Goal: Task Accomplishment & Management: Use online tool/utility

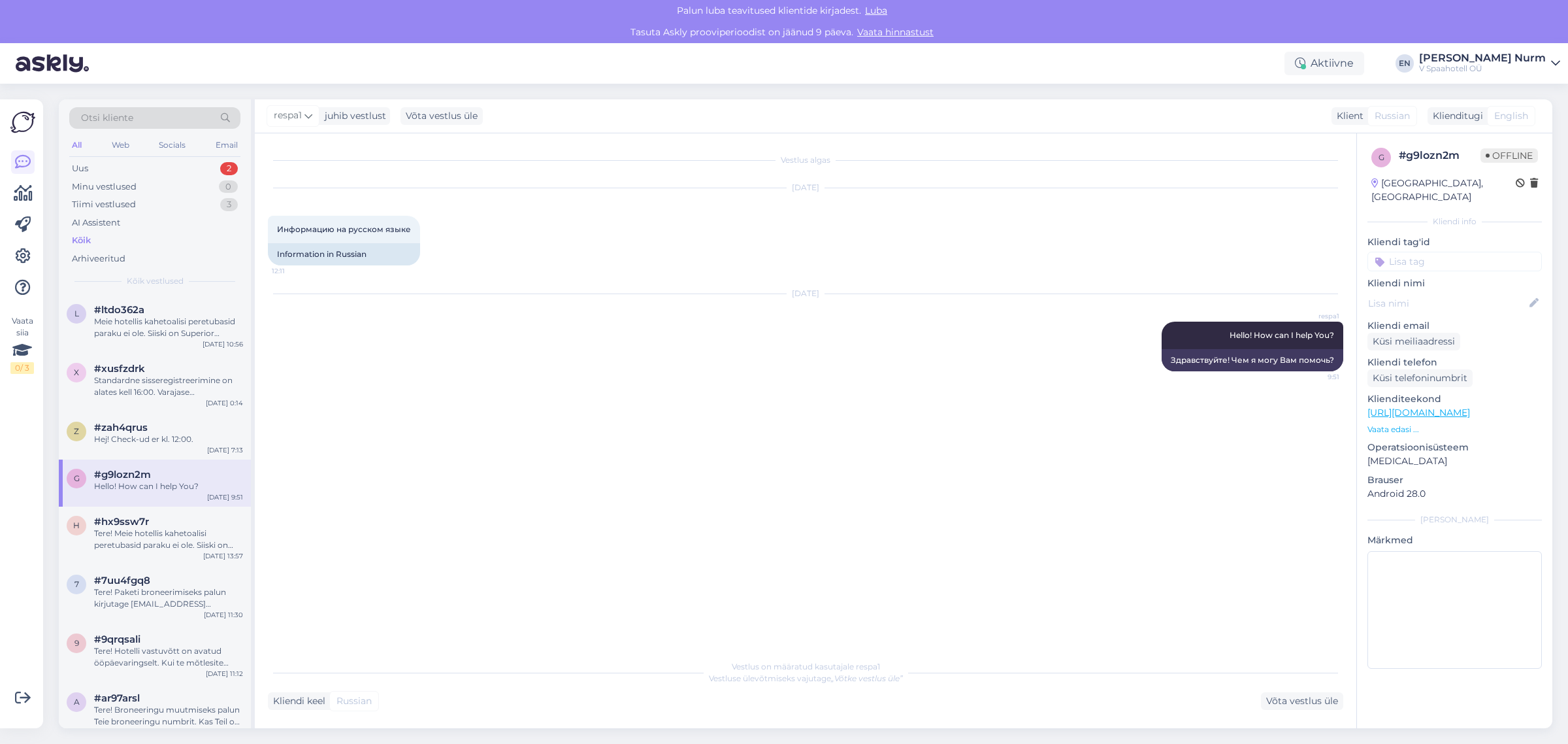
drag, startPoint x: 102, startPoint y: 236, endPoint x: 112, endPoint y: 237, distance: 10.0
click at [103, 236] on div "Kõik" at bounding box center [154, 240] width 171 height 19
click at [148, 332] on div "Meie hotellis kahetoalisi peretubasid paraku ei ole. Siiski on Superior toaklas…" at bounding box center [169, 327] width 149 height 24
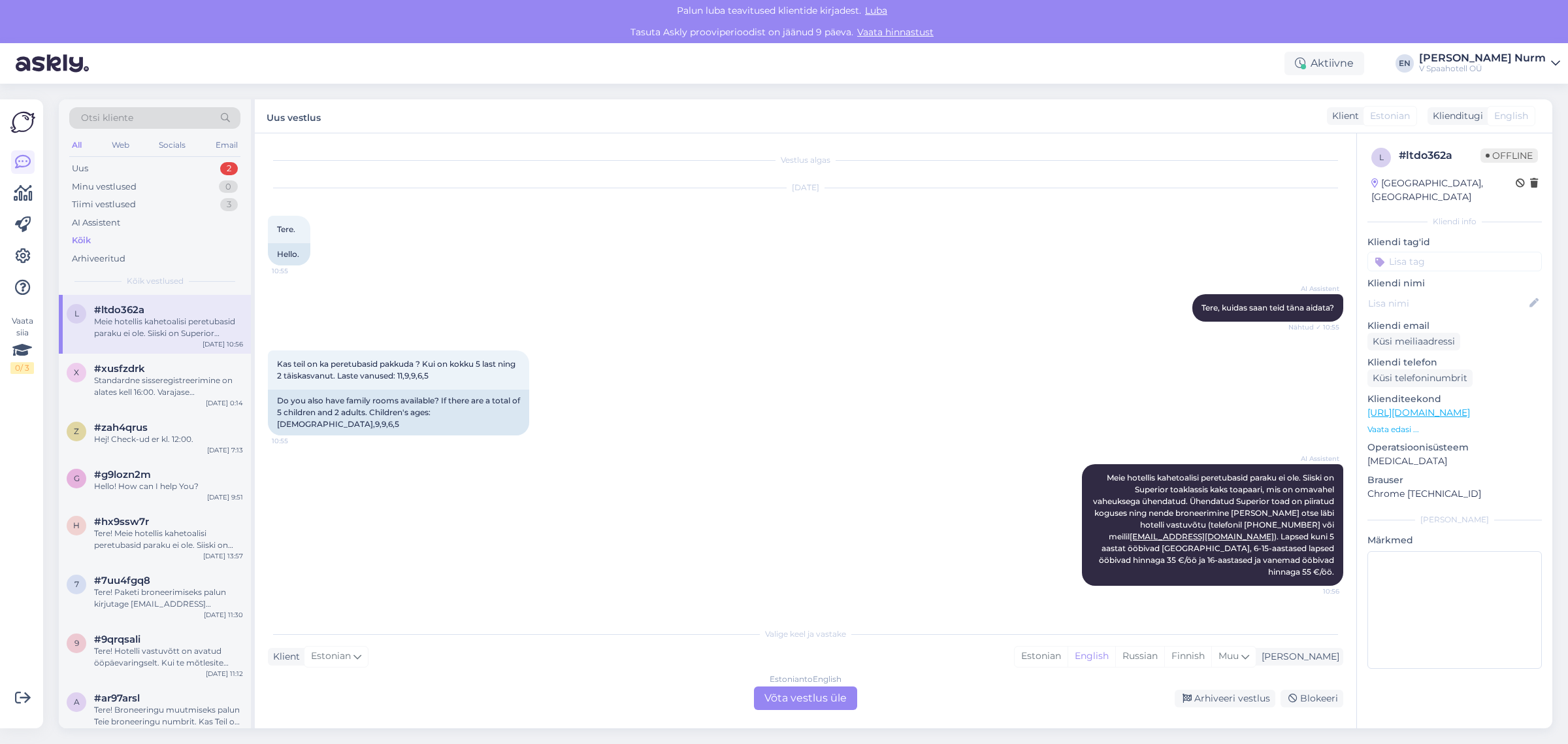
click at [28, 111] on img at bounding box center [22, 121] width 24 height 24
click at [24, 254] on icon at bounding box center [23, 256] width 16 height 16
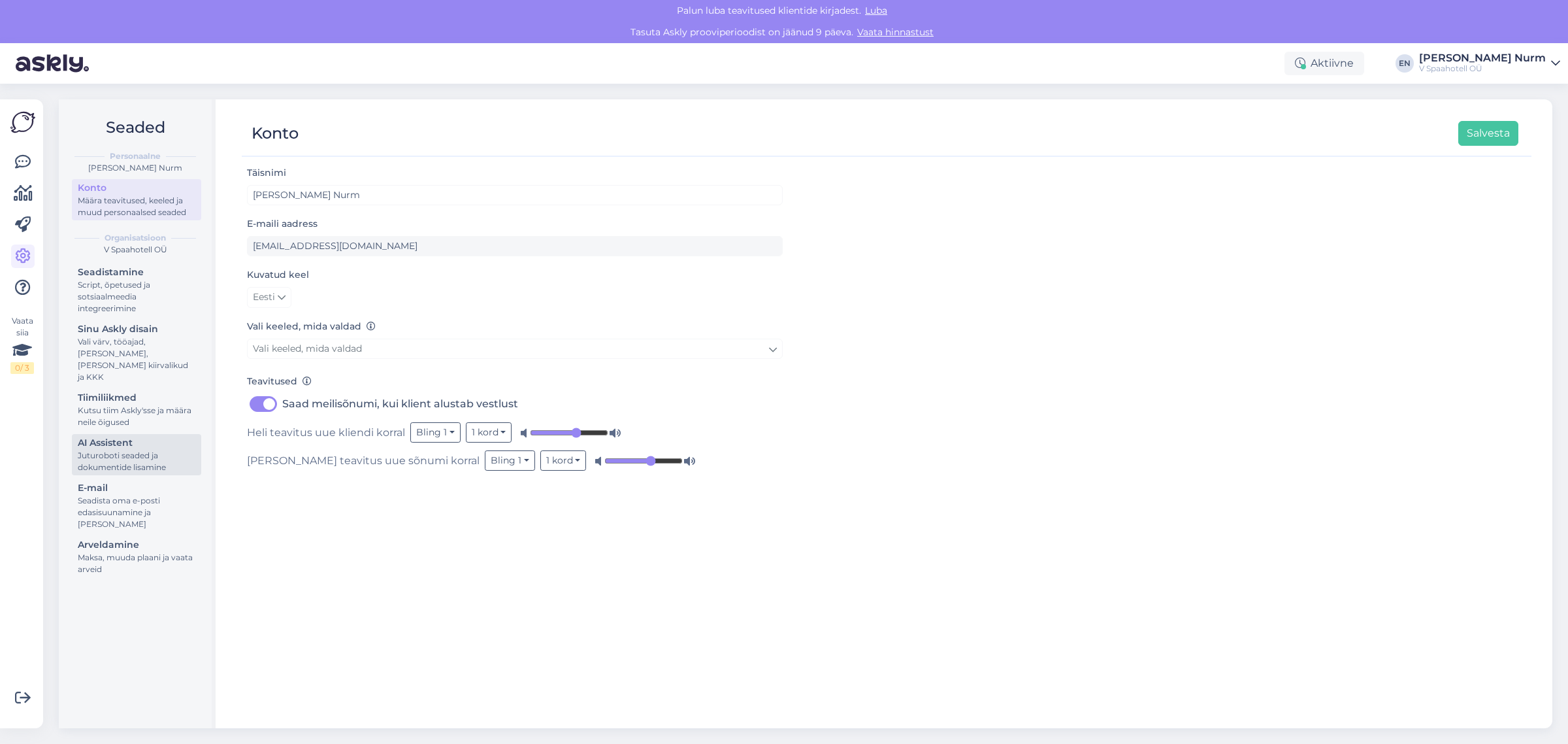
click at [109, 450] on div "Juturoboti seaded ja dokumentide lisamine" at bounding box center [137, 461] width 118 height 24
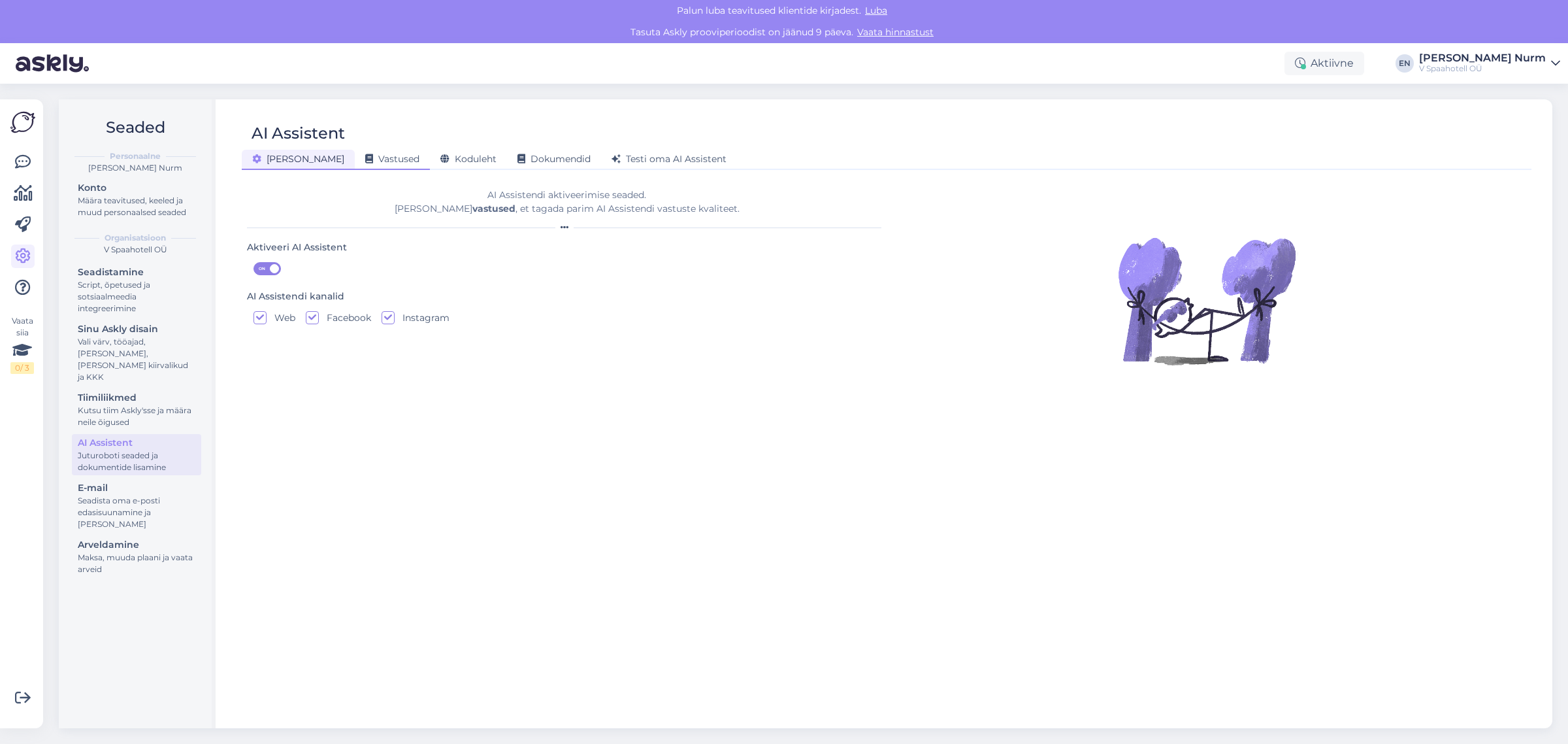
click at [365, 158] on span "Vastused" at bounding box center [392, 159] width 54 height 12
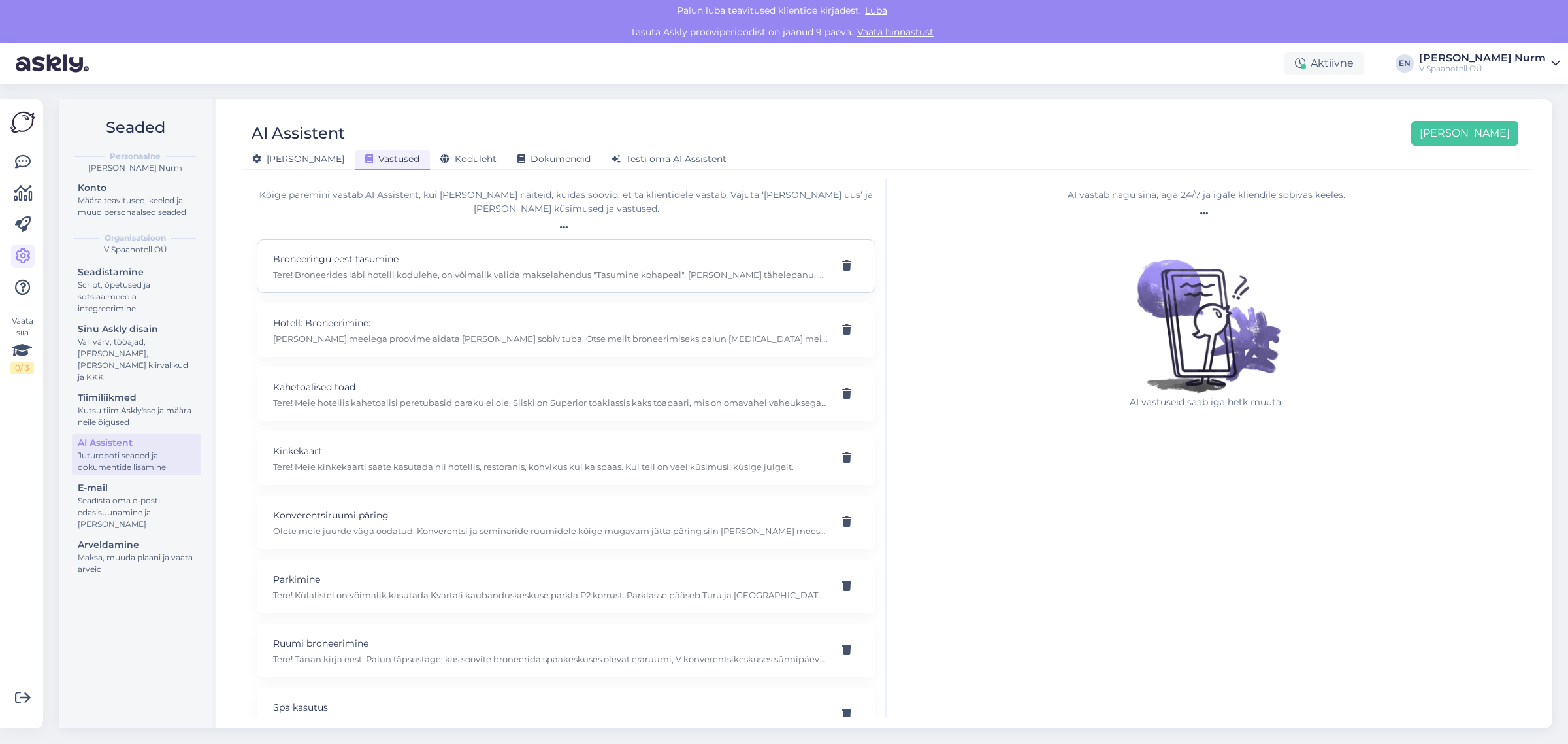
click at [481, 276] on p "Tere! Broneerides läbi hotelli kodulehe, on võimalik valida makselahendus "Tasu…" at bounding box center [550, 275] width 555 height 12
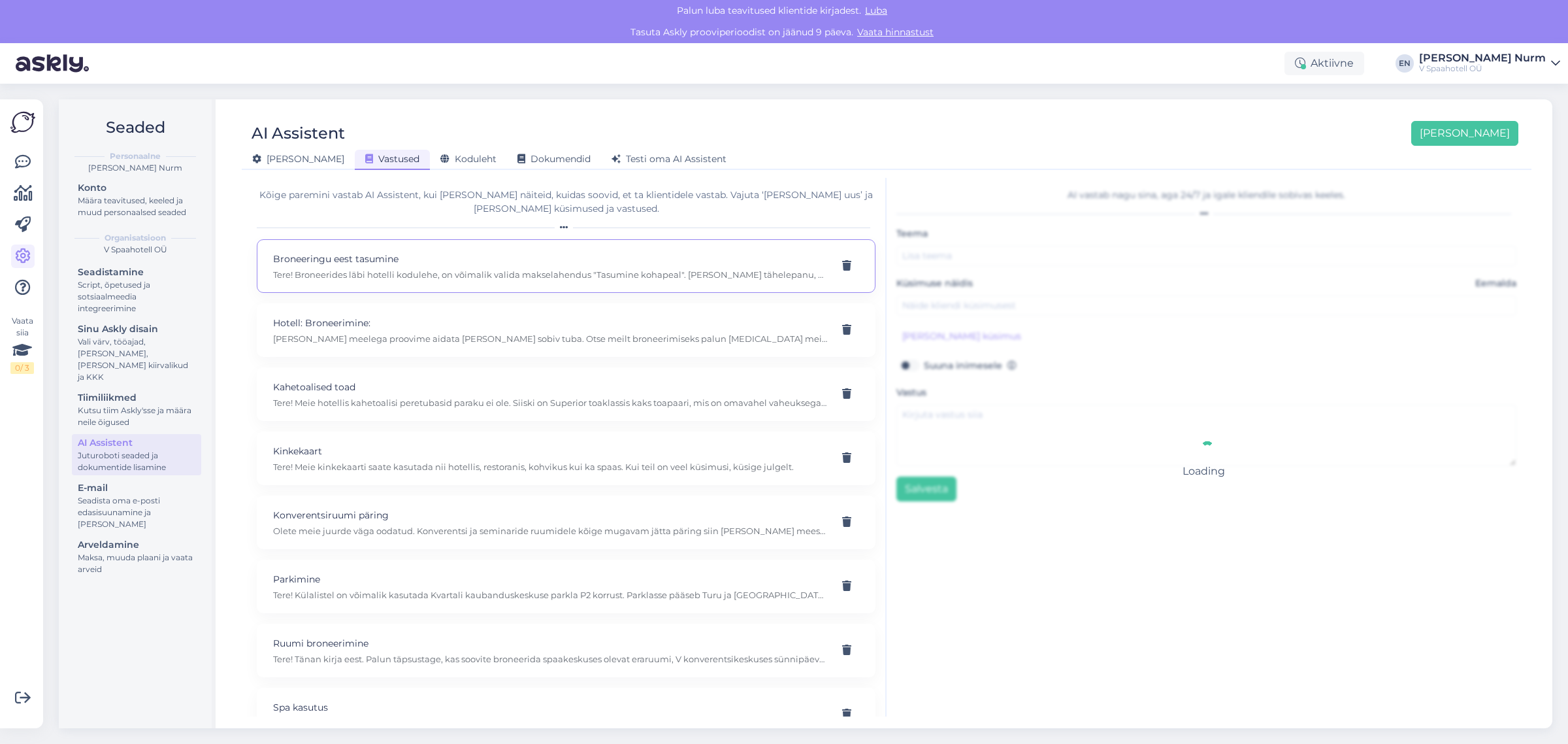
type input "Broneeringu eest tasumine"
type input "kui ma [PERSON_NAME] veebisaidilt toad ise, kas siis on võimalik maksta hotelli…"
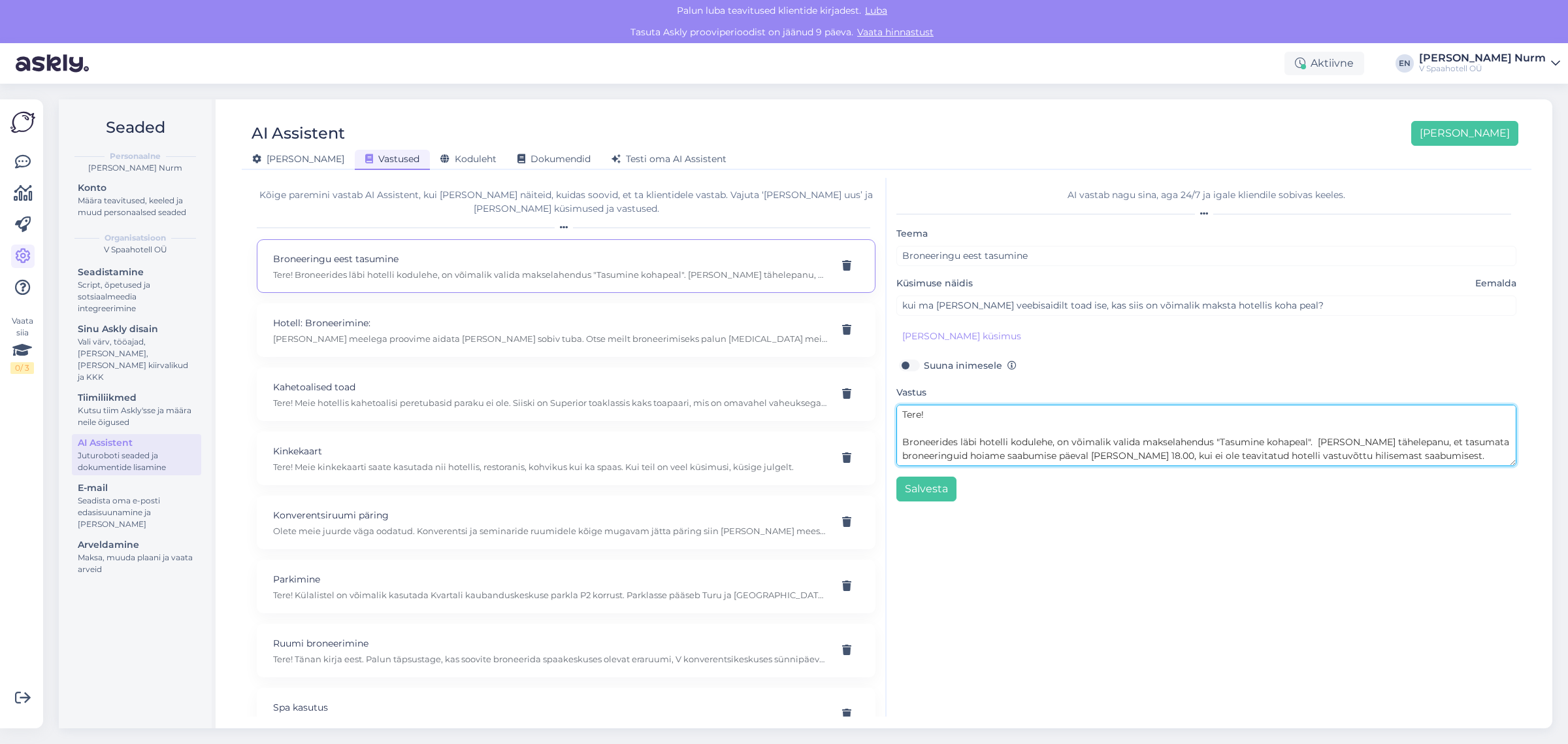
drag, startPoint x: 1214, startPoint y: 444, endPoint x: 1072, endPoint y: 438, distance: 142.1
click at [1072, 438] on textarea "Tere! Broneerides läbi hotelli kodulehe, on võimalik valida makselahendus "Tasu…" at bounding box center [1207, 435] width 620 height 62
click at [1100, 439] on textarea "Tere! Broneerides läbi hotelli kodulehe, on kohaüeal maksmiseks palume valida m…" at bounding box center [1207, 435] width 620 height 62
drag, startPoint x: 1172, startPoint y: 444, endPoint x: 1127, endPoint y: 441, distance: 45.1
click at [1122, 441] on textarea "Tere! Broneerides läbi hotelli kodulehe, on kohapeal maksmiseks palume valida m…" at bounding box center [1207, 435] width 620 height 62
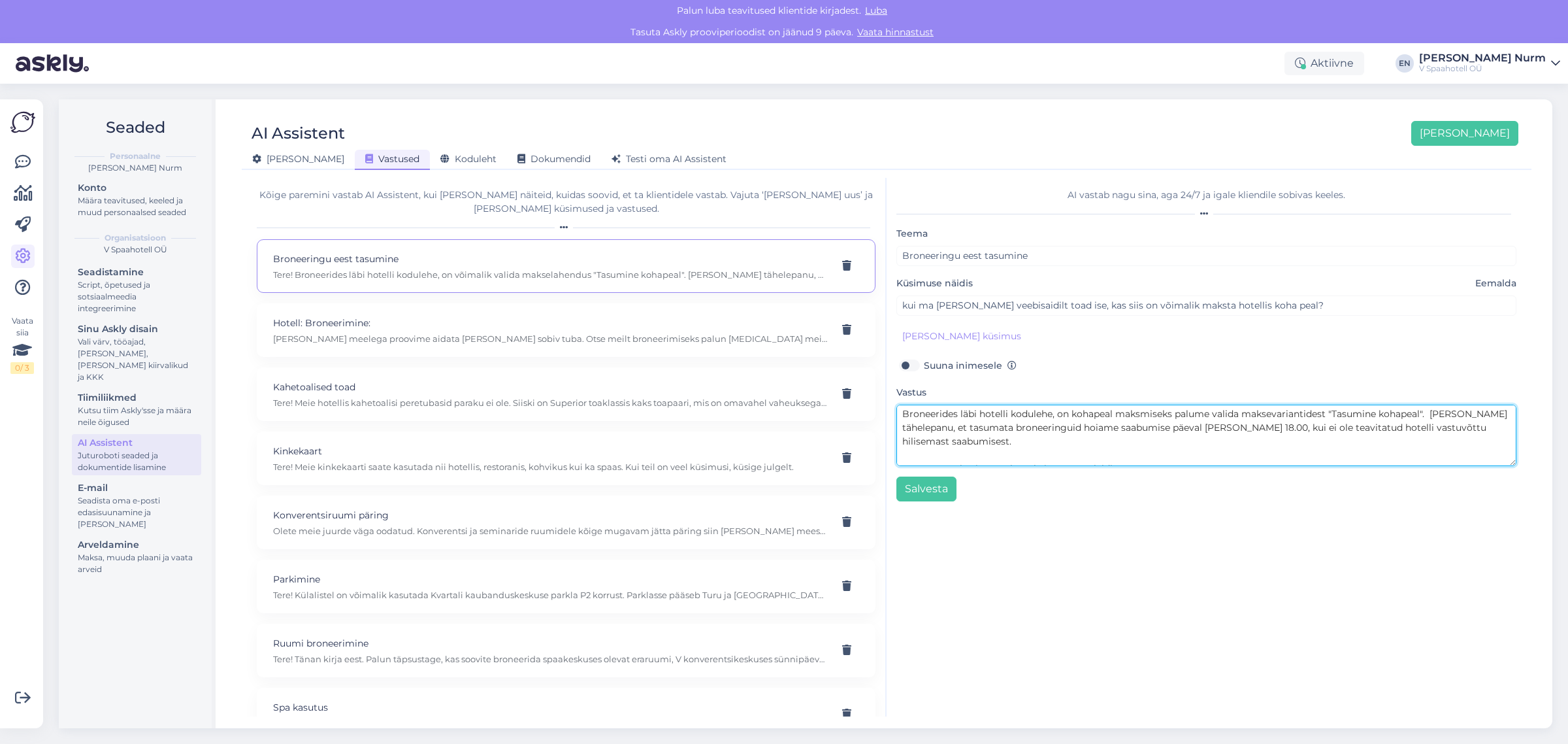
scroll to position [40, 0]
click at [946, 458] on textarea "Tere! Broneerides läbi hotelli kodulehe, on kohapeal maksmiseks palume valida m…" at bounding box center [1207, 435] width 620 height 62
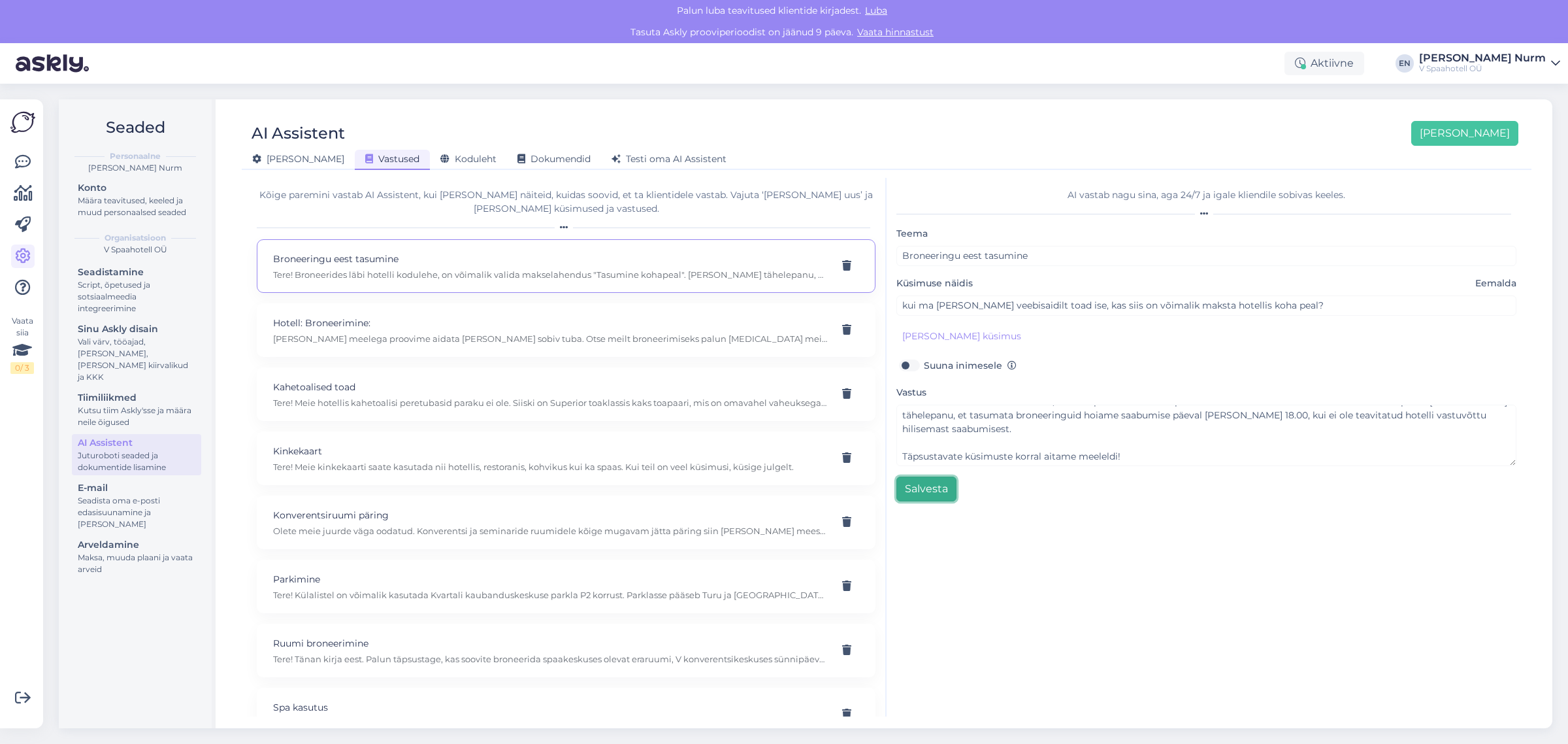
click at [937, 497] on button "Salvesta" at bounding box center [926, 488] width 60 height 24
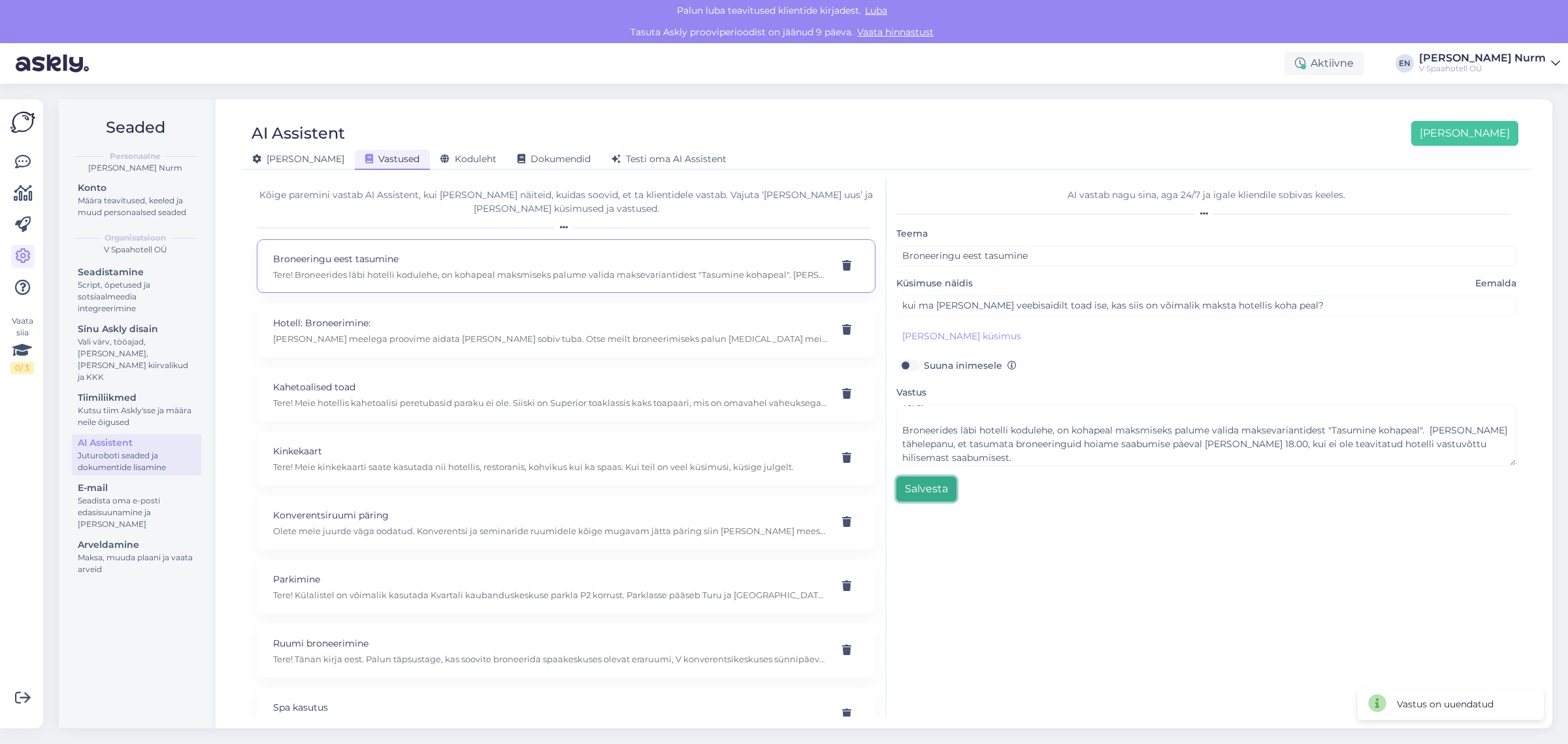
scroll to position [0, 0]
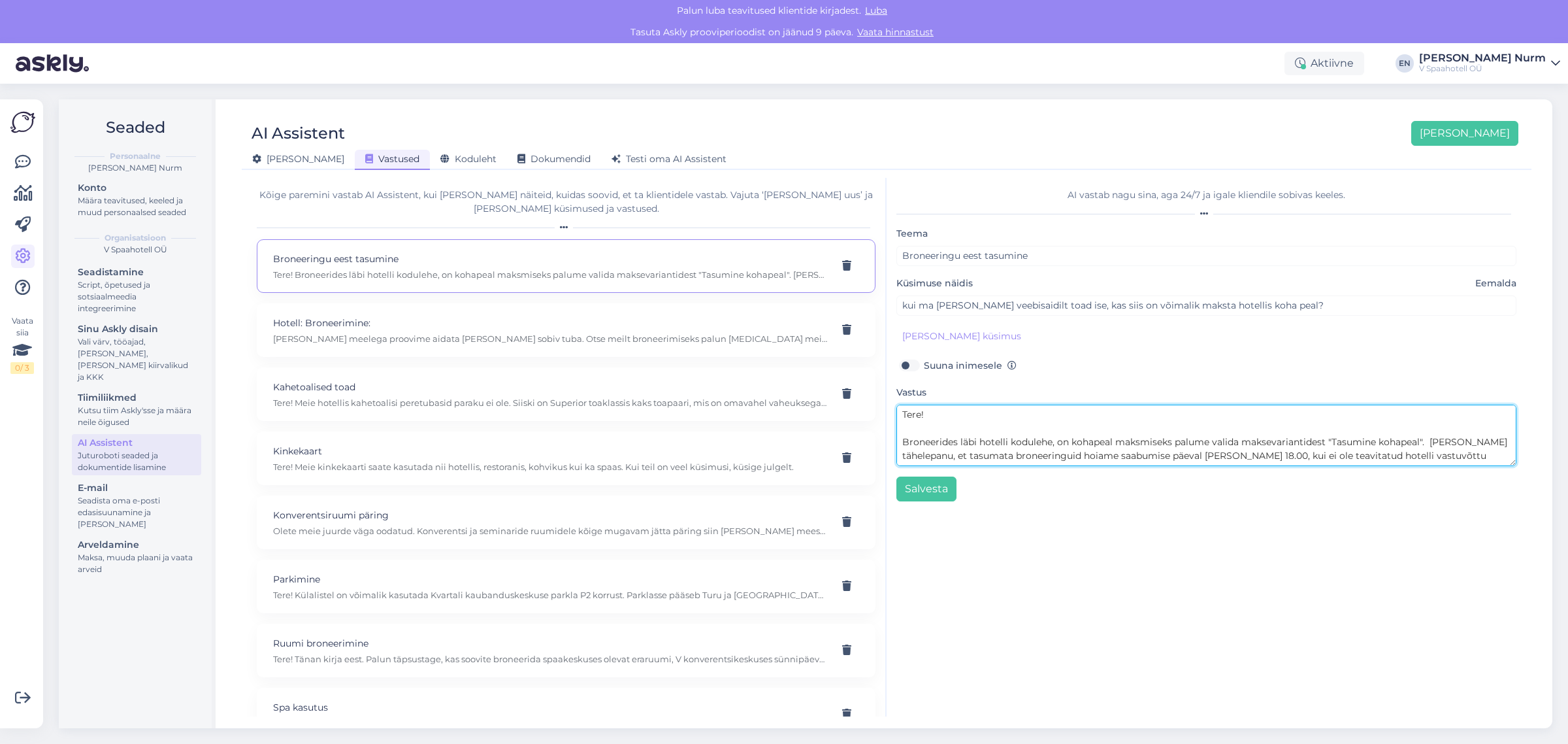
drag, startPoint x: 1071, startPoint y: 442, endPoint x: 1097, endPoint y: 466, distance: 35.4
click at [1071, 442] on textarea "Tere! Broneerides läbi hotelli kodulehe, on kohapeal maksmiseks palume valida m…" at bounding box center [1207, 435] width 620 height 62
type textarea "Tere! Broneerides läbi hotelli kodulehe ja kohapeal maksmiseks palume valida ma…"
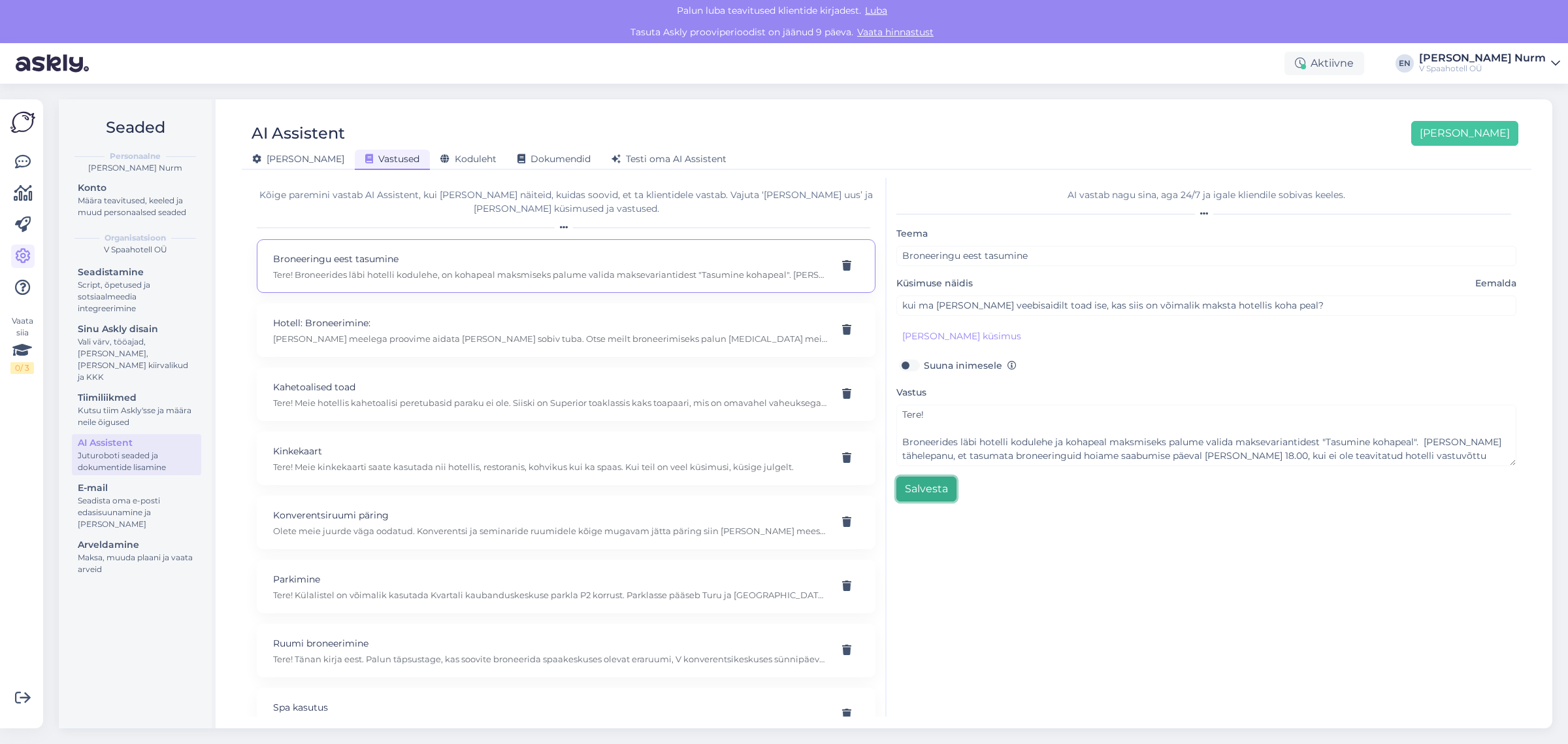
click at [933, 488] on button "Salvesta" at bounding box center [926, 488] width 60 height 24
click at [362, 335] on p "[PERSON_NAME] meelega proovime aidata [PERSON_NAME] sobiv tuba. Otse meilt bron…" at bounding box center [550, 339] width 555 height 12
type input "Hotell: Broneerimine:"
type input "Mis tuba teil on pakkuda 1-5 detsembriks?"
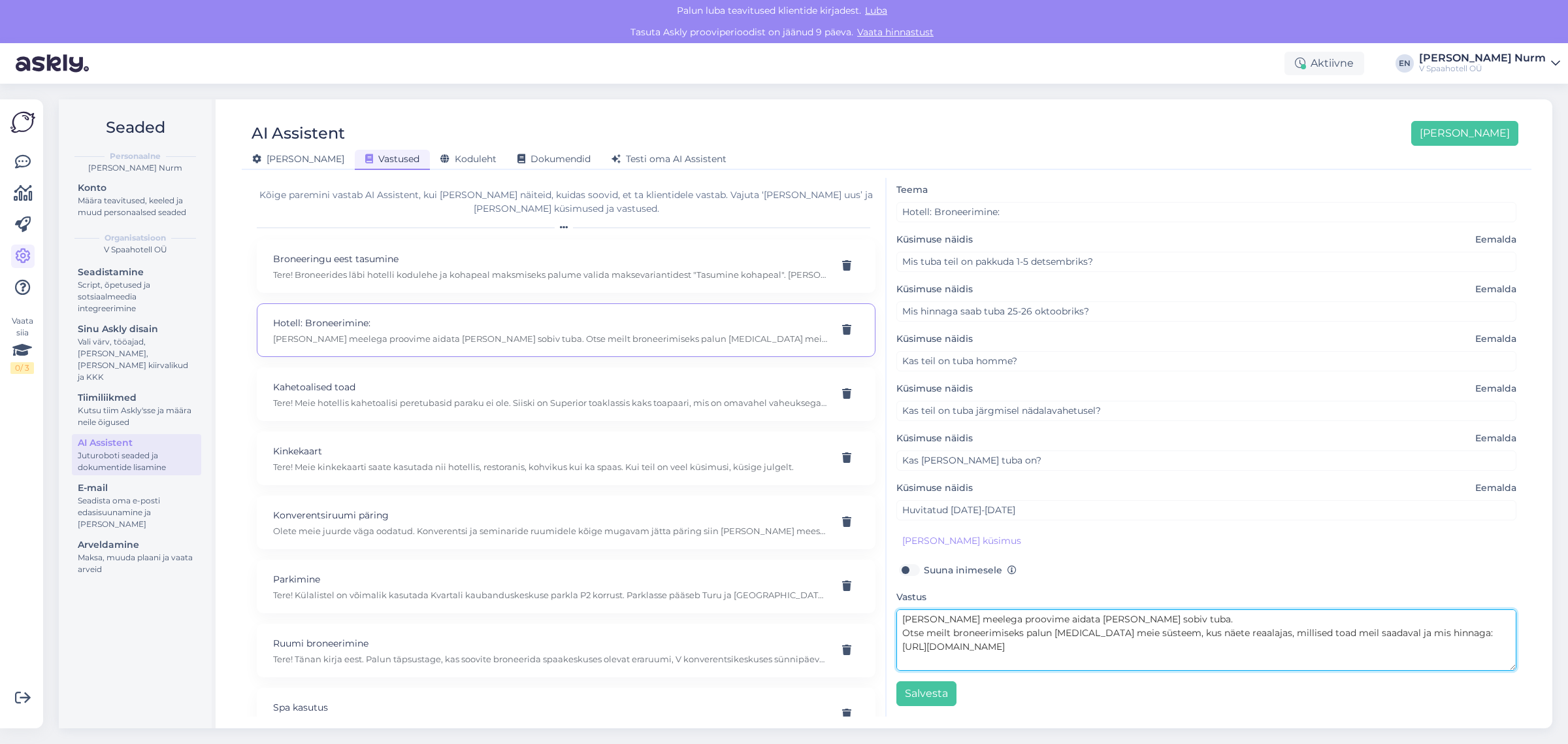
drag, startPoint x: 1129, startPoint y: 617, endPoint x: 996, endPoint y: 596, distance: 134.6
click at [968, 620] on textarea "[PERSON_NAME] meelega proovime aidata [PERSON_NAME] sobiv tuba. Otse meilt bron…" at bounding box center [1207, 639] width 620 height 62
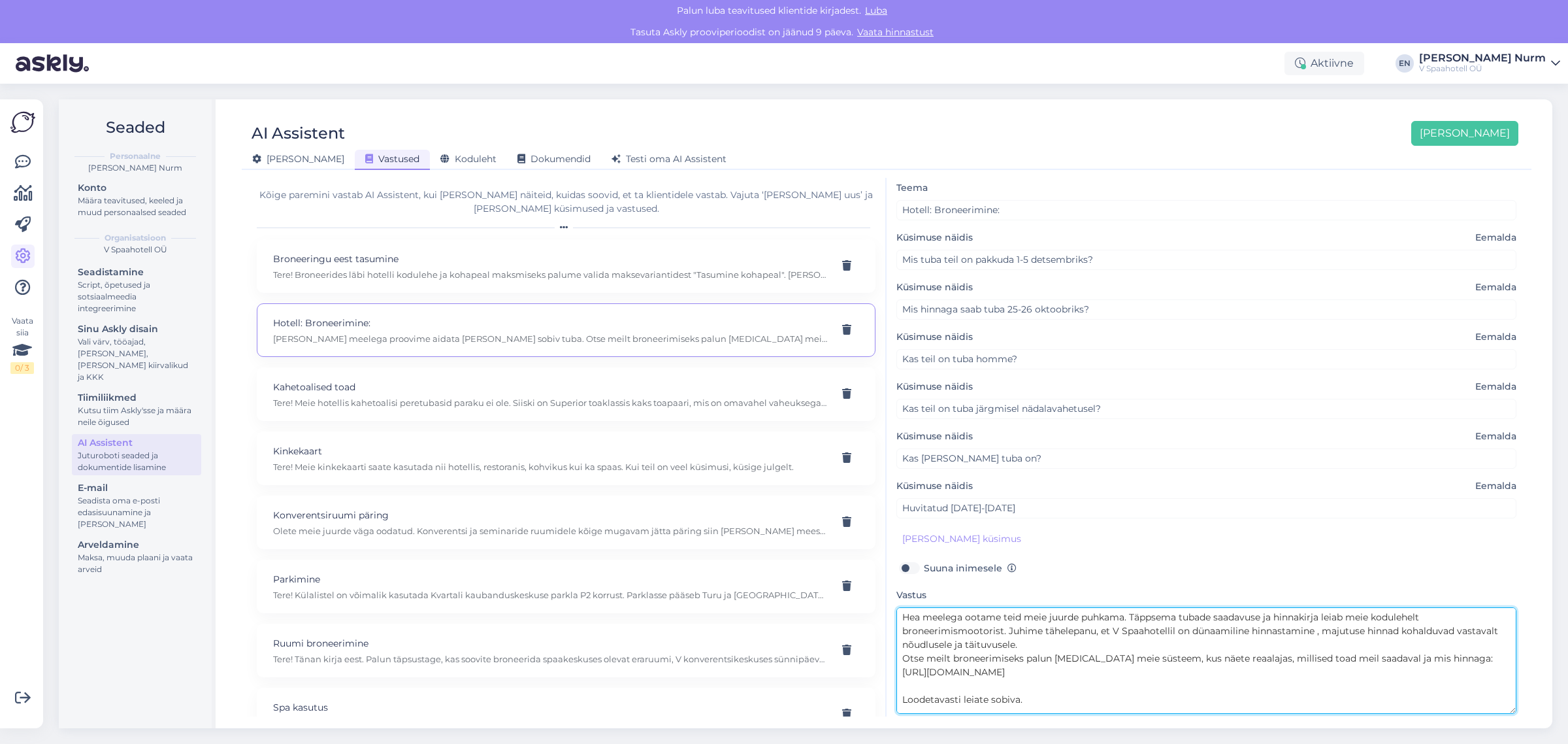
drag, startPoint x: 1496, startPoint y: 665, endPoint x: 1501, endPoint y: 716, distance: 51.2
click at [1501, 714] on textarea "Hea meelega ootame teid meie juurde puhkama. Täppsema tubade saadavuse ja hinna…" at bounding box center [1207, 660] width 620 height 106
drag, startPoint x: 1060, startPoint y: 672, endPoint x: 894, endPoint y: 672, distance: 166.0
click at [894, 672] on div "AI vastab nagu sina, aga 24/7 [PERSON_NAME] kliendile sobivas keeles. Teema Hot…" at bounding box center [1206, 447] width 640 height 539
drag, startPoint x: 903, startPoint y: 662, endPoint x: 1458, endPoint y: 664, distance: 555.0
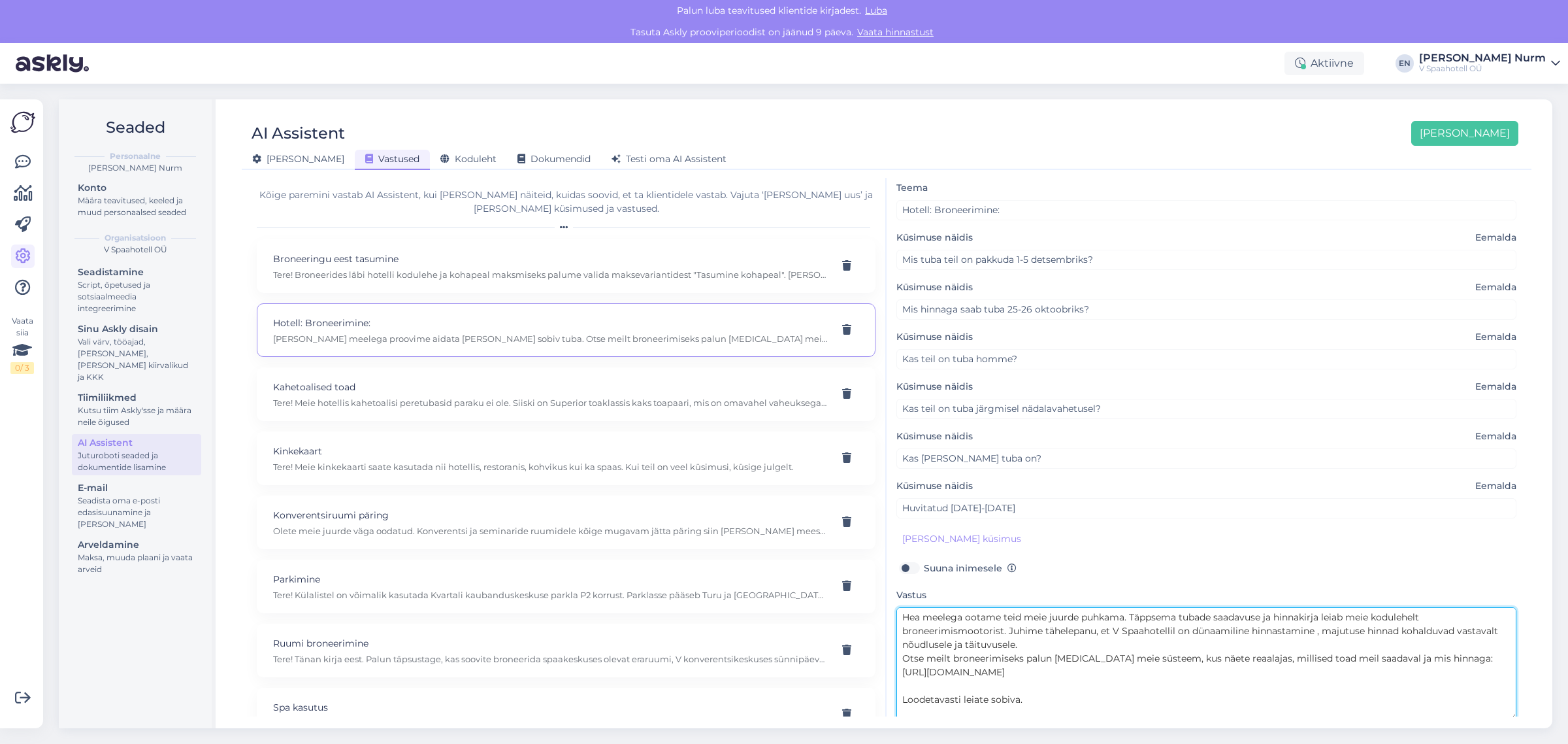
click at [1458, 664] on textarea "Hea meelega ootame teid meie juurde puhkama. Täppsema tubade saadavuse ja hinna…" at bounding box center [1207, 664] width 620 height 113
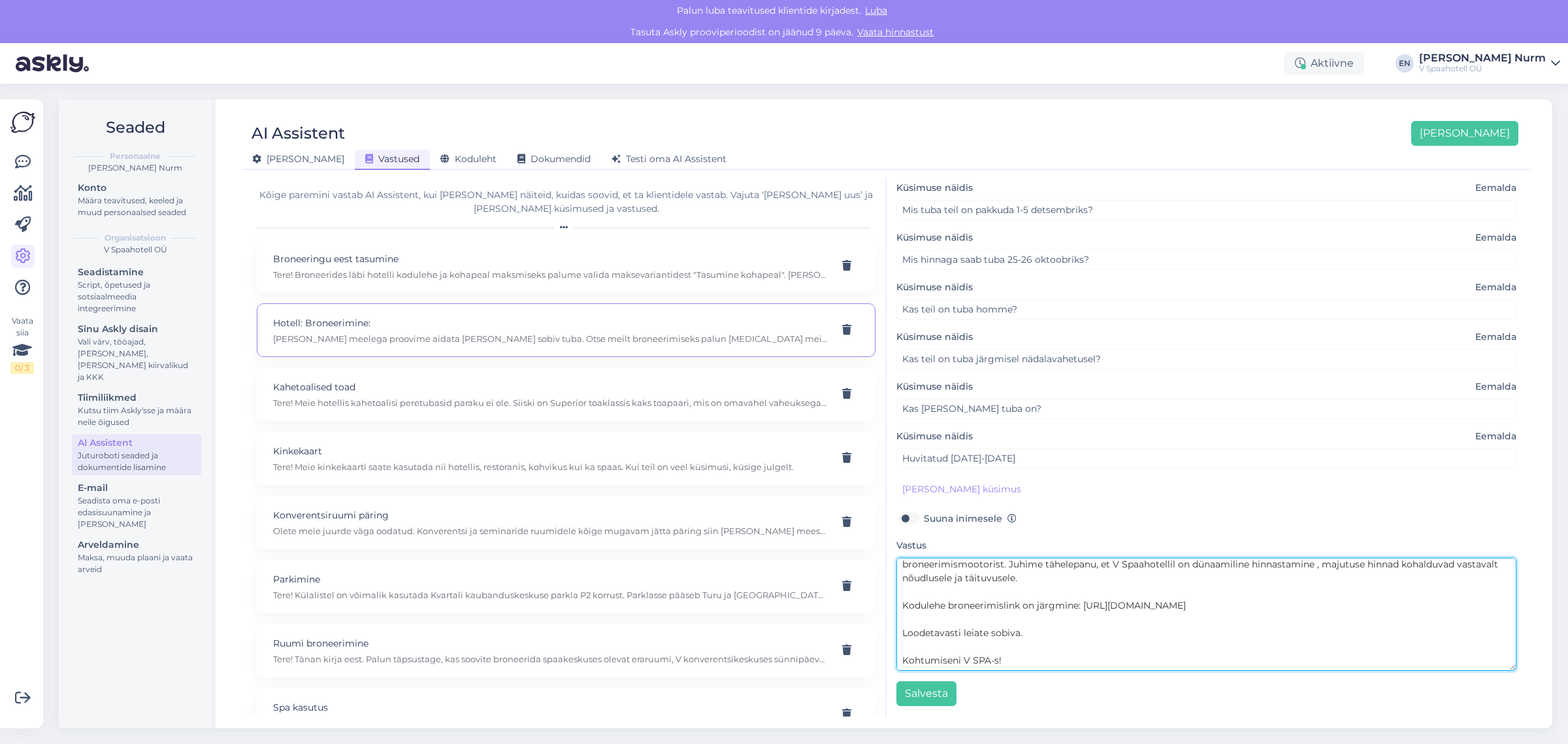
scroll to position [18, 0]
drag, startPoint x: 990, startPoint y: 659, endPoint x: 981, endPoint y: 659, distance: 9.0
click at [981, 659] on textarea "Hea meelega ootame teid meie juurde puhkama. Täppsema tubade saadavuse ja hinna…" at bounding box center [1207, 614] width 620 height 113
drag, startPoint x: 1018, startPoint y: 660, endPoint x: 885, endPoint y: 654, distance: 133.1
click at [885, 654] on div "Kõige paremini vastab AI Assistent, kui [PERSON_NAME] näiteid, kuidas soovid, e…" at bounding box center [887, 447] width 1280 height 539
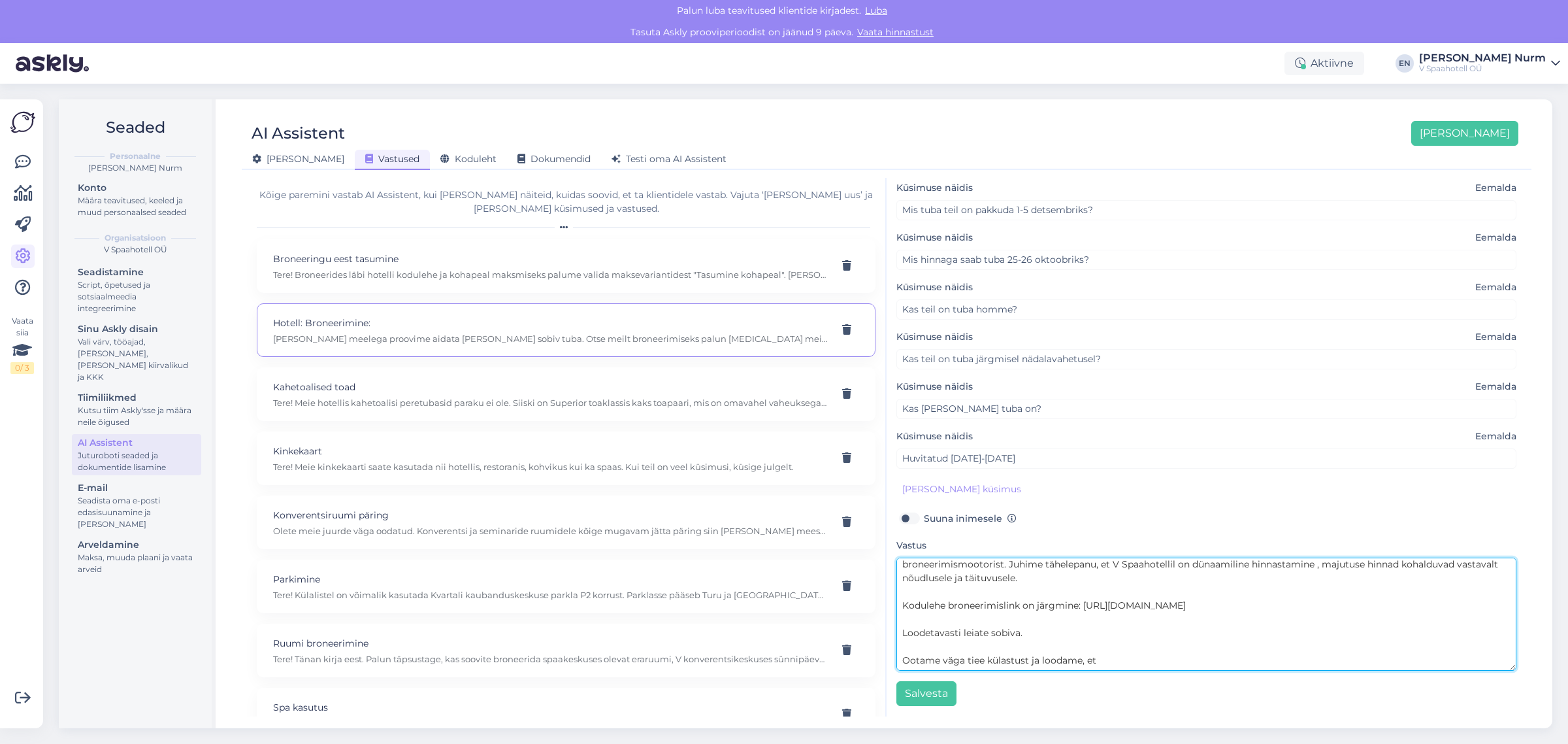
drag, startPoint x: 972, startPoint y: 659, endPoint x: 980, endPoint y: 664, distance: 9.4
click at [973, 659] on textarea "Hea meelega ootame teid meie juurde puhkama. Täppsema tubade saadavuse ja hinna…" at bounding box center [1207, 614] width 620 height 113
click at [1106, 662] on textarea "Hea meelega ootame teid meie juurde puhkama. Täppsema tubade saadavuse ja hinna…" at bounding box center [1207, 614] width 620 height 113
drag, startPoint x: 1180, startPoint y: 651, endPoint x: 1078, endPoint y: 655, distance: 102.1
click at [1069, 655] on textarea "Hea meelega ootame teid meie juurde puhkama. Täppsema tubade saadavuse ja hinna…" at bounding box center [1207, 614] width 620 height 113
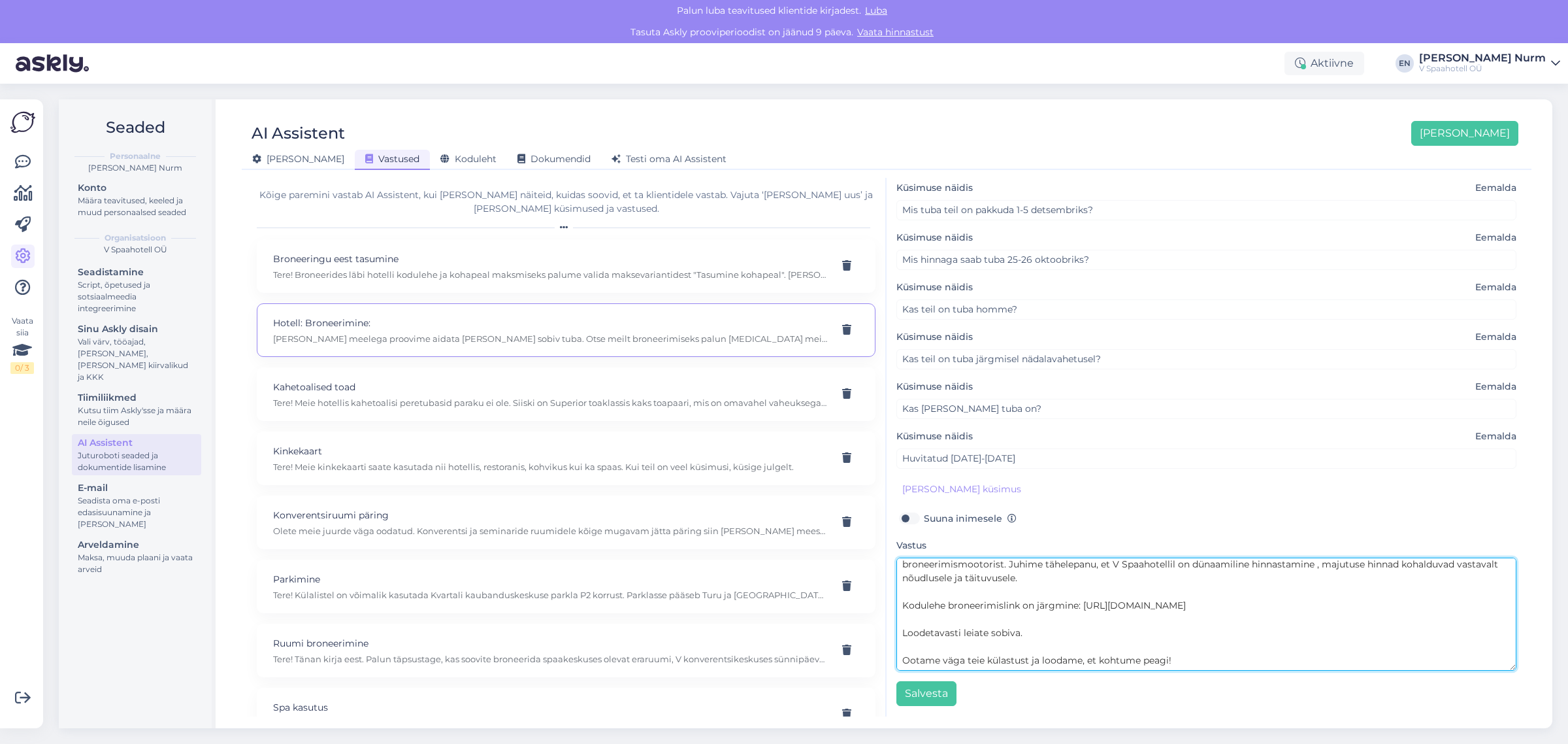
click at [1104, 629] on textarea "Hea meelega ootame teid meie juurde puhkama. Täppsema tubade saadavuse ja hinna…" at bounding box center [1207, 614] width 620 height 113
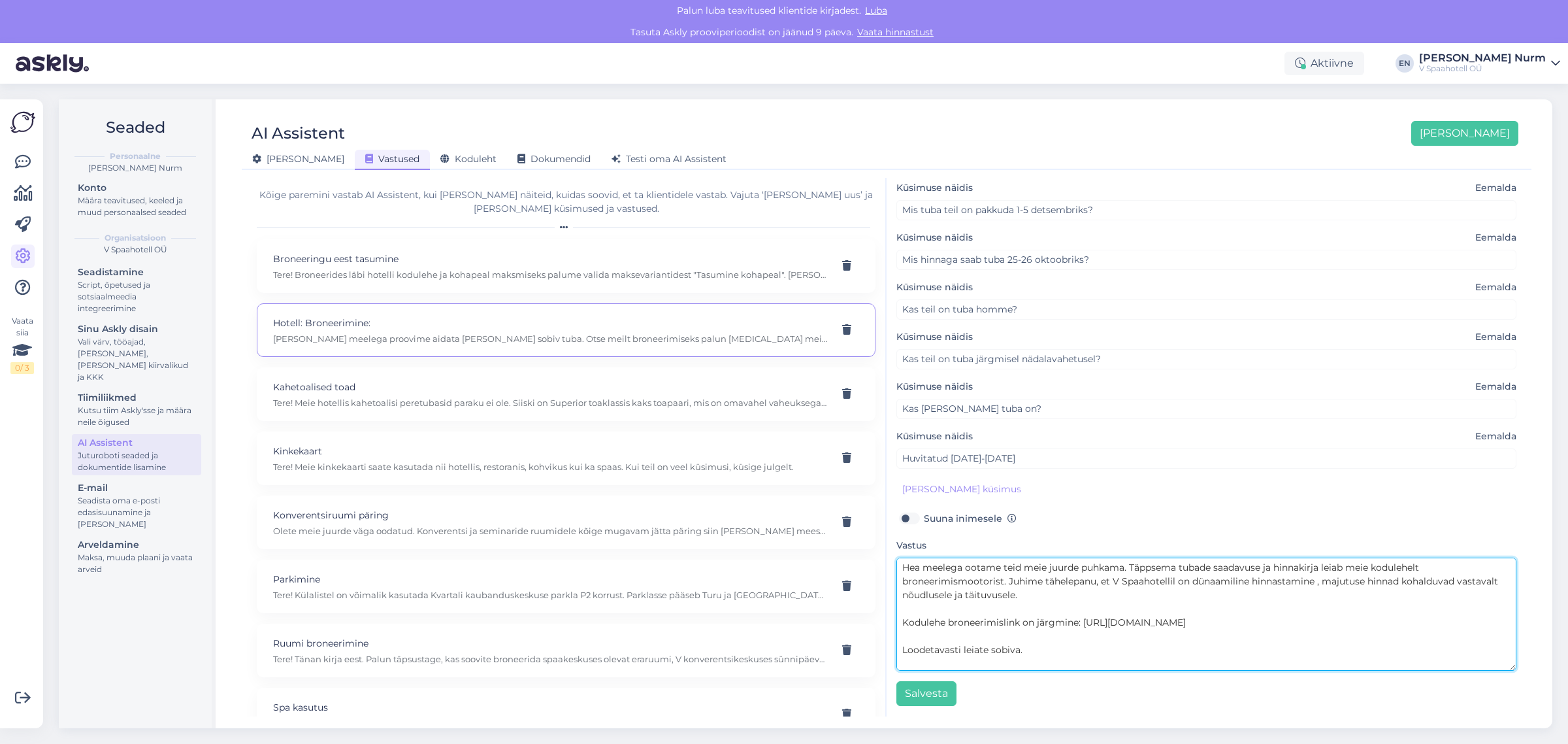
drag, startPoint x: 1190, startPoint y: 666, endPoint x: 869, endPoint y: 535, distance: 346.7
click at [869, 535] on div "Kõige paremini vastab AI Assistent, kui [PERSON_NAME] näiteid, kuidas soovid, e…" at bounding box center [887, 447] width 1280 height 539
paste textarea "! Täpset tubade saadavust ja hinnakirja leiate meie kodulehe broneerimismootori…"
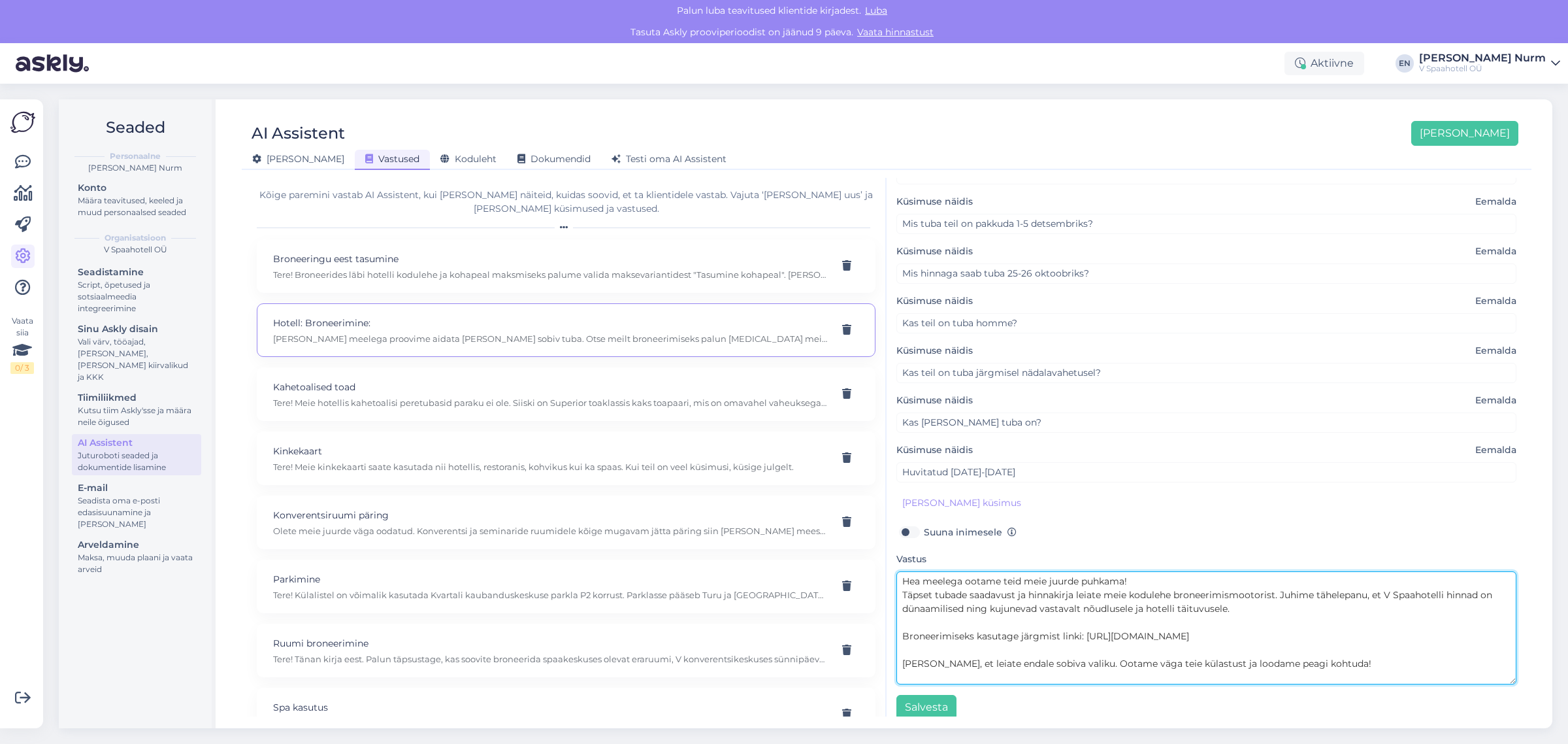
scroll to position [97, 0]
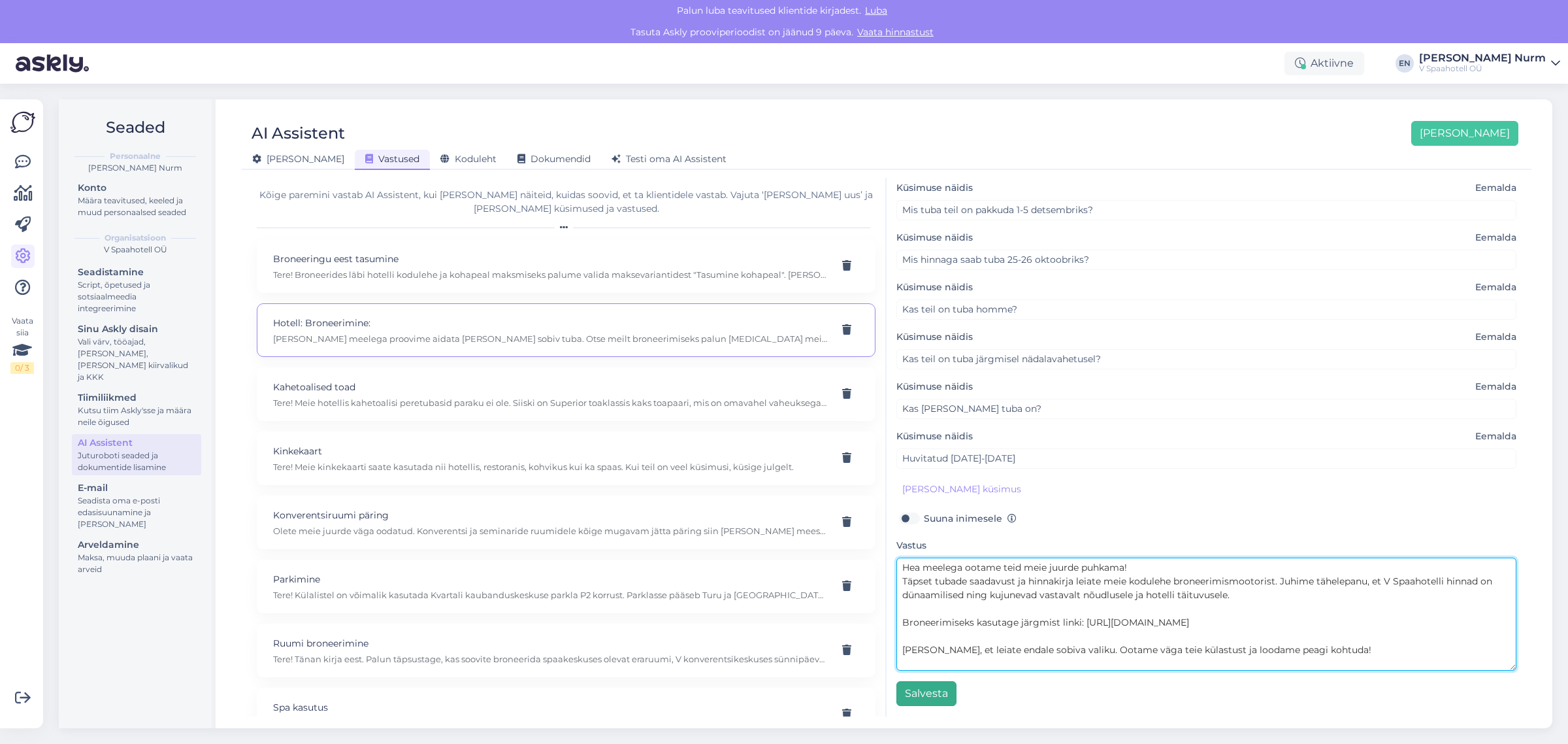
type textarea "Hea meelega ootame teid meie juurde puhkama! Täpset tubade saadavust ja hinnaki…"
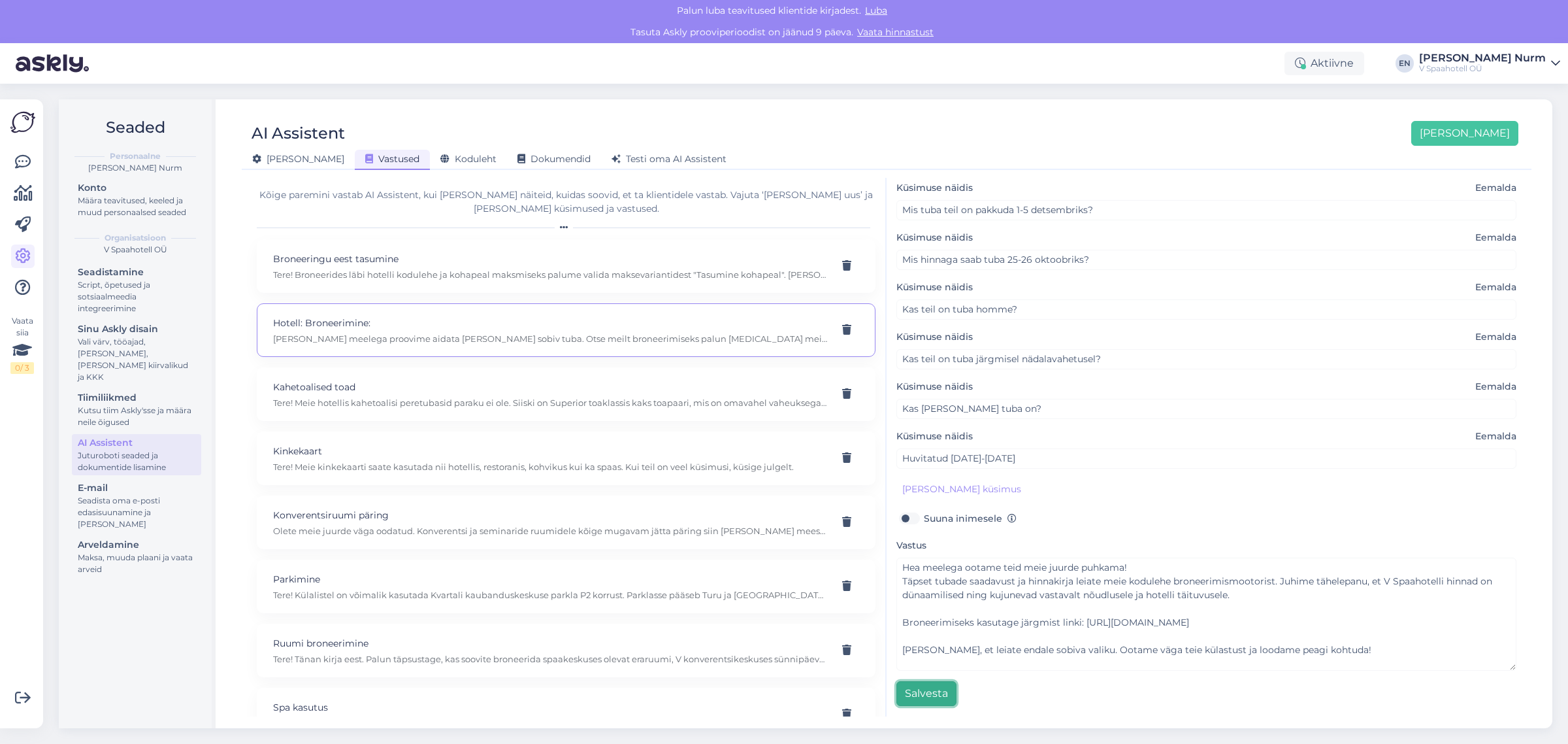
click at [933, 691] on button "Salvesta" at bounding box center [926, 693] width 60 height 24
click at [399, 414] on div "Kahetoalised toad Tere! Meie hotellis kahetoalisi peretubasid paraku ei ole. Si…" at bounding box center [567, 395] width 619 height 54
type input "Kahetoalised toad"
type input "Kas teil on kahetoalist peretuba?"
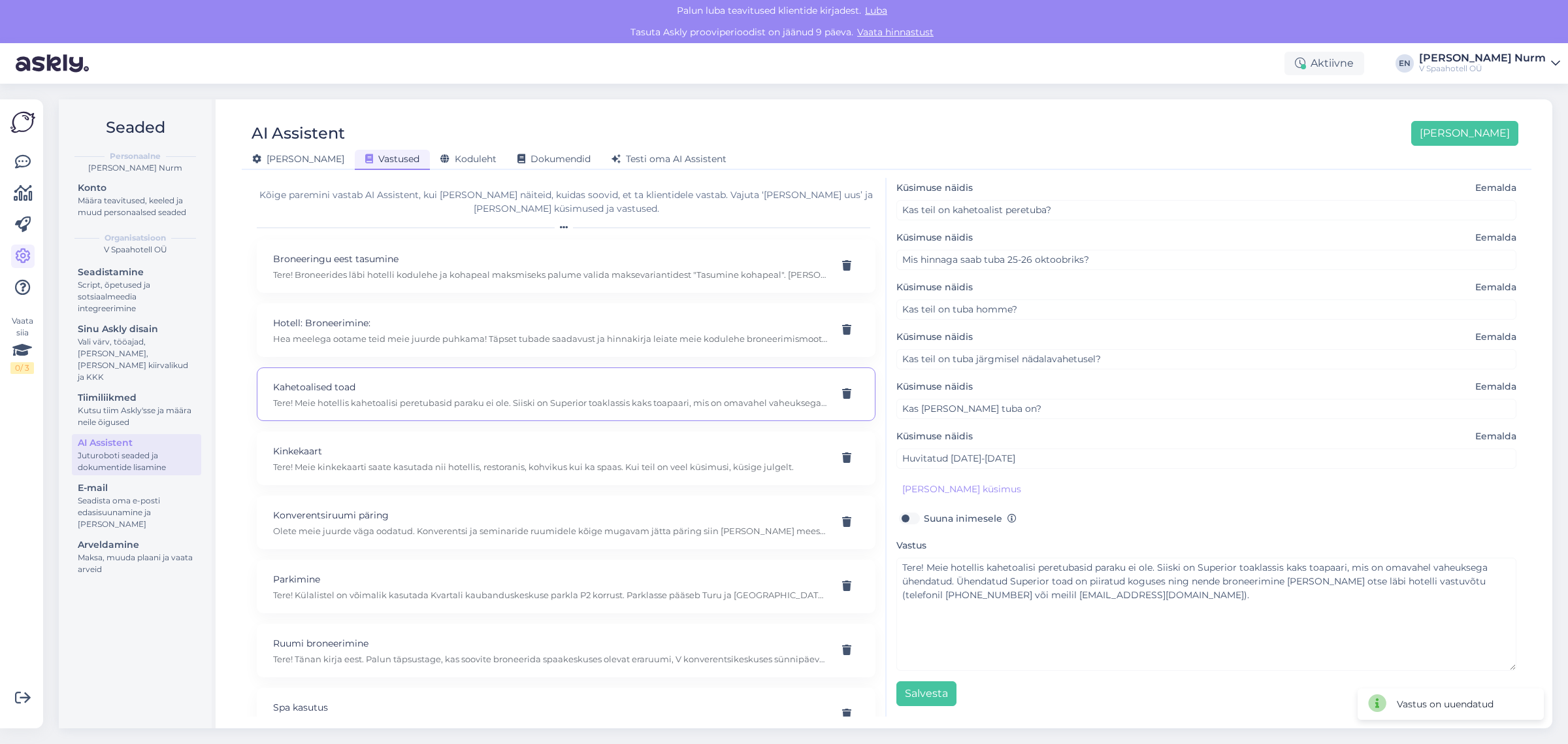
scroll to position [0, 0]
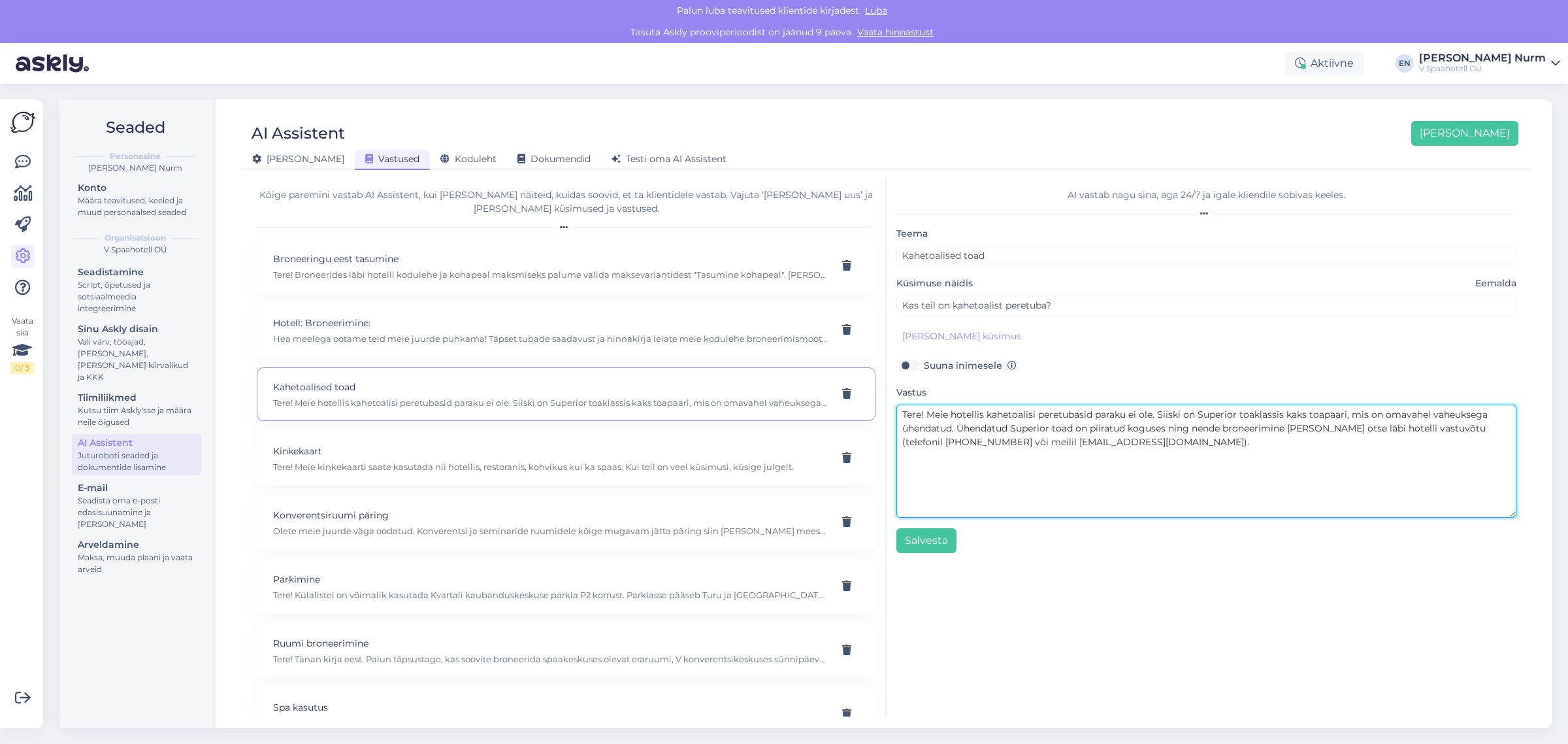
drag, startPoint x: 1307, startPoint y: 415, endPoint x: 1286, endPoint y: 415, distance: 21.0
click at [1286, 415] on textarea "Tere! Meie hotellis kahetoalisi peretubasid paraku ei ole. Siiski on Superior t…" at bounding box center [1207, 461] width 620 height 113
drag, startPoint x: 1011, startPoint y: 429, endPoint x: 961, endPoint y: 426, distance: 50.1
click at [961, 426] on textarea "Tere! Meie hotellis kahetoalisi peretubasid paraku ei ole. Siiski on Superior t…" at bounding box center [1207, 461] width 620 height 113
click at [1118, 446] on textarea "Tere! Meie hotellis kahetoalisi peretubasid paraku ei ole. Siiski on Superior t…" at bounding box center [1207, 461] width 620 height 113
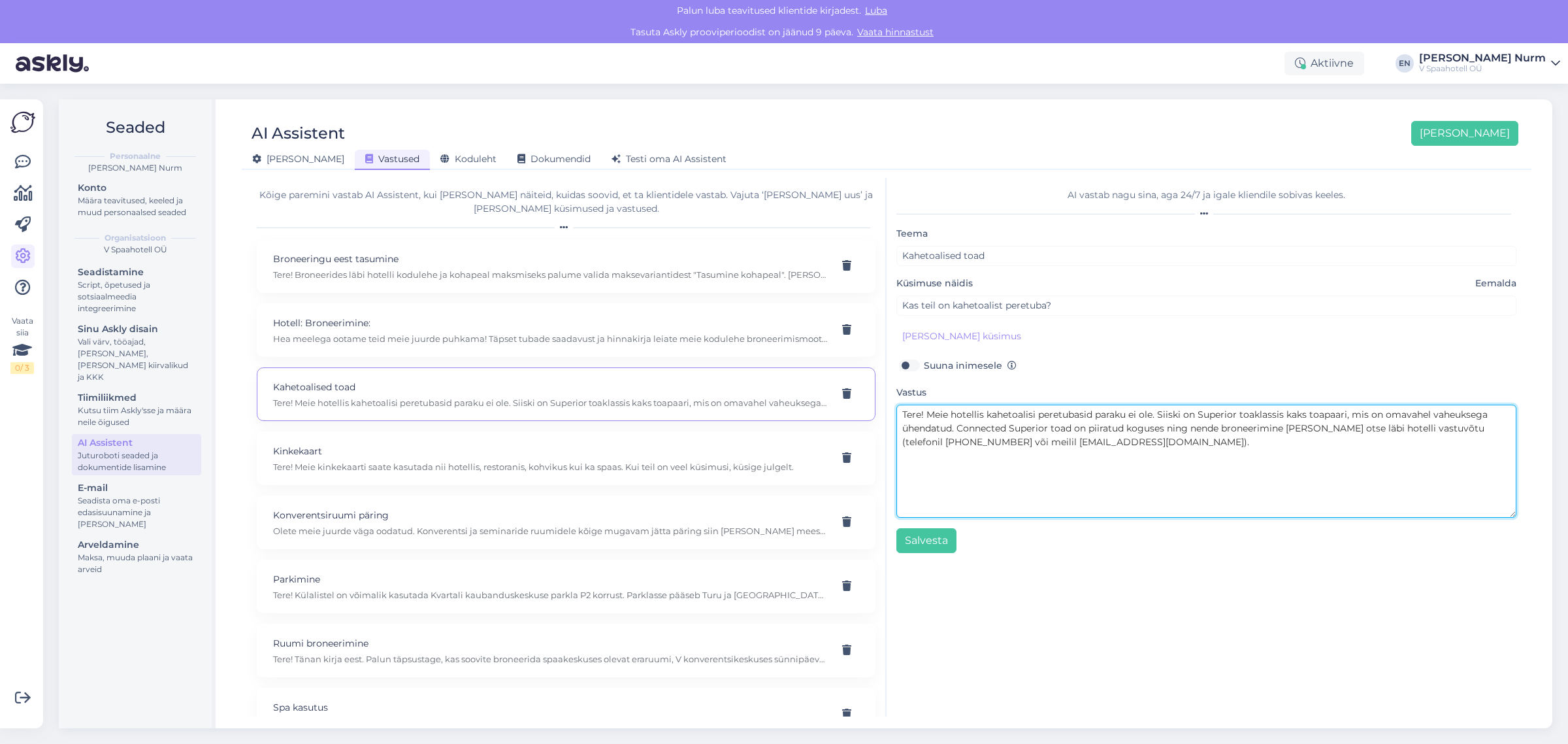
click at [926, 415] on textarea "Tere! Meie hotellis kahetoalisi peretubasid paraku ei ole. Siiski on Superior t…" at bounding box center [1207, 461] width 620 height 113
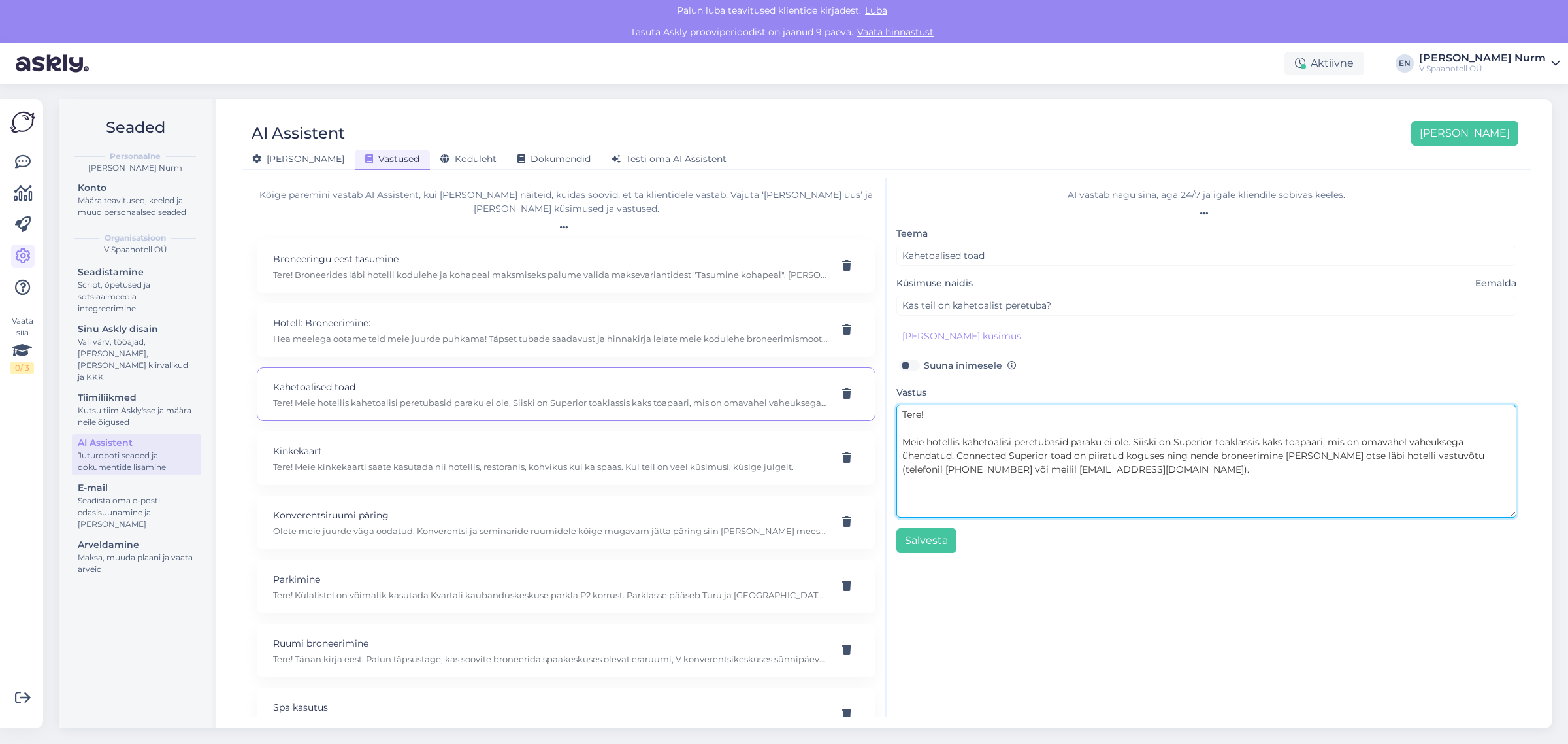
drag, startPoint x: 1011, startPoint y: 442, endPoint x: 962, endPoint y: 442, distance: 49.0
click at [962, 442] on textarea "Tere! Meie hotellis kahetoalisi peretubasid paraku ei ole. Siiski on Superior t…" at bounding box center [1207, 461] width 620 height 113
drag, startPoint x: 1089, startPoint y: 446, endPoint x: 1075, endPoint y: 455, distance: 16.6
click at [1062, 446] on textarea "Tere! Meie hotellis otseselt peretubasid paraku ei ole. Siiski on Superior toak…" at bounding box center [1207, 461] width 620 height 113
drag, startPoint x: 1088, startPoint y: 443, endPoint x: 1106, endPoint y: 440, distance: 18.2
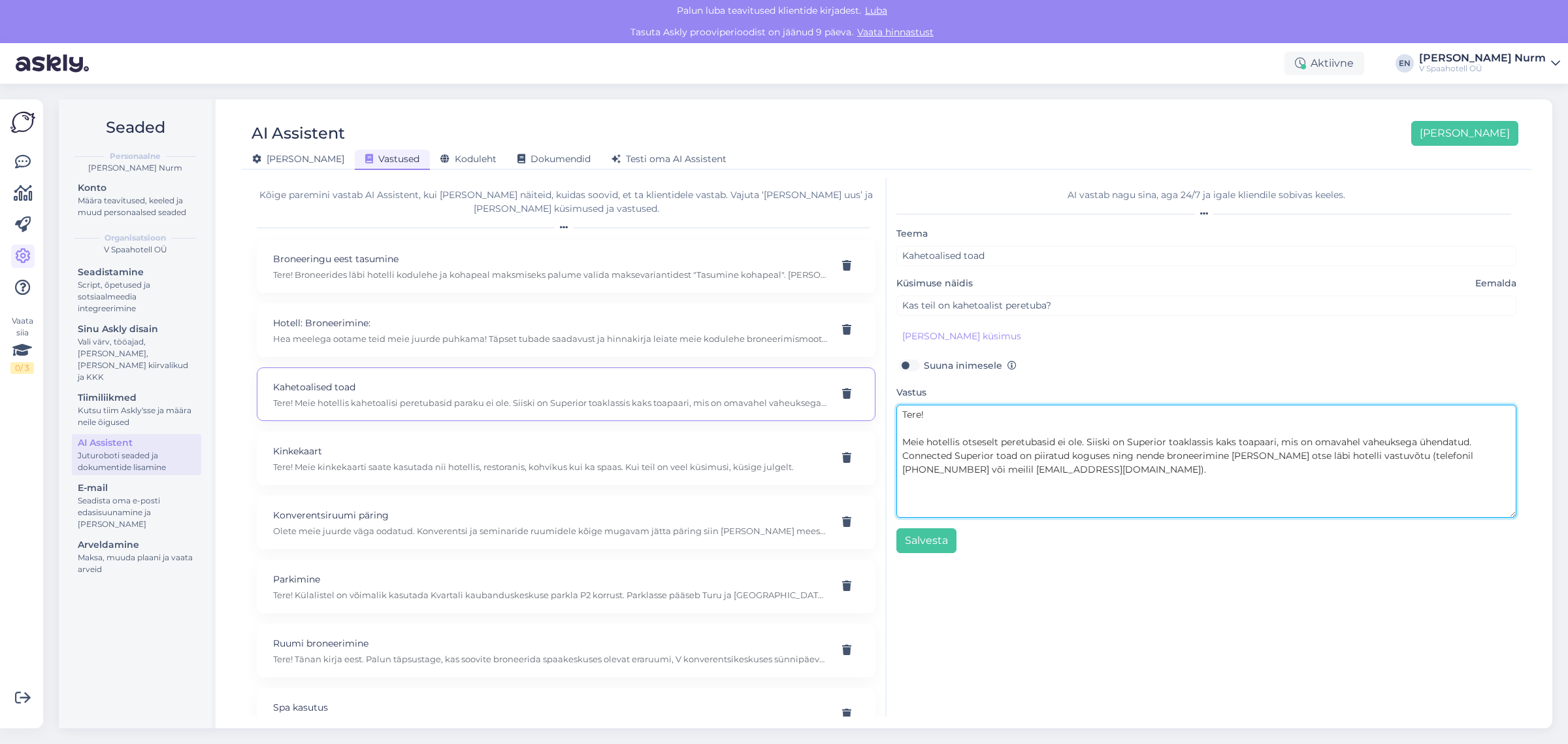
click at [1093, 445] on textarea "Tere! Meie hotellis otseselt peretubasid ei ole. Siiski on Superior toaklassis …" at bounding box center [1207, 461] width 620 height 113
paste textarea ". Igas toas on meil mugav tugitool või laiem diivanvoodi, mida saab kasutada li…"
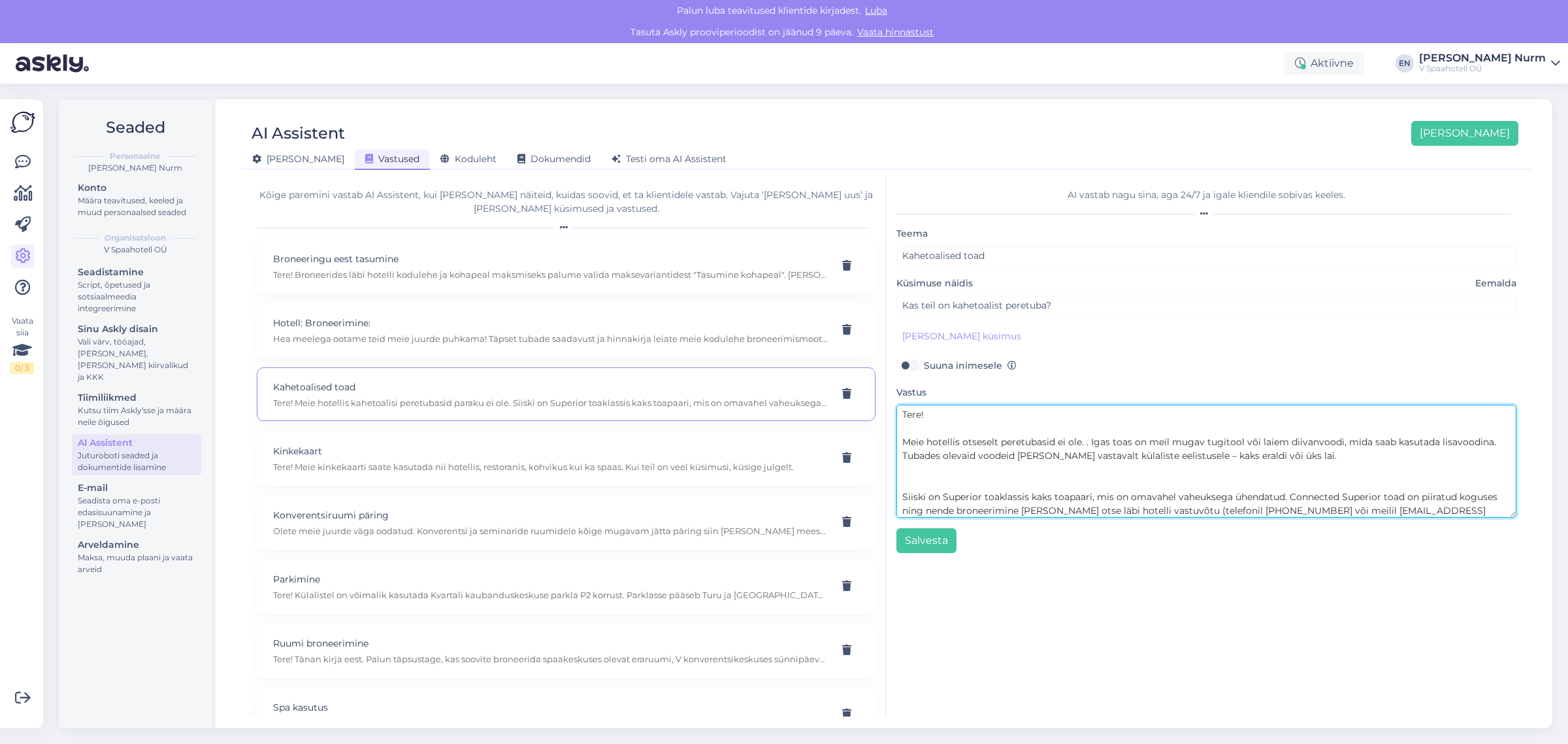
click at [942, 478] on textarea "Tere! Meie hotellis otseselt peretubasid ei ole. . Igas toas on meil mugav tugi…" at bounding box center [1207, 461] width 620 height 113
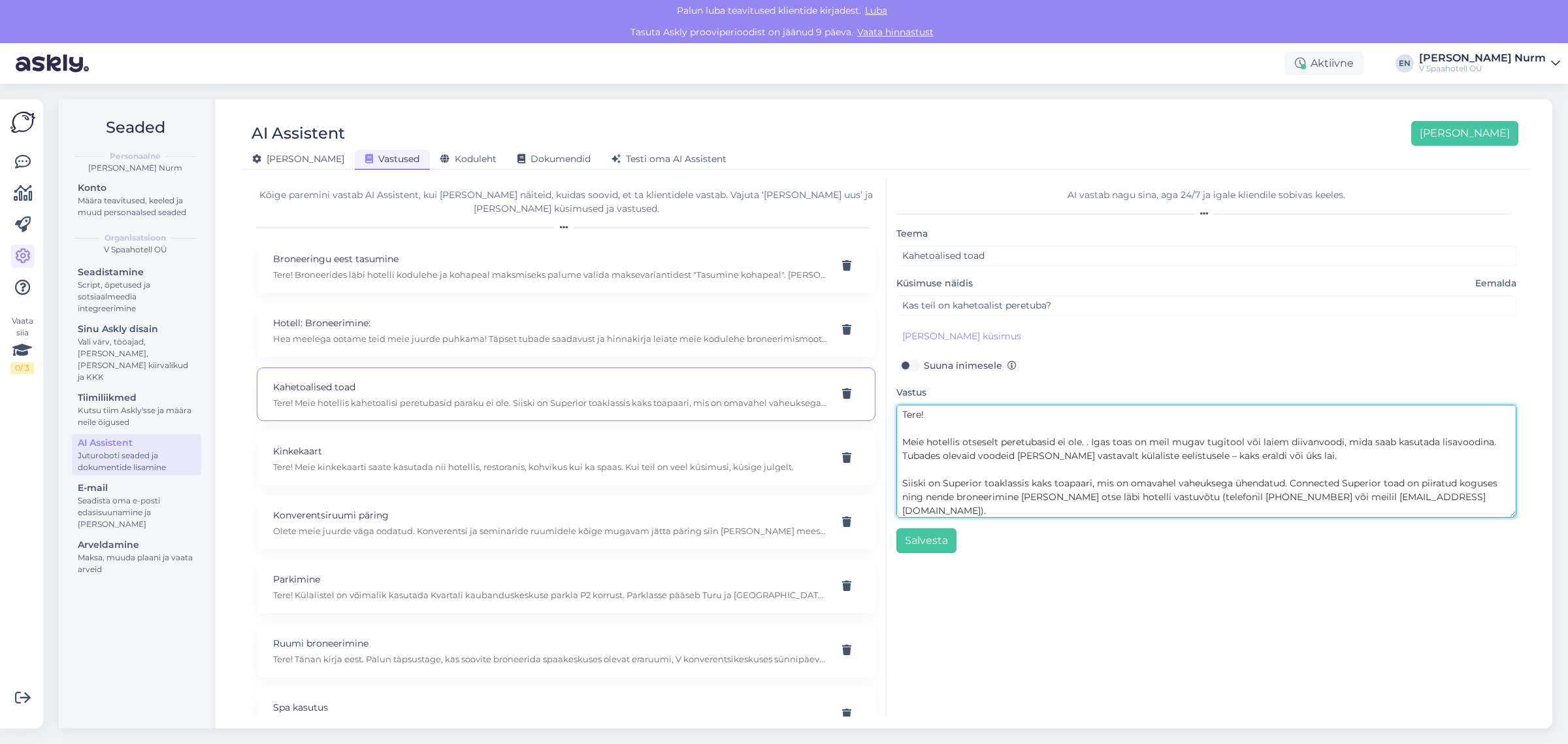
drag, startPoint x: 902, startPoint y: 458, endPoint x: 1305, endPoint y: 466, distance: 403.1
click at [1305, 466] on textarea "Tere! Meie hotellis otseselt peretubasid ei ole. . Igas toas on meil mugav tugi…" at bounding box center [1207, 461] width 620 height 113
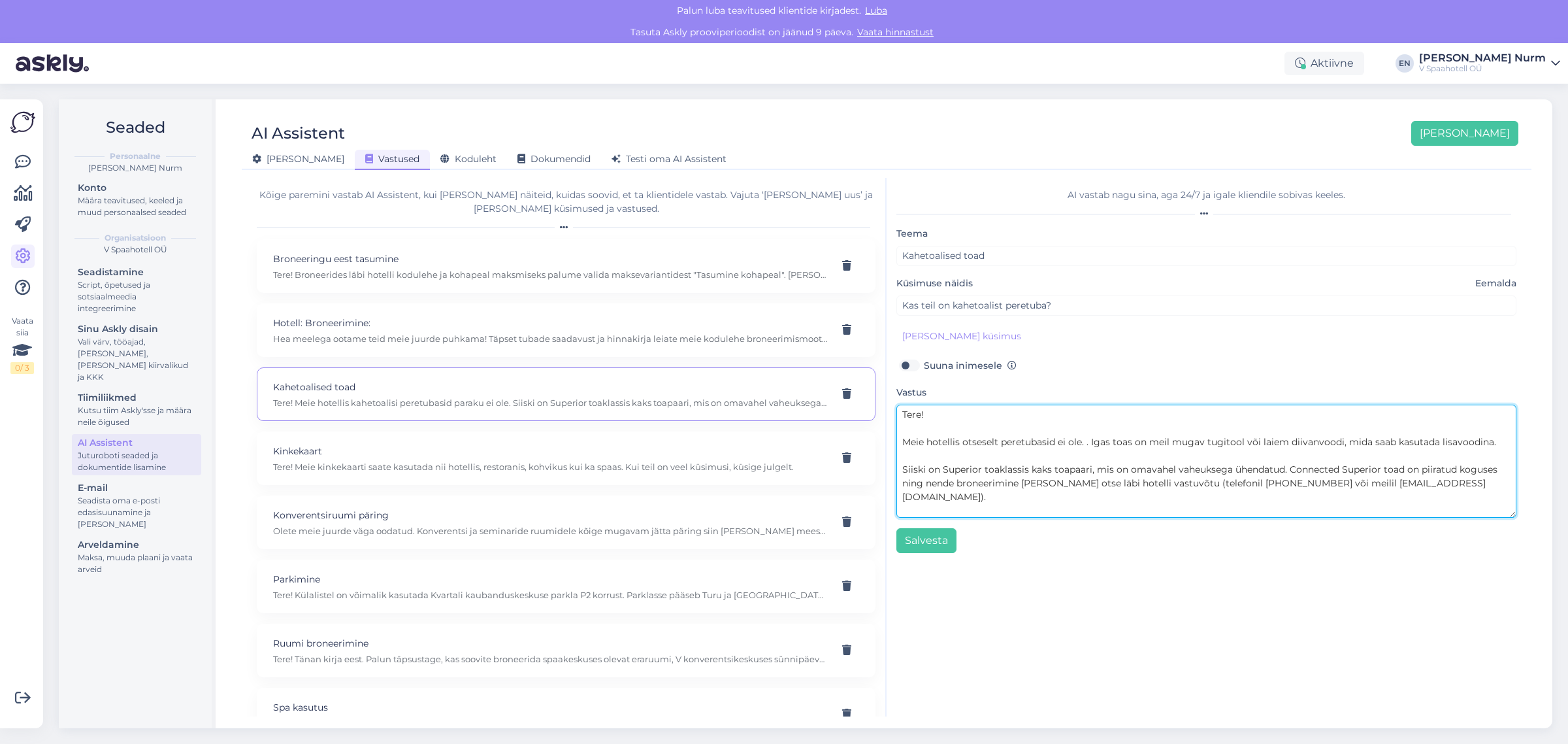
paste textarea "Saadaval on ka 2 komplekti Connected Superior tube (ehk 4 tuba kokku) – need on…"
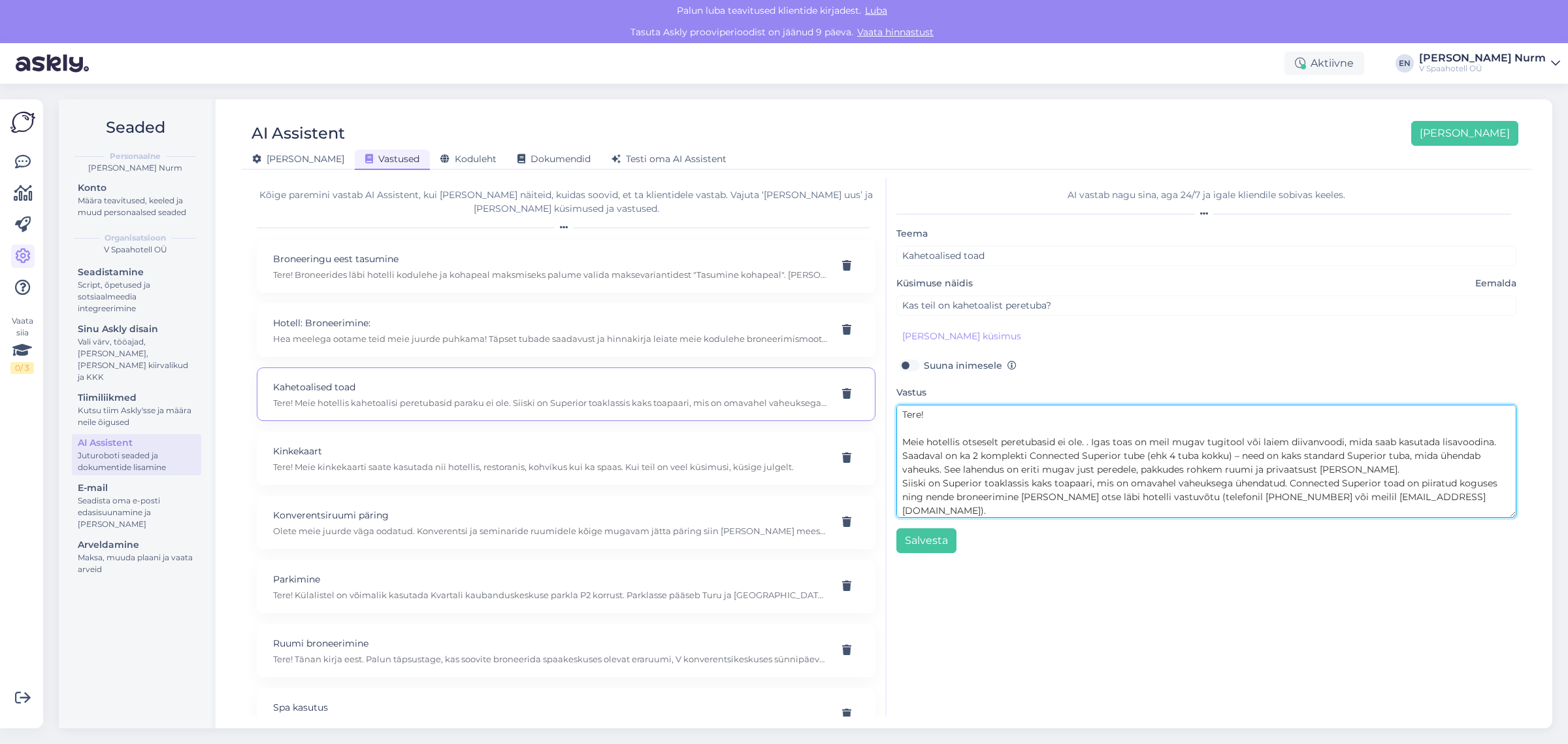
click at [903, 458] on textarea "Tere! Meie hotellis otseselt peretubasid ei ole. . Igas toas on meil mugav tugi…" at bounding box center [1207, 461] width 620 height 113
click at [1383, 484] on textarea "Tere! Meie hotellis otseselt peretubasid ei ole. . Igas toas on meil mugav tugi…" at bounding box center [1207, 461] width 620 height 113
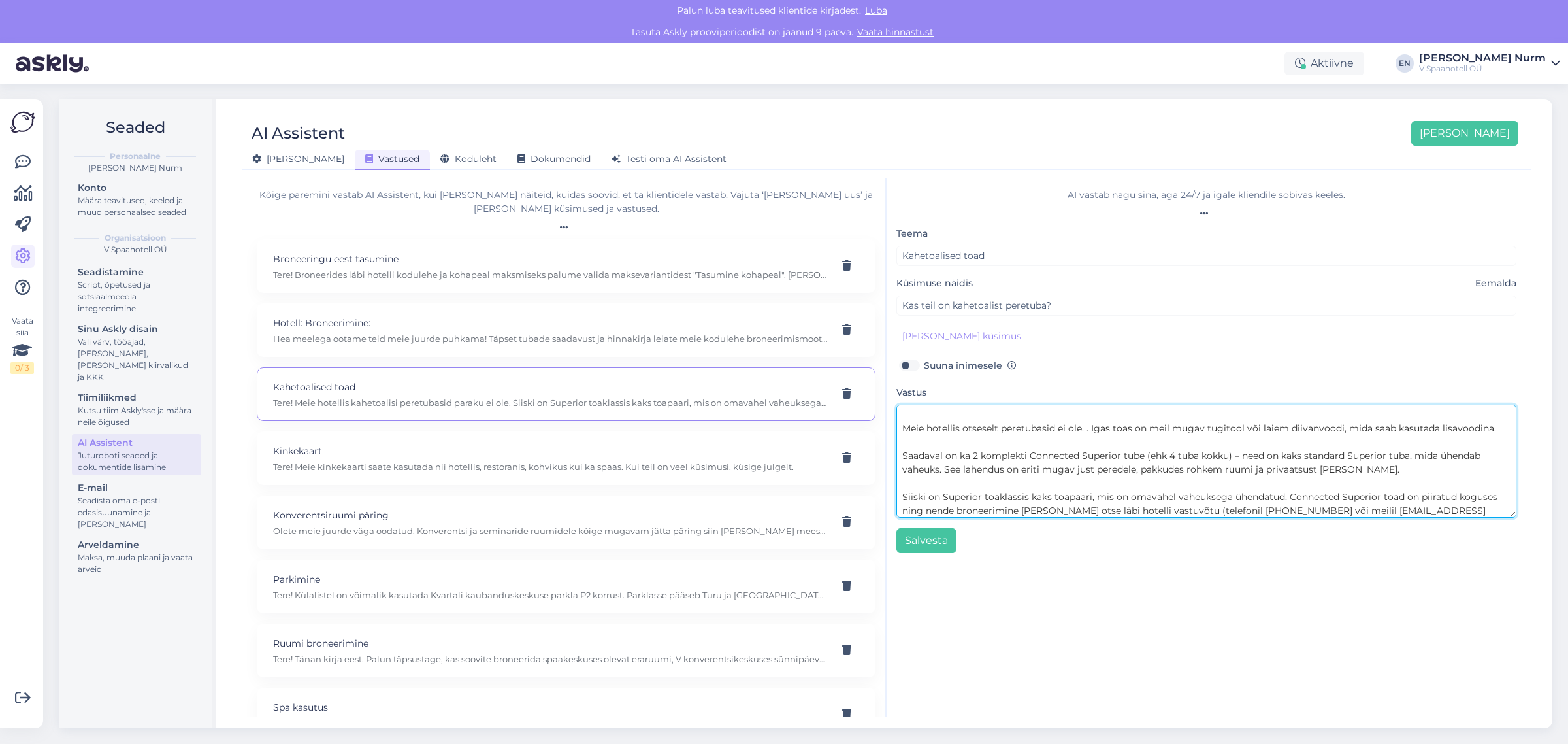
scroll to position [17, 0]
drag, startPoint x: 1288, startPoint y: 493, endPoint x: 905, endPoint y: 492, distance: 383.0
click at [905, 492] on textarea "Tere! Meie hotellis otseselt peretubasid ei ole. . Igas toas on meil mugav tugi…" at bounding box center [1207, 461] width 620 height 113
drag, startPoint x: 1136, startPoint y: 493, endPoint x: 883, endPoint y: 491, distance: 253.0
click at [883, 491] on div "Kõige paremini vastab AI Assistent, kui [PERSON_NAME] näiteid, kuidas soovid, e…" at bounding box center [887, 447] width 1280 height 539
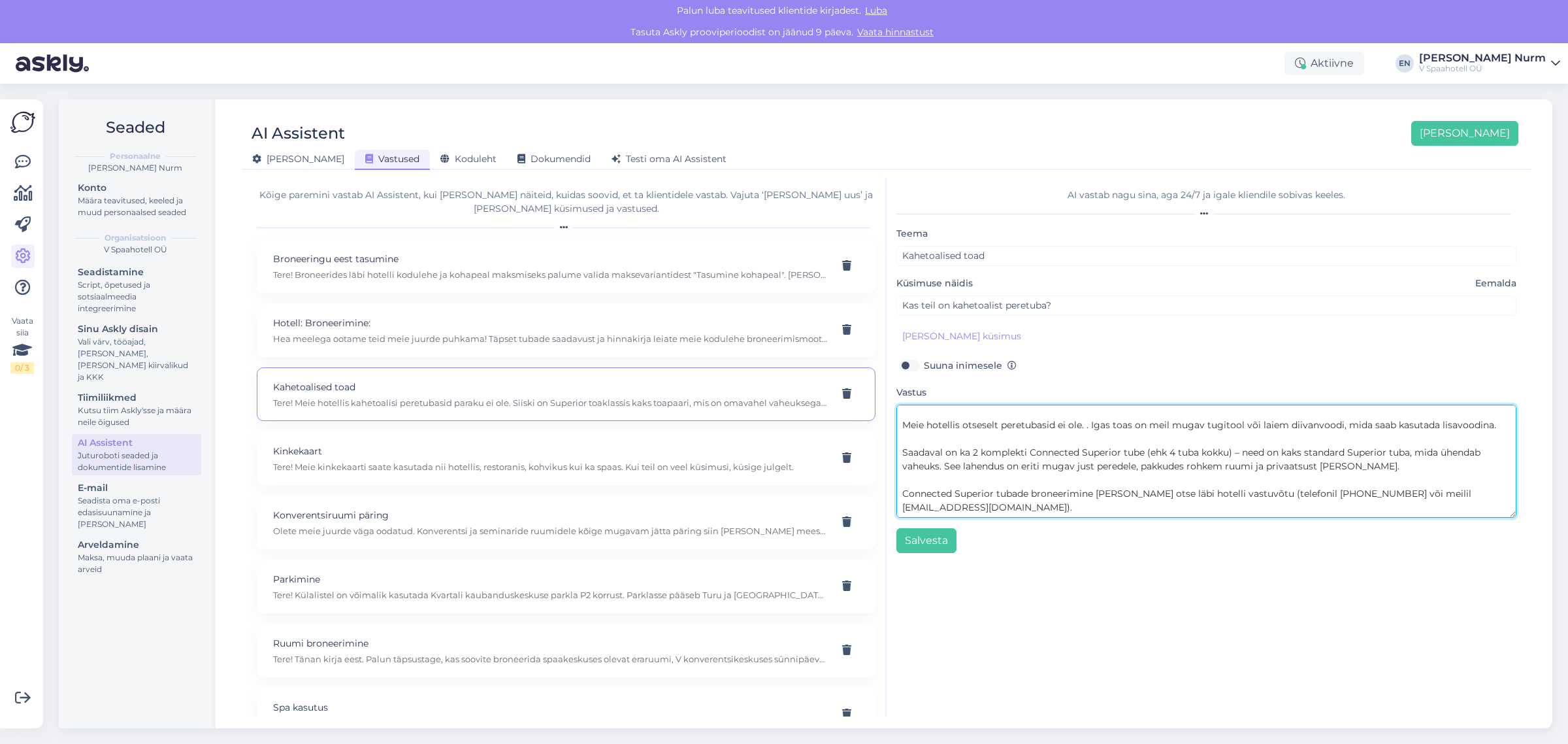
scroll to position [0, 0]
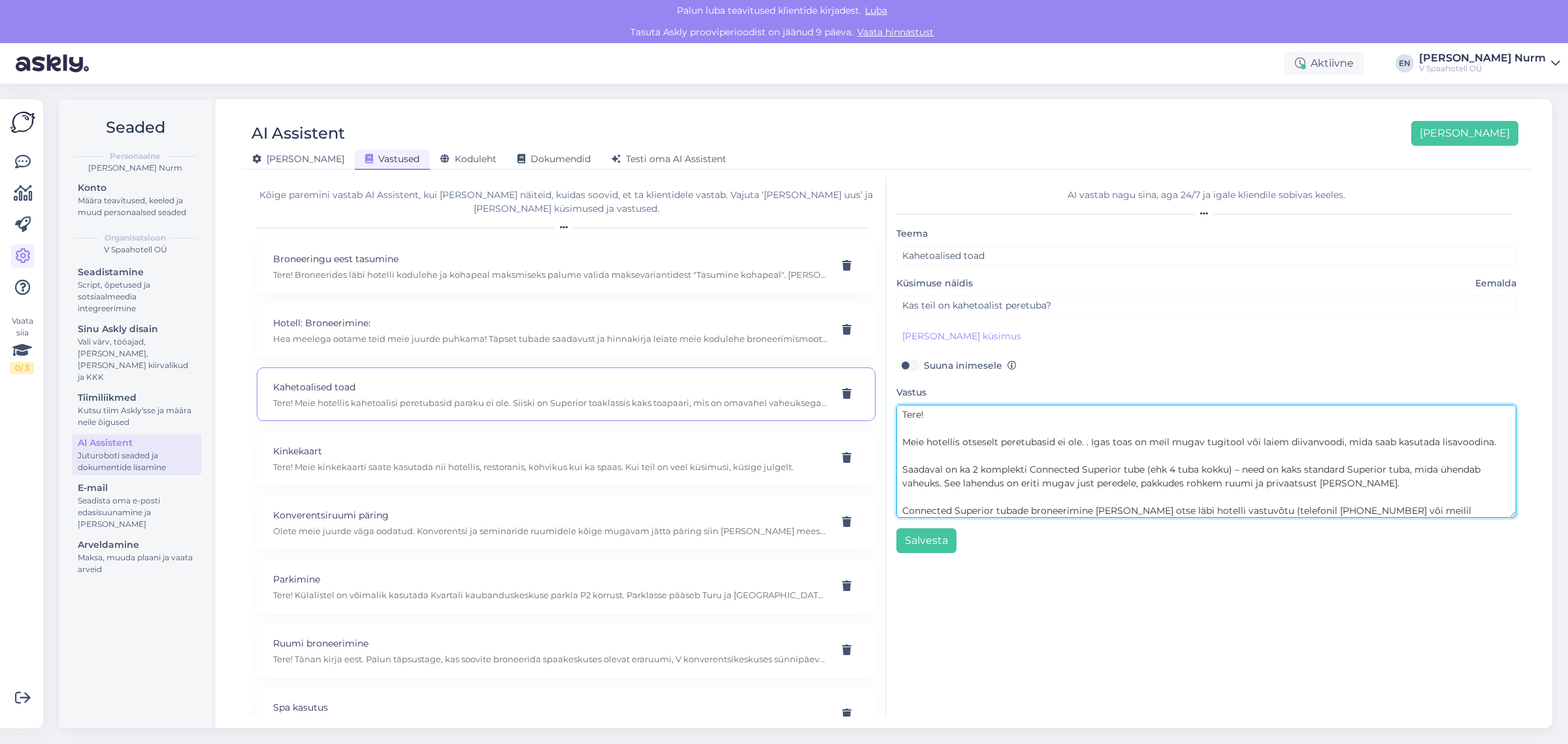
click at [1090, 439] on textarea "Tere! Meie hotellis otseselt peretubasid ei ole. . Igas toas on meil mugav tugi…" at bounding box center [1207, 461] width 620 height 113
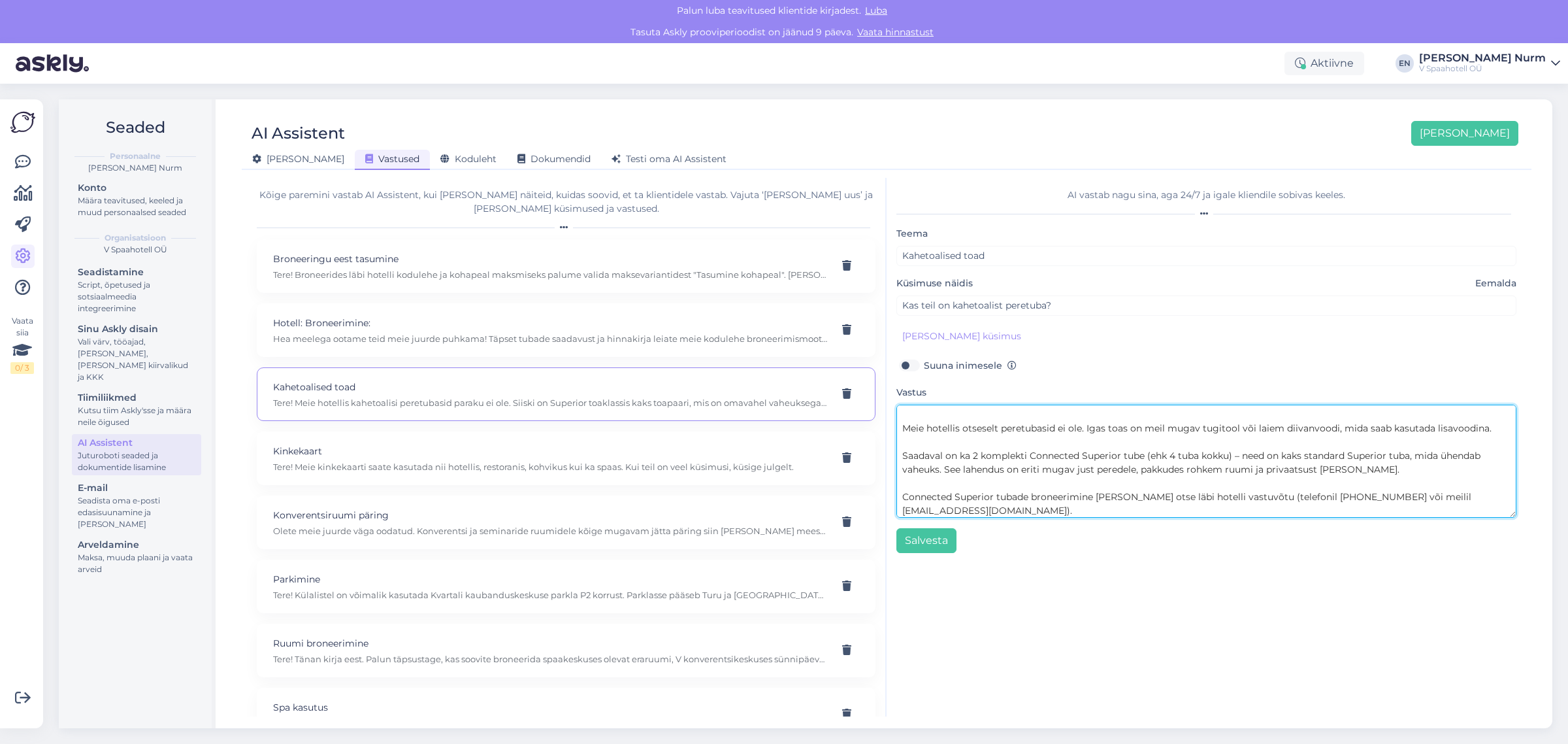
scroll to position [17, 0]
drag, startPoint x: 1158, startPoint y: 494, endPoint x: 1096, endPoint y: 495, distance: 62.0
click at [1096, 495] on textarea "Tere! Meie hotellis otseselt peretubasid ei ole. Igas toas on meil mugav tugito…" at bounding box center [1207, 461] width 620 height 113
click at [1301, 491] on textarea "Tere! Meie hotellis otseselt peretubasid ei ole. Igas toas on meil mugav tugito…" at bounding box center [1207, 461] width 620 height 113
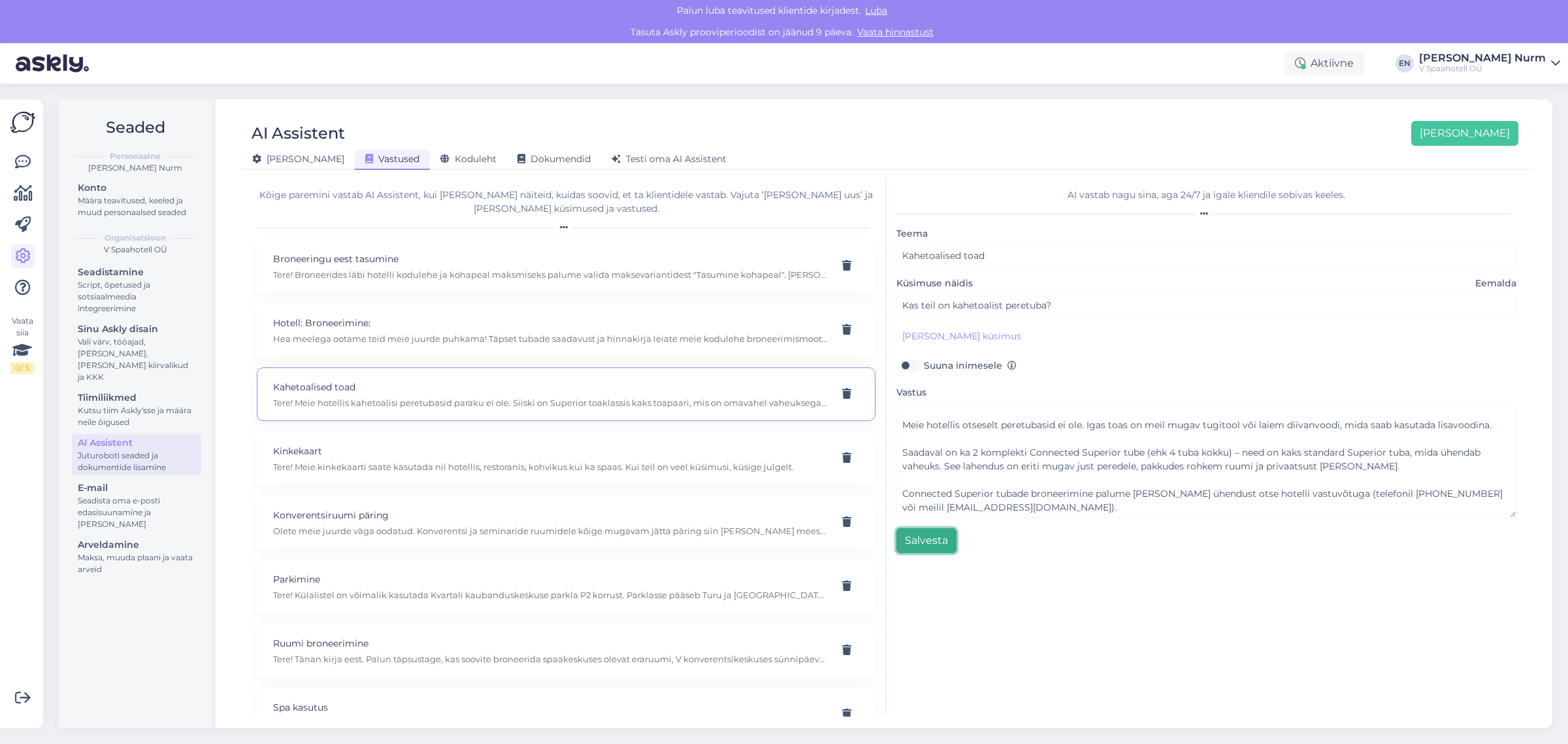
click at [932, 538] on button "Salvesta" at bounding box center [926, 540] width 60 height 24
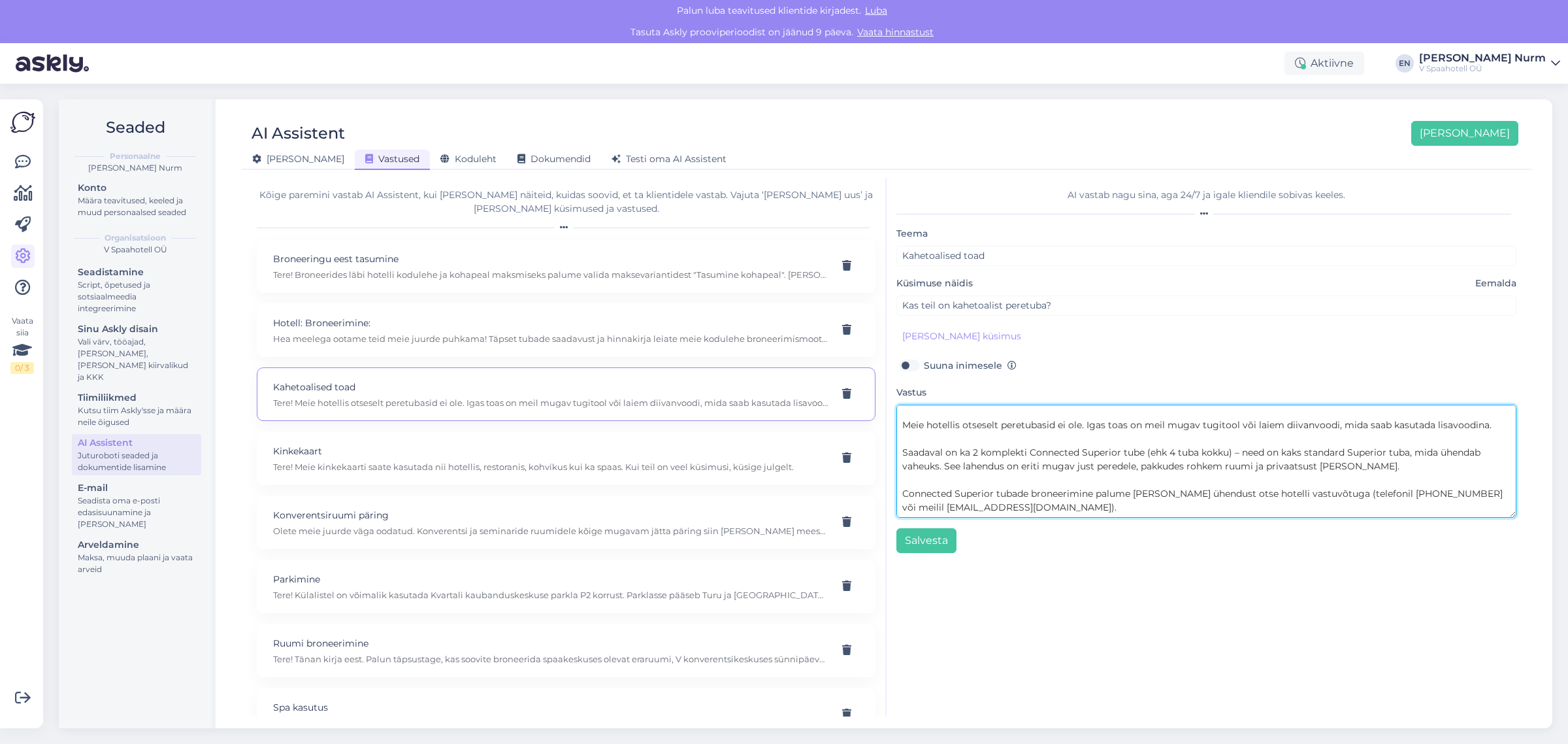
click at [1449, 493] on textarea "Tere! Meie hotellis otseselt peretubasid ei ole. Igas toas on meil mugav tugito…" at bounding box center [1207, 461] width 620 height 113
type textarea "Tere! Meie hotellis otseselt peretubasid ei ole. Igas toas on meil mugav tugito…"
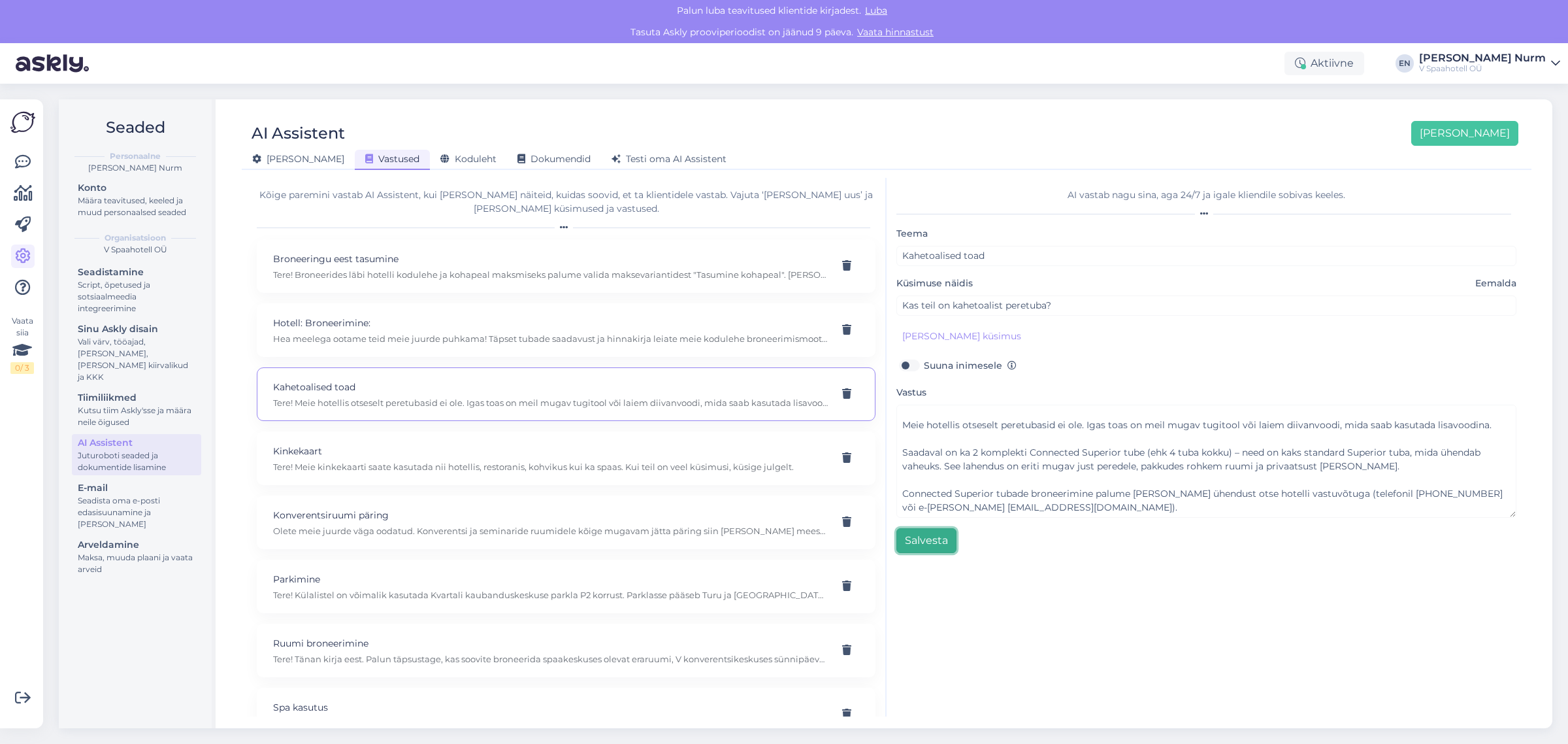
click at [925, 542] on button "Salvesta" at bounding box center [926, 540] width 60 height 24
click at [438, 455] on p "Kinkekaart" at bounding box center [550, 450] width 555 height 14
type input "Kinkekaart"
type input "kas kinkekaarti saab kasutada ainult hotellis ööbides või saab ka restoranis õh…"
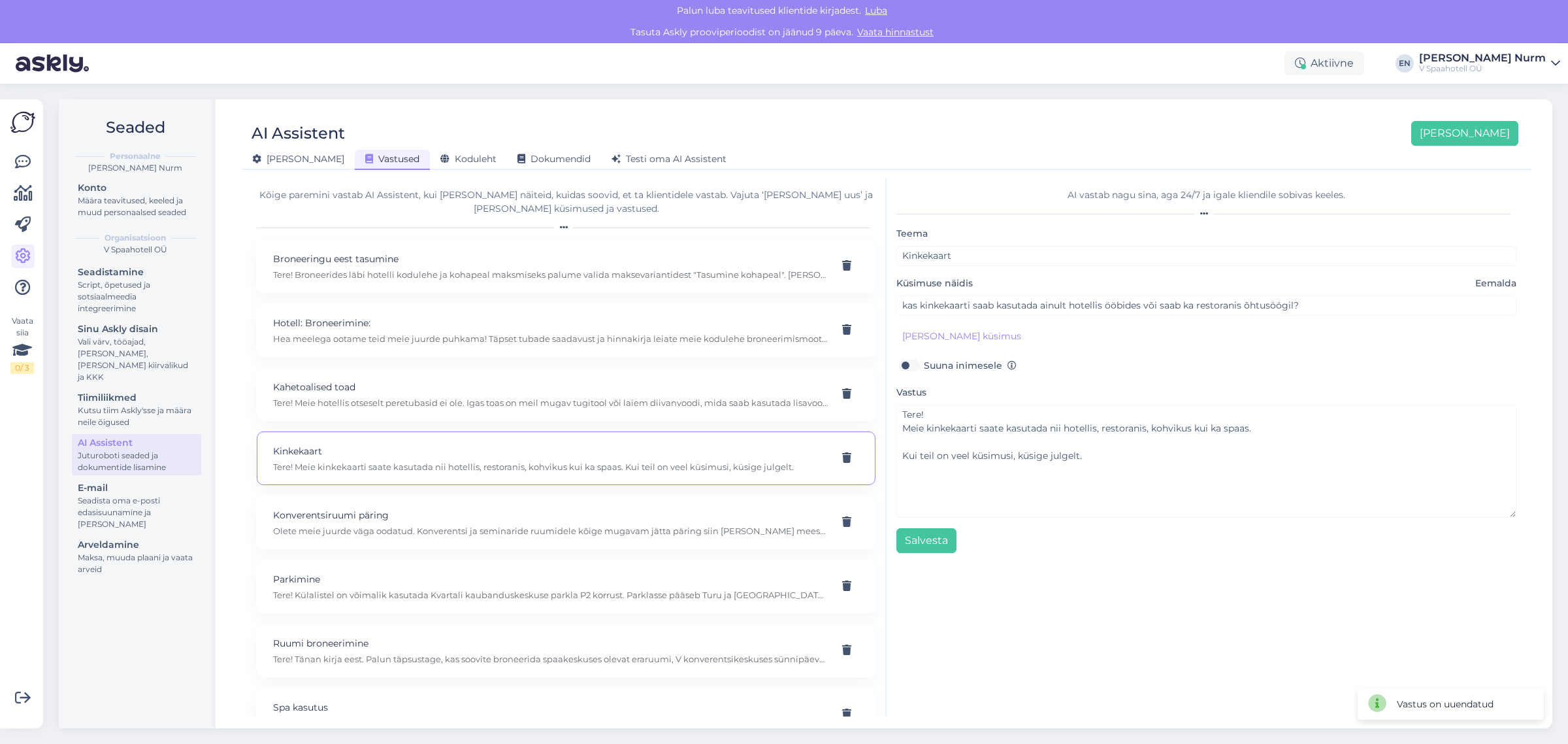
scroll to position [0, 0]
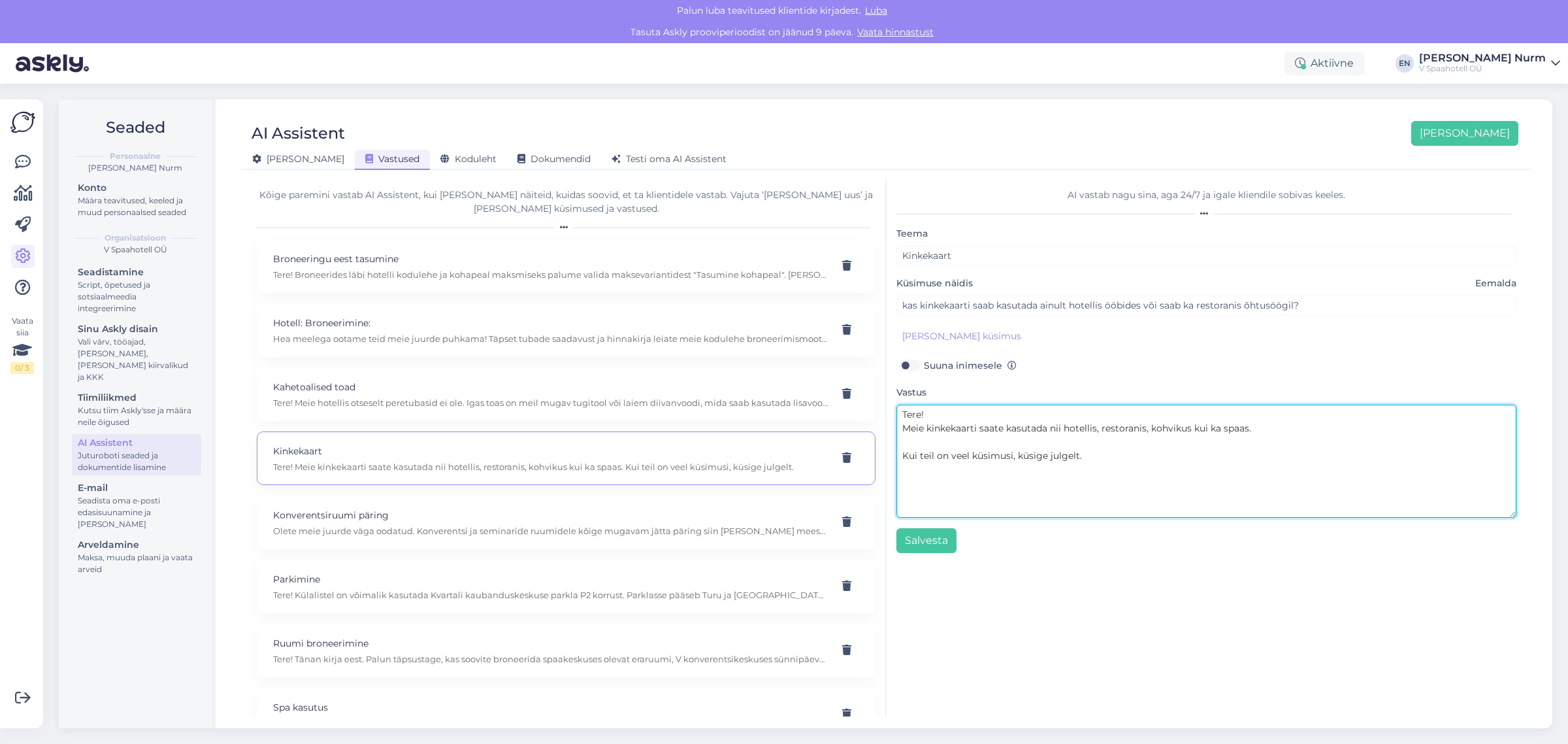
click at [944, 417] on textarea "Tere! Meie kinkekaarti saate kasutada nii hotellis, restoranis, kohvikus kui ka…" at bounding box center [1207, 461] width 620 height 113
drag, startPoint x: 1008, startPoint y: 441, endPoint x: 1007, endPoint y: 430, distance: 11.0
click at [1007, 441] on textarea "Tere! Rahalisi kinkekaarte Meie kinkekaarti saate kasutada nii hotellis, restor…" at bounding box center [1207, 461] width 620 height 113
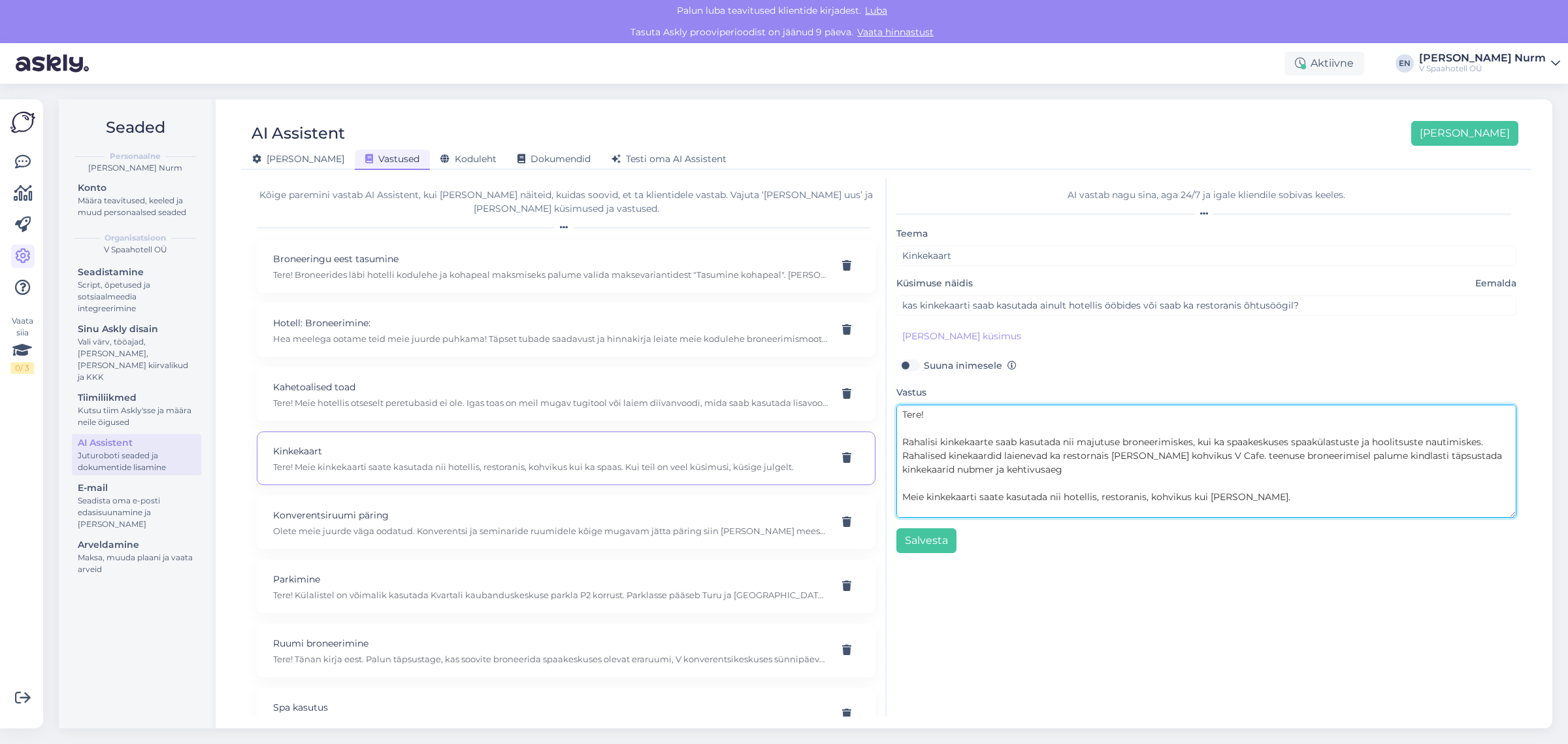
scroll to position [30, 0]
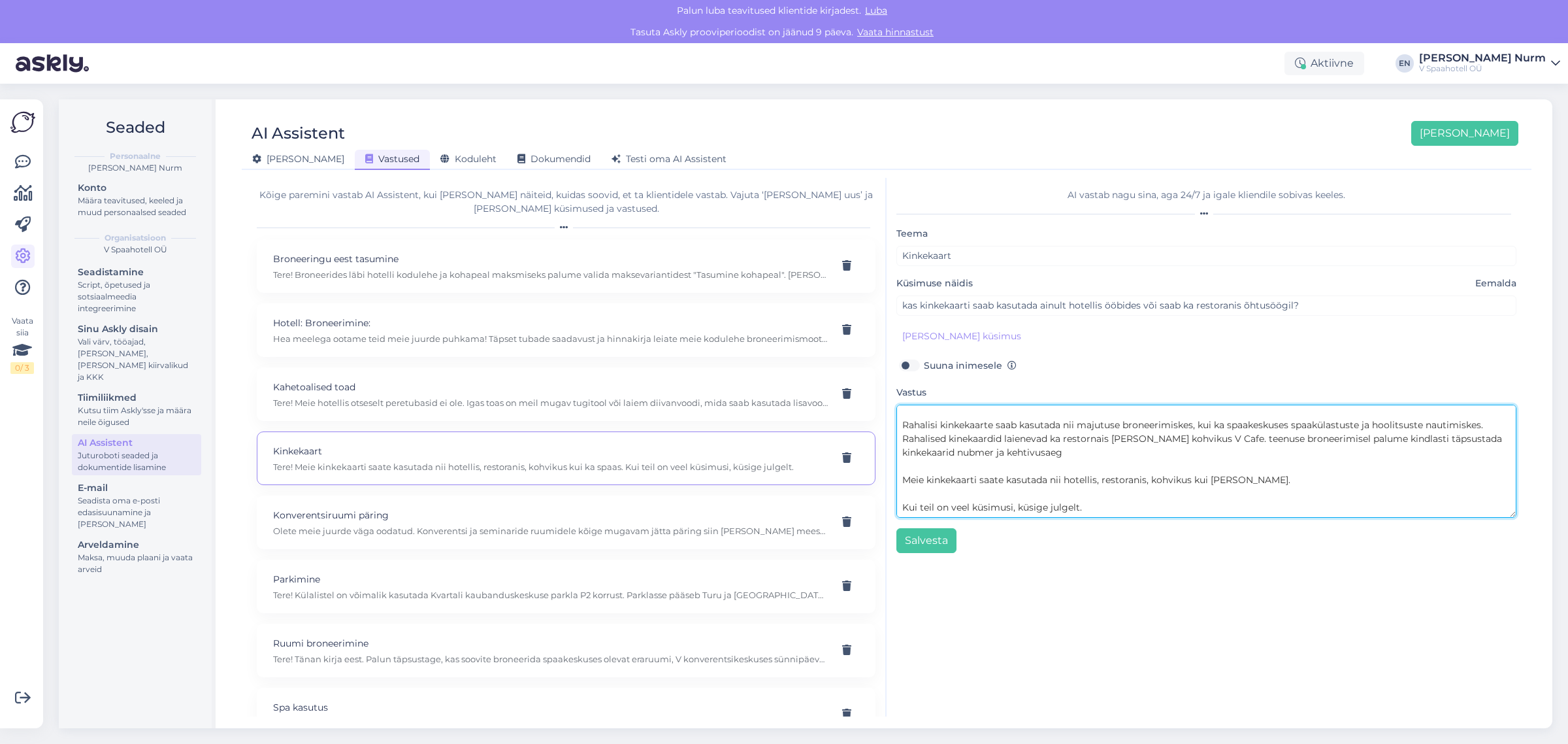
drag, startPoint x: 1275, startPoint y: 468, endPoint x: 830, endPoint y: 475, distance: 445.1
click at [830, 475] on div "Kõige paremini vastab AI Assistent, kui [PERSON_NAME] näiteid, kuidas soovid, e…" at bounding box center [887, 447] width 1280 height 539
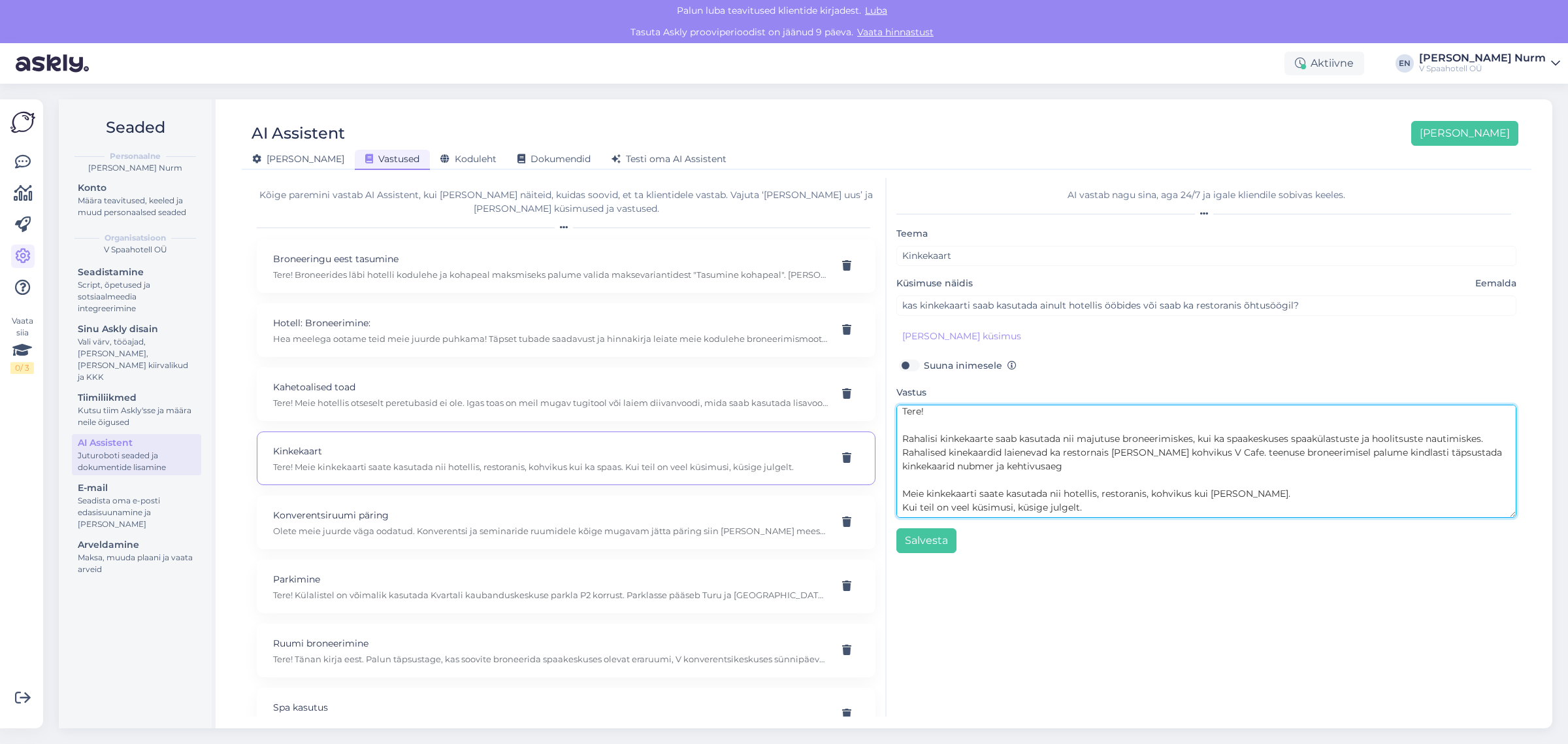
scroll to position [18, 0]
drag, startPoint x: 1097, startPoint y: 479, endPoint x: 890, endPoint y: 479, distance: 207.0
click at [890, 479] on div "AI vastab nagu sina, aga 24/7 [PERSON_NAME] kliendile sobivas keeles. Teema Kin…" at bounding box center [1206, 447] width 640 height 539
drag, startPoint x: 1080, startPoint y: 499, endPoint x: 773, endPoint y: 499, distance: 307.0
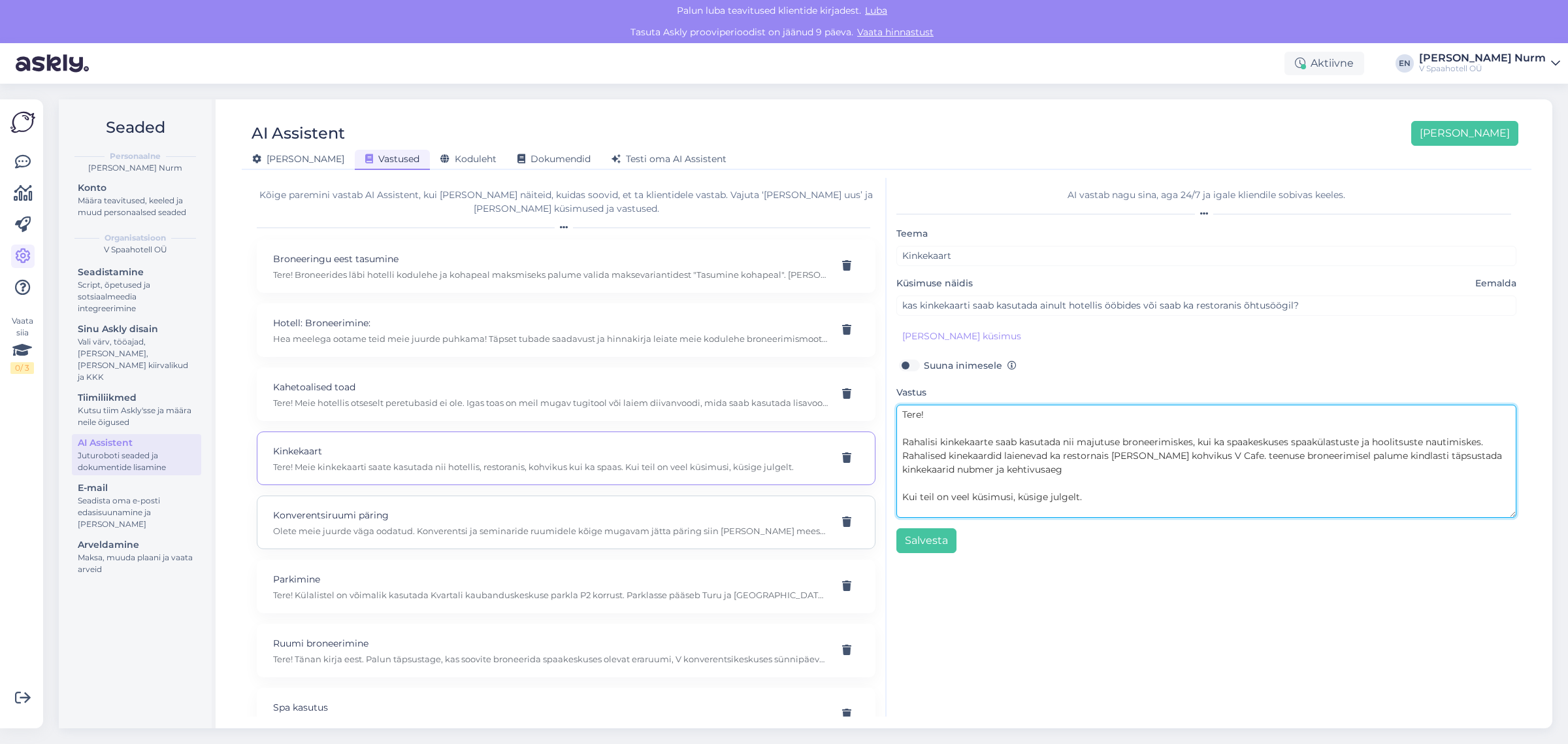
click at [773, 499] on div "Kõige paremini vastab AI Assistent, kui [PERSON_NAME] näiteid, kuidas soovid, e…" at bounding box center [887, 447] width 1280 height 539
drag, startPoint x: 1289, startPoint y: 493, endPoint x: 853, endPoint y: 386, distance: 448.9
click at [853, 386] on div "Kõige paremini vastab AI Assistent, kui [PERSON_NAME] näiteid, kuidas soovid, e…" at bounding box center [887, 447] width 1280 height 539
paste textarea "Rahalisi kinkekaarte saab kasutada nii majutuse broneerimisel kui ka spaakeskus…"
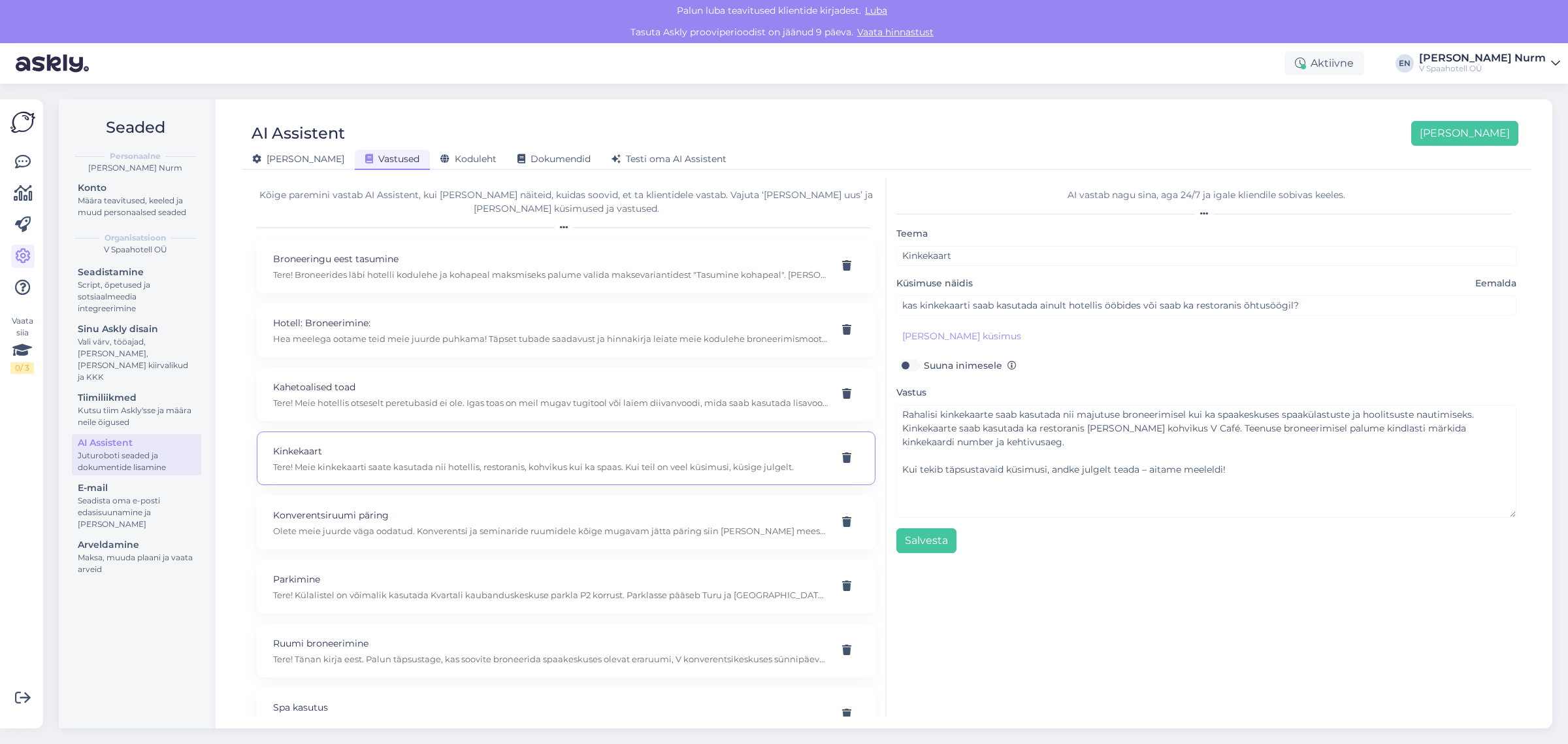
click at [895, 410] on div "AI vastab nagu sina, aga 24/7 [PERSON_NAME] kliendile sobivas keeles. Teema Kin…" at bounding box center [1206, 447] width 640 height 539
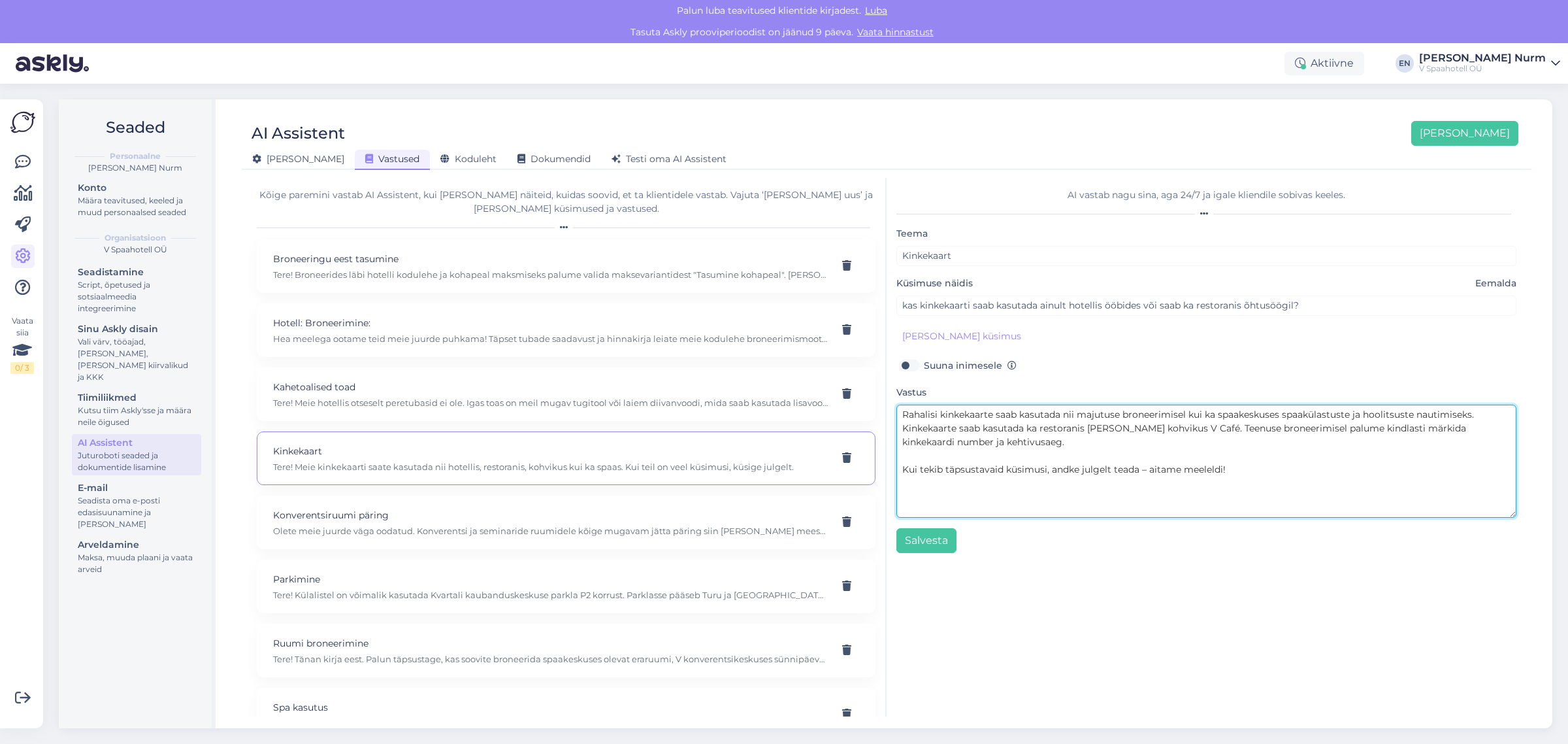
drag, startPoint x: 899, startPoint y: 413, endPoint x: 909, endPoint y: 420, distance: 12.2
click at [902, 414] on textarea "Rahalisi kinkekaarte saab kasutada nii majutuse broneerimisel kui ka spaakeskus…" at bounding box center [1207, 461] width 620 height 113
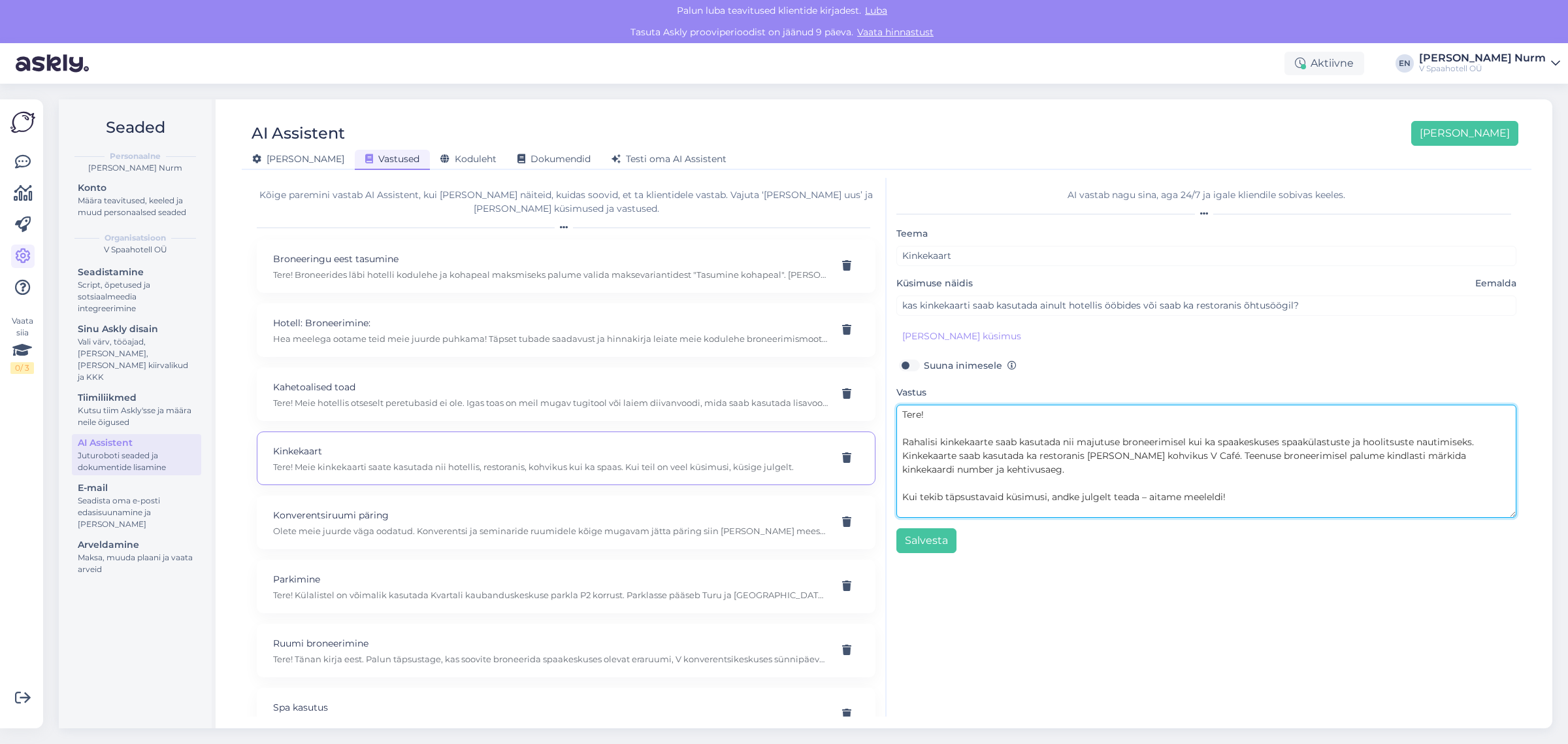
click at [938, 470] on textarea "Tere! Rahalisi kinkekaarte saab kasutada nii majutuse broneerimisel kui ka spaa…" at bounding box center [1207, 461] width 620 height 113
click at [1109, 500] on textarea "Tere! Rahalisi kinkekaarte saab kasutada nii majutuse broneerimisel kui ka spaa…" at bounding box center [1207, 461] width 620 height 113
drag, startPoint x: 903, startPoint y: 498, endPoint x: 1238, endPoint y: 502, distance: 335.0
click at [1238, 502] on textarea "Tere! Rahalisi kinkekaarte saab kasutada nii majutuse broneerimisel kui ka spaa…" at bounding box center [1207, 461] width 620 height 113
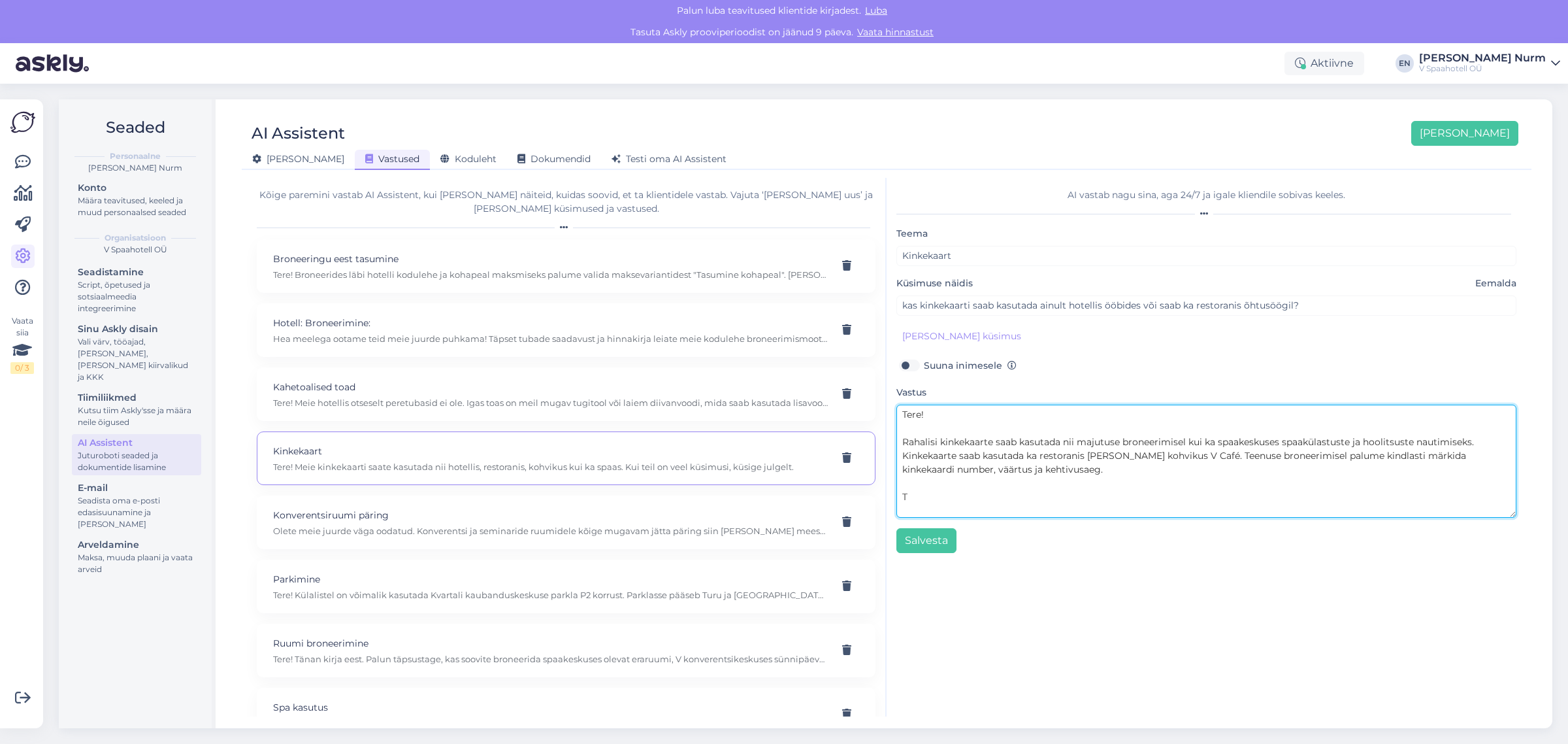
scroll to position [0, 0]
type textarea "Tere! Rahalisi kinkekaarte saab kasutada nii majutuse broneerimisel kui ka spaa…"
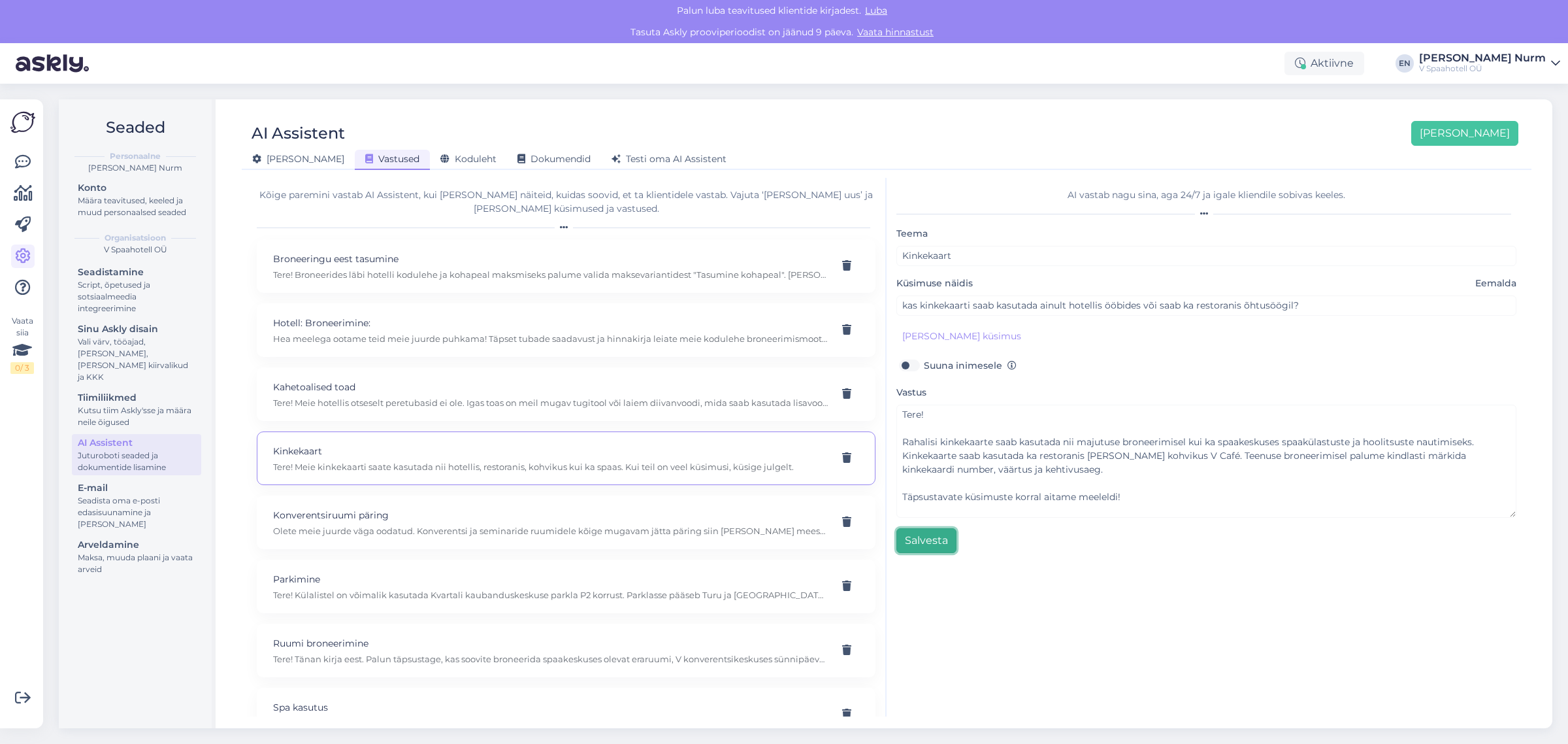
click at [926, 541] on button "Salvesta" at bounding box center [926, 540] width 60 height 24
click at [425, 527] on p "Olete meie juurde väga oodatud. Konverentsi ja seminaride ruumidele kõige mugav…" at bounding box center [550, 531] width 555 height 12
type input "Konverentsiruumi päring"
type input "Kui palju seminariruum maksab"
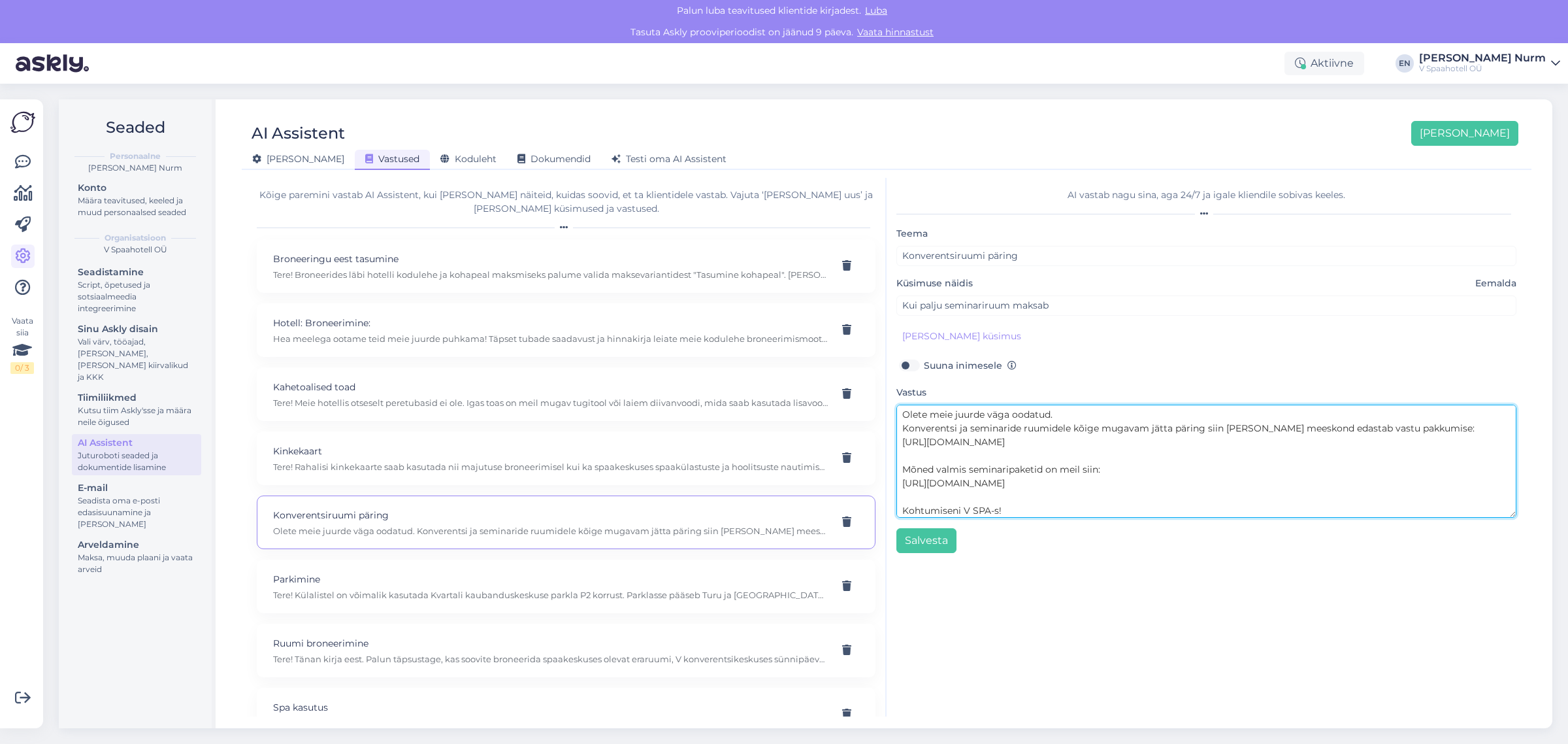
drag, startPoint x: 1162, startPoint y: 445, endPoint x: 890, endPoint y: 409, distance: 274.4
click at [890, 409] on div "AI vastab nagu sina, aga 24/7 [PERSON_NAME] kliendile sobivas keeles. Teema Kon…" at bounding box center [1206, 447] width 640 height 539
paste textarea "V Konverentsikeskuses on kokku 5 erinevat saali. Saalide saadavus võib sõltuvat…"
click at [991, 493] on textarea "V Konverentsikeskuses on kokku 5 erinevat saali. Saalide saadavus võib sõltuvat…" at bounding box center [1207, 461] width 620 height 113
drag, startPoint x: 1023, startPoint y: 495, endPoint x: 1029, endPoint y: 496, distance: 6.1
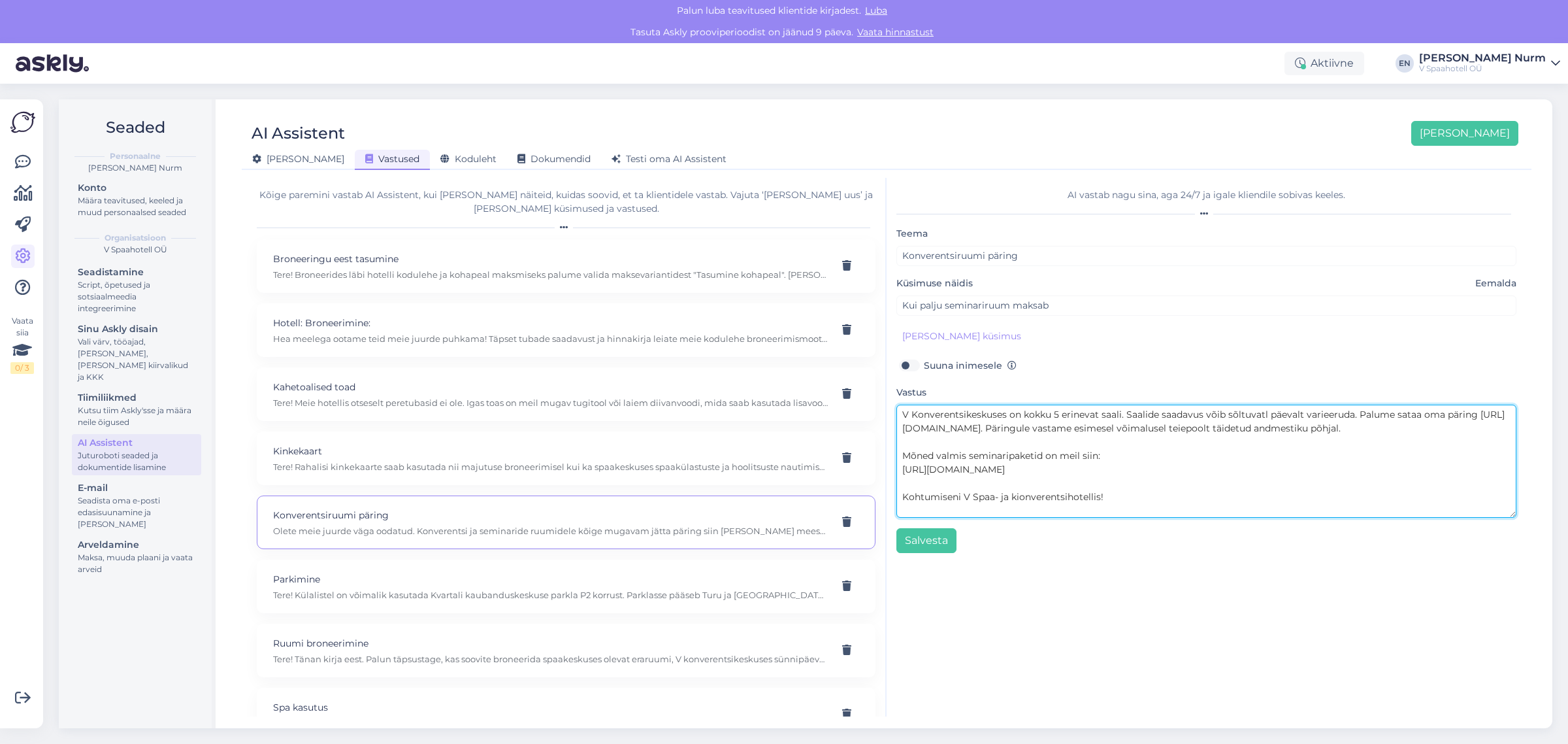
click at [1021, 495] on textarea "V Konverentsikeskuses on kokku 5 erinevat saali. Saalide saadavus võib sõltuvat…" at bounding box center [1207, 461] width 620 height 113
drag, startPoint x: 966, startPoint y: 494, endPoint x: 1095, endPoint y: 500, distance: 129.1
click at [1095, 500] on textarea "V Konverentsikeskuses on kokku 5 erinevat saali. Saalide saadavus võib sõltuvat…" at bounding box center [1207, 461] width 620 height 113
paste textarea "spaa- ja k"
click at [1098, 413] on textarea "V Konverentsikeskuses on kokku 5 erinevat saali. Saalide saadavus võib sõltuvat…" at bounding box center [1207, 461] width 620 height 113
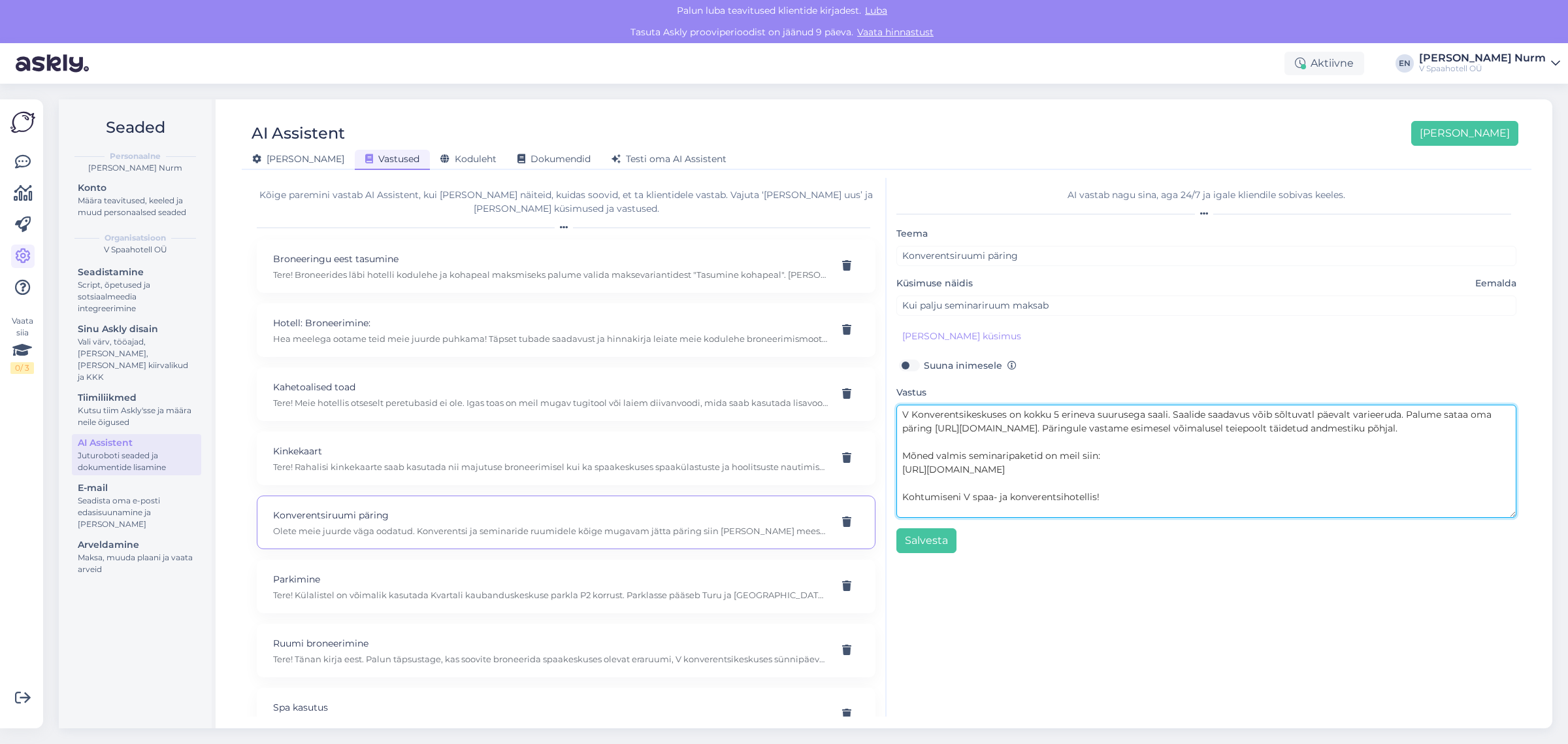
drag, startPoint x: 1250, startPoint y: 415, endPoint x: 1308, endPoint y: 440, distance: 63.2
click at [1252, 415] on textarea "V Konverentsikeskuses on kokku 5 erineva suurusega saali. Saalide saadavus võib…" at bounding box center [1207, 461] width 620 height 113
click at [1286, 413] on textarea "V Konverentsikeskuses on kokku 5 erineva suurusega saali. Saalide saadavus võib…" at bounding box center [1207, 461] width 620 height 113
drag, startPoint x: 1461, startPoint y: 414, endPoint x: 1494, endPoint y: 432, distance: 37.6
click at [1461, 415] on textarea "V Konverentsikeskuses on kokku 5 erineva suurusega saali. Saalide saadavus võib…" at bounding box center [1207, 461] width 620 height 113
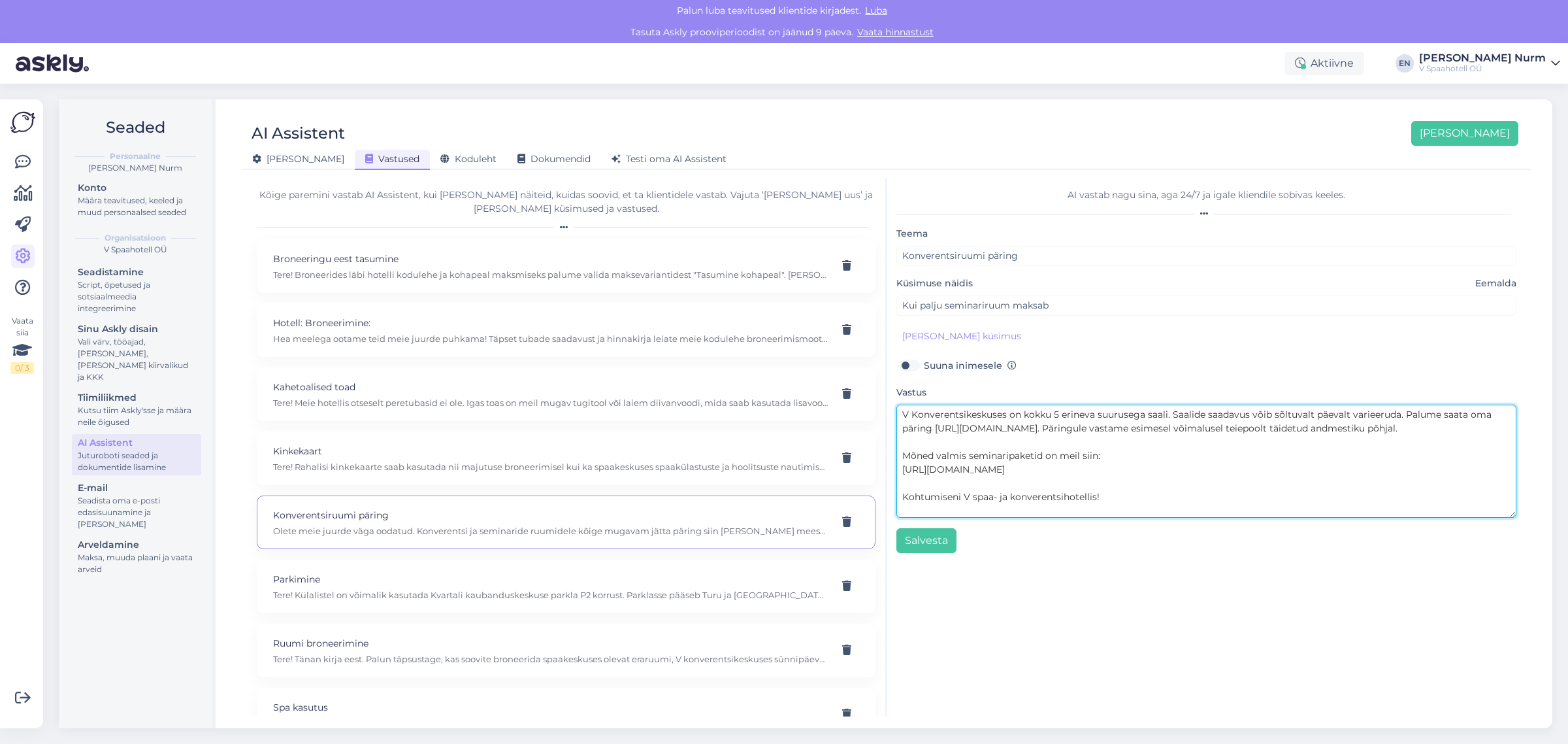
click at [1471, 416] on textarea "V Konverentsikeskuses on kokku 5 erineva suurusega saali. Saalide saadavus võib…" at bounding box center [1207, 461] width 620 height 113
drag, startPoint x: 1231, startPoint y: 482, endPoint x: 876, endPoint y: 396, distance: 365.3
click at [876, 396] on div "Kõige paremini vastab AI Assistent, kui [PERSON_NAME] näiteid, kuidas soovid, e…" at bounding box center [887, 447] width 1280 height 539
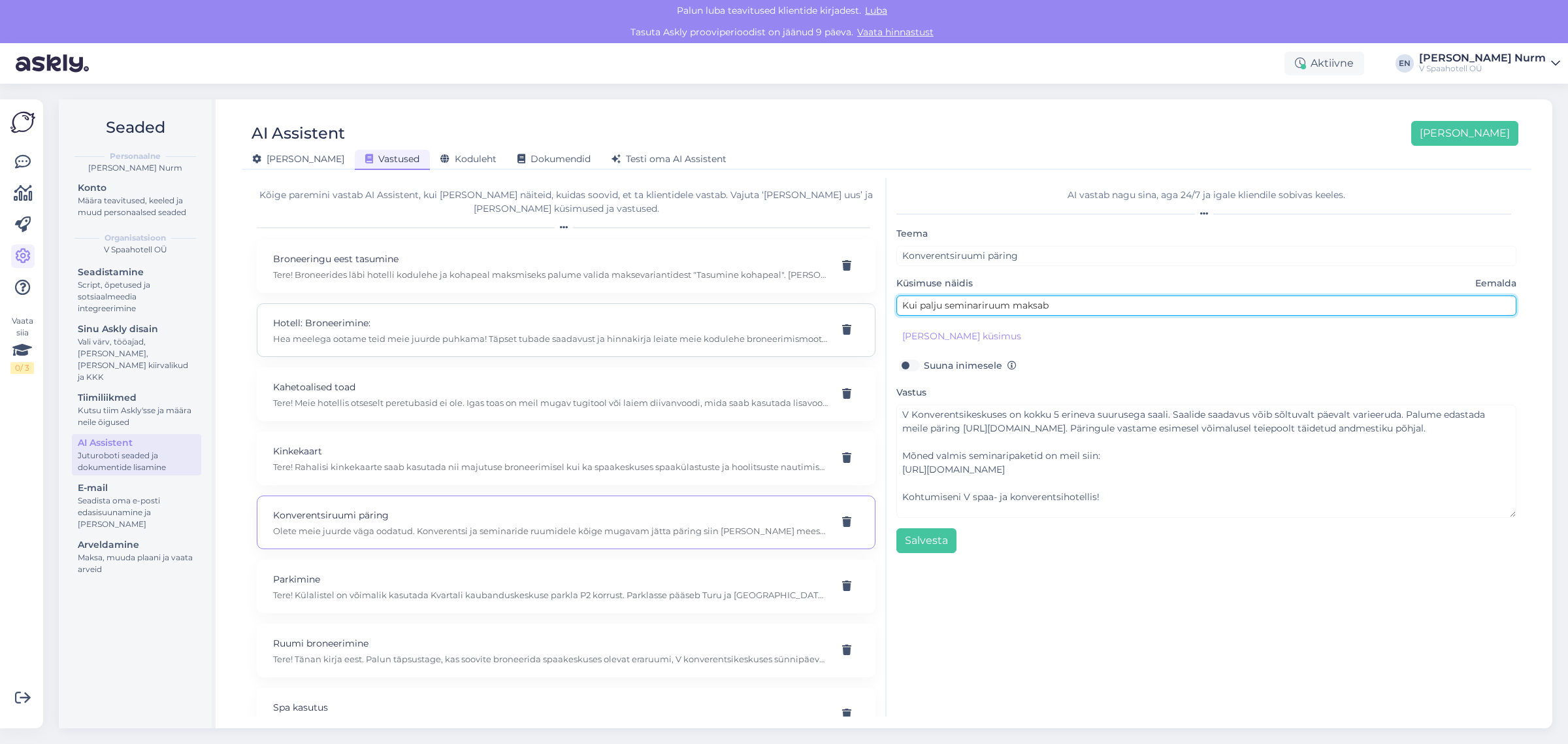
drag, startPoint x: 1067, startPoint y: 304, endPoint x: 825, endPoint y: 302, distance: 242.0
click at [840, 301] on div "Kõige paremini vastab AI Assistent, kui [PERSON_NAME] näiteid, kuidas soovid, e…" at bounding box center [887, 447] width 1280 height 539
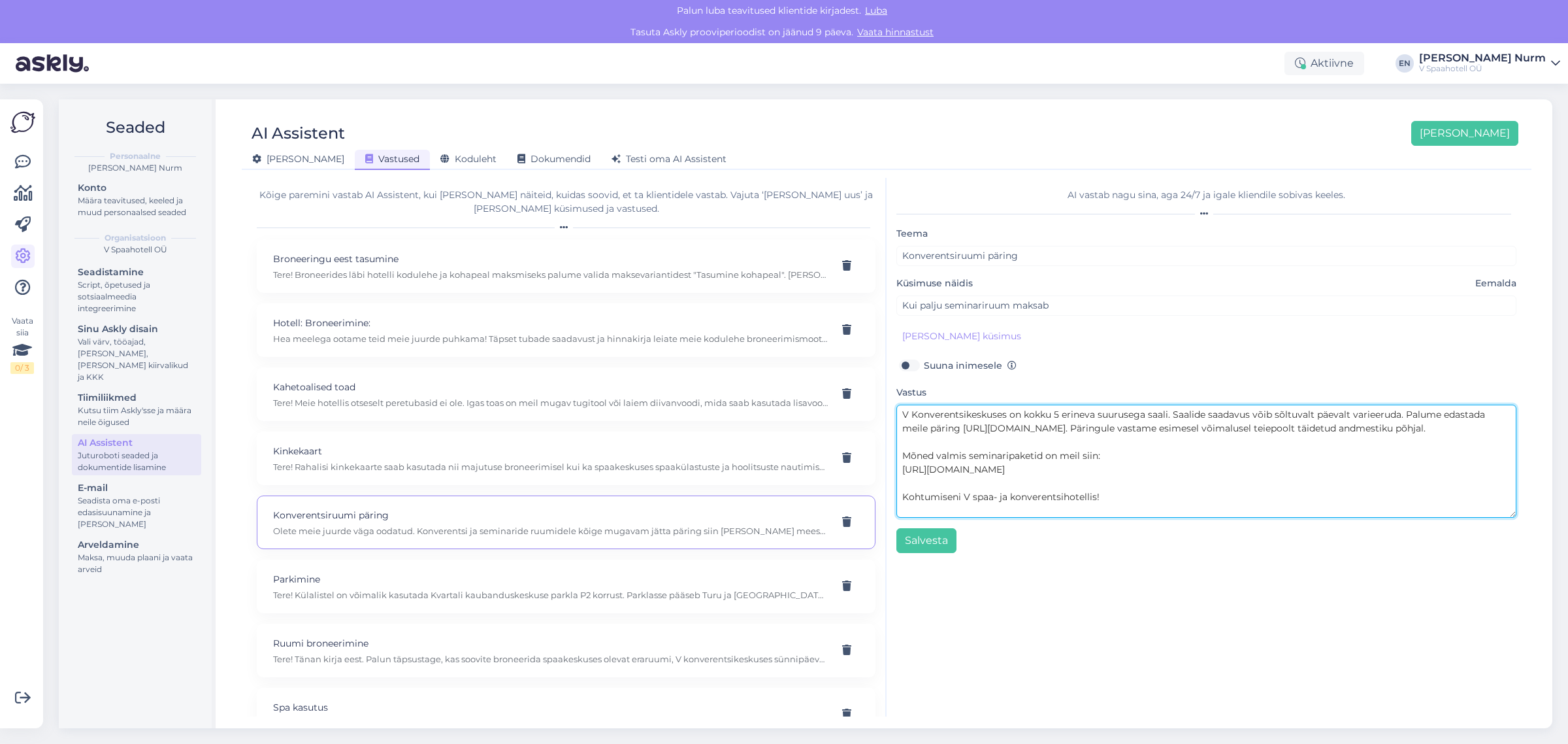
drag, startPoint x: 903, startPoint y: 414, endPoint x: 1248, endPoint y: 495, distance: 354.4
click at [1248, 495] on textarea "V Konverentsikeskuses on kokku 5 erineva suurusega saali. Saalide saadavus võib…" at bounding box center [1207, 461] width 620 height 113
paste textarea "ning nende saadavus võib sõltuvalt kuupäevast varieeruda. Soovitame edastada me…"
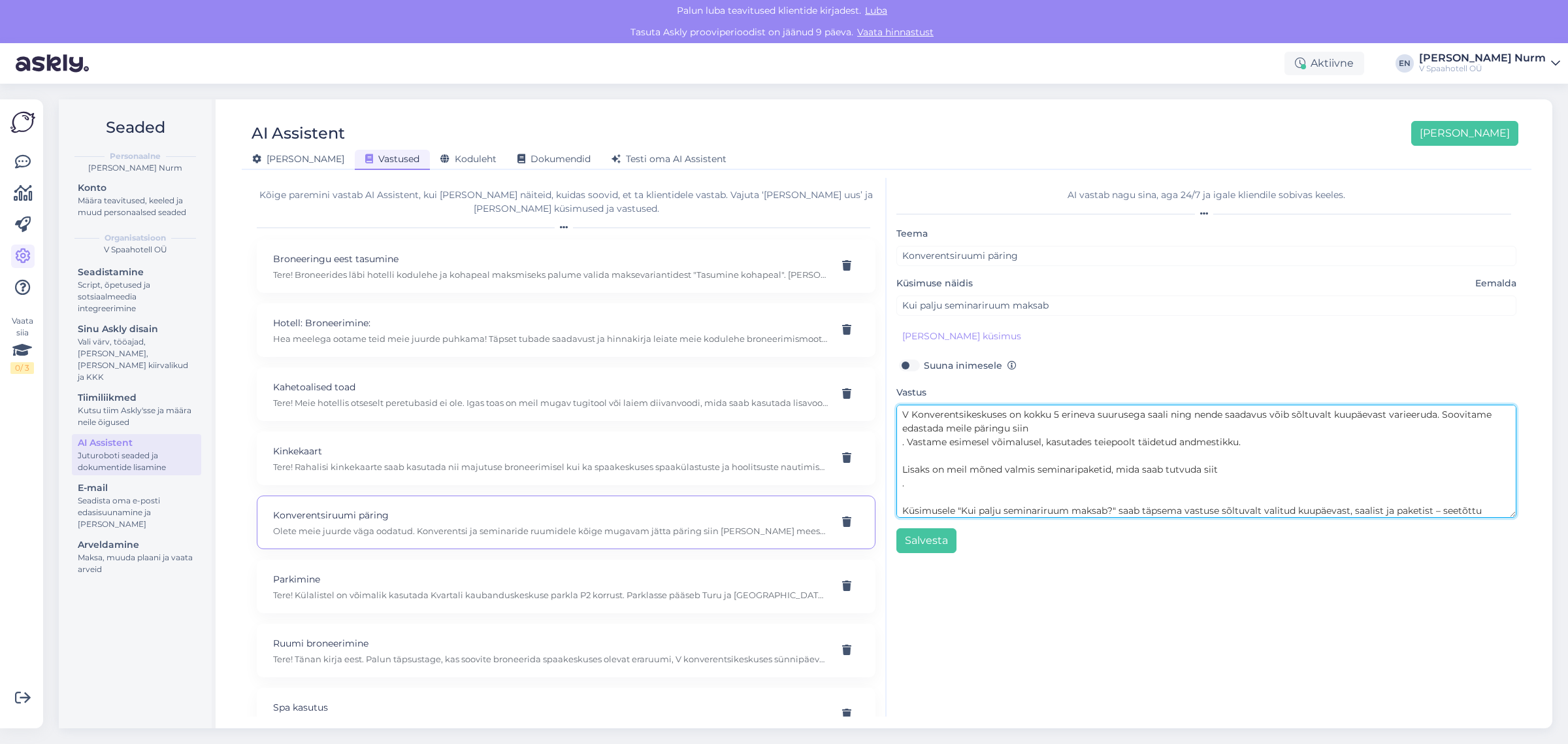
click at [1080, 432] on textarea "V Konverentsikeskuses on kokku 5 erineva suurusega saali ning nende saadavus võ…" at bounding box center [1207, 461] width 620 height 113
paste textarea "[URL][DOMAIN_NAME]"
click at [905, 444] on textarea "V Konverentsikeskuses on kokku 5 erineva suurusega saali ning nende saadavus võ…" at bounding box center [1207, 461] width 620 height 113
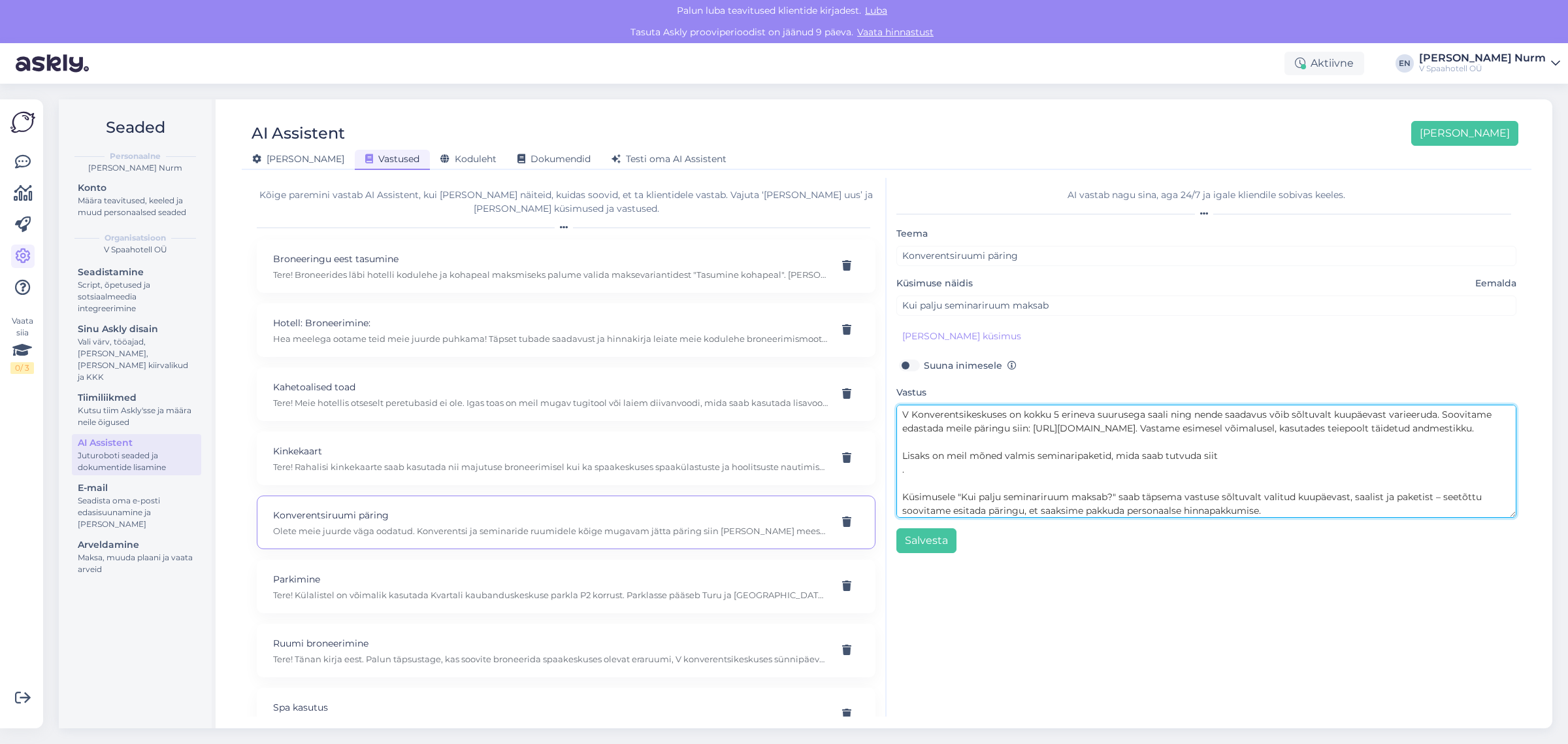
drag, startPoint x: 1278, startPoint y: 430, endPoint x: 1284, endPoint y: 435, distance: 7.8
click at [1278, 430] on textarea "V Konverentsikeskuses on kokku 5 erineva suurusega saali ning nende saadavus võ…" at bounding box center [1207, 461] width 620 height 113
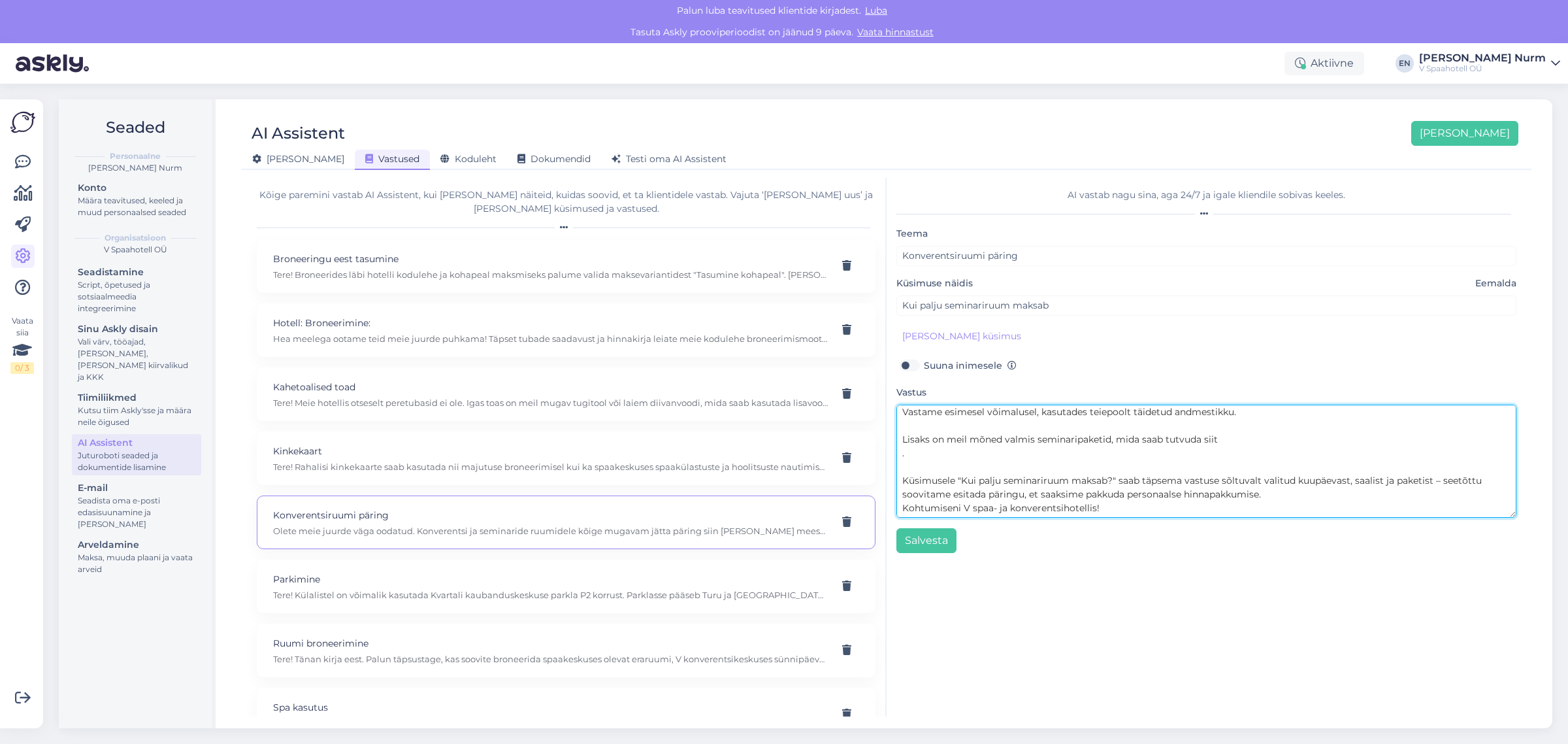
drag, startPoint x: 948, startPoint y: 459, endPoint x: 892, endPoint y: 445, distance: 57.7
click at [892, 445] on div "AI vastab nagu sina, aga 24/7 [PERSON_NAME] kliendile sobivas keeles. Teema Kon…" at bounding box center [1206, 447] width 640 height 539
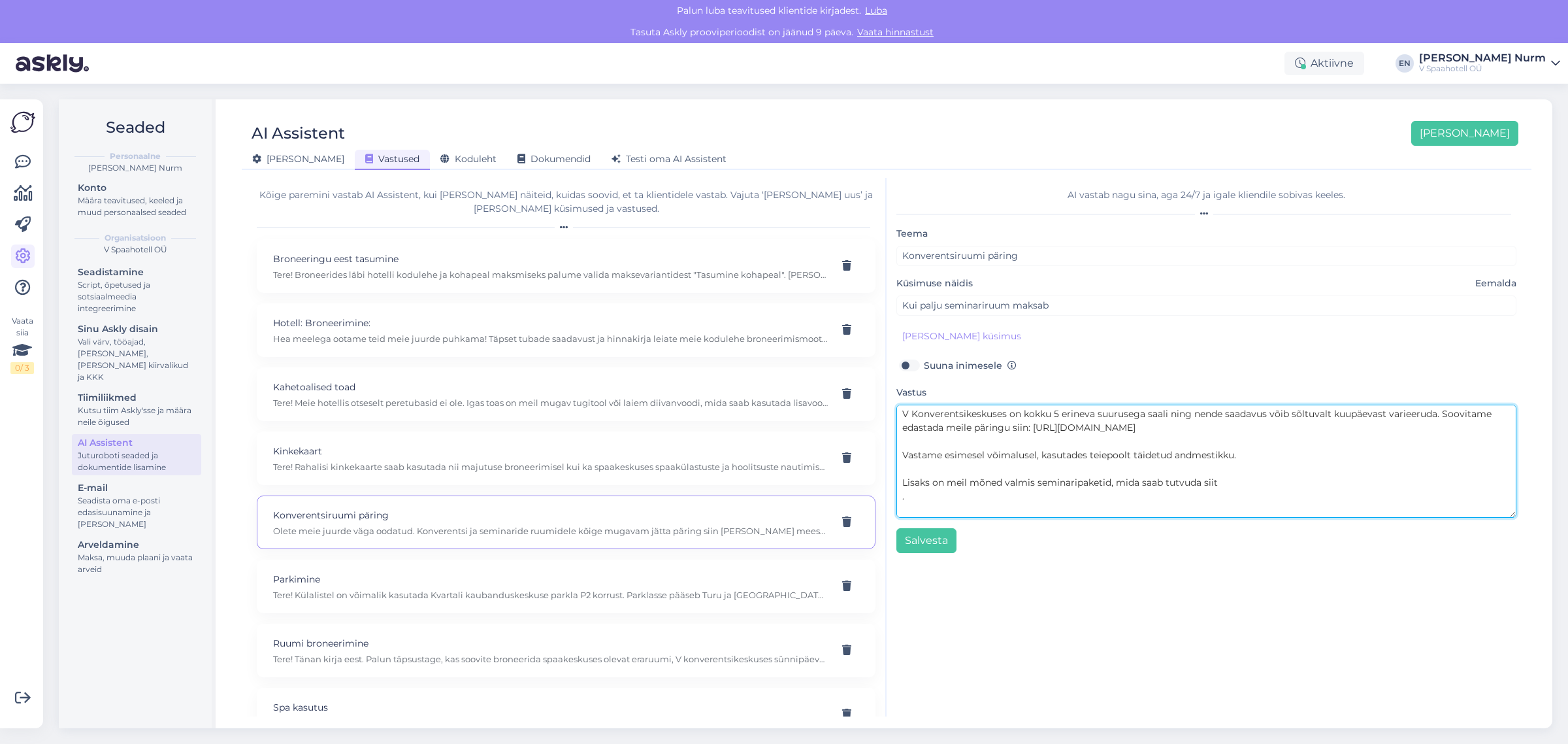
scroll to position [0, 0]
drag, startPoint x: 1272, startPoint y: 496, endPoint x: 909, endPoint y: 470, distance: 363.9
click at [909, 470] on textarea "V Konverentsikeskuses on kokku 5 erineva suurusega saali ning nende saadavus võ…" at bounding box center [1207, 461] width 620 height 113
click at [916, 460] on textarea "V Konverentsikeskuses on kokku 5 erineva suurusega saali ning nende saadavus võ…" at bounding box center [1207, 461] width 620 height 113
drag, startPoint x: 900, startPoint y: 488, endPoint x: 991, endPoint y: 499, distance: 91.7
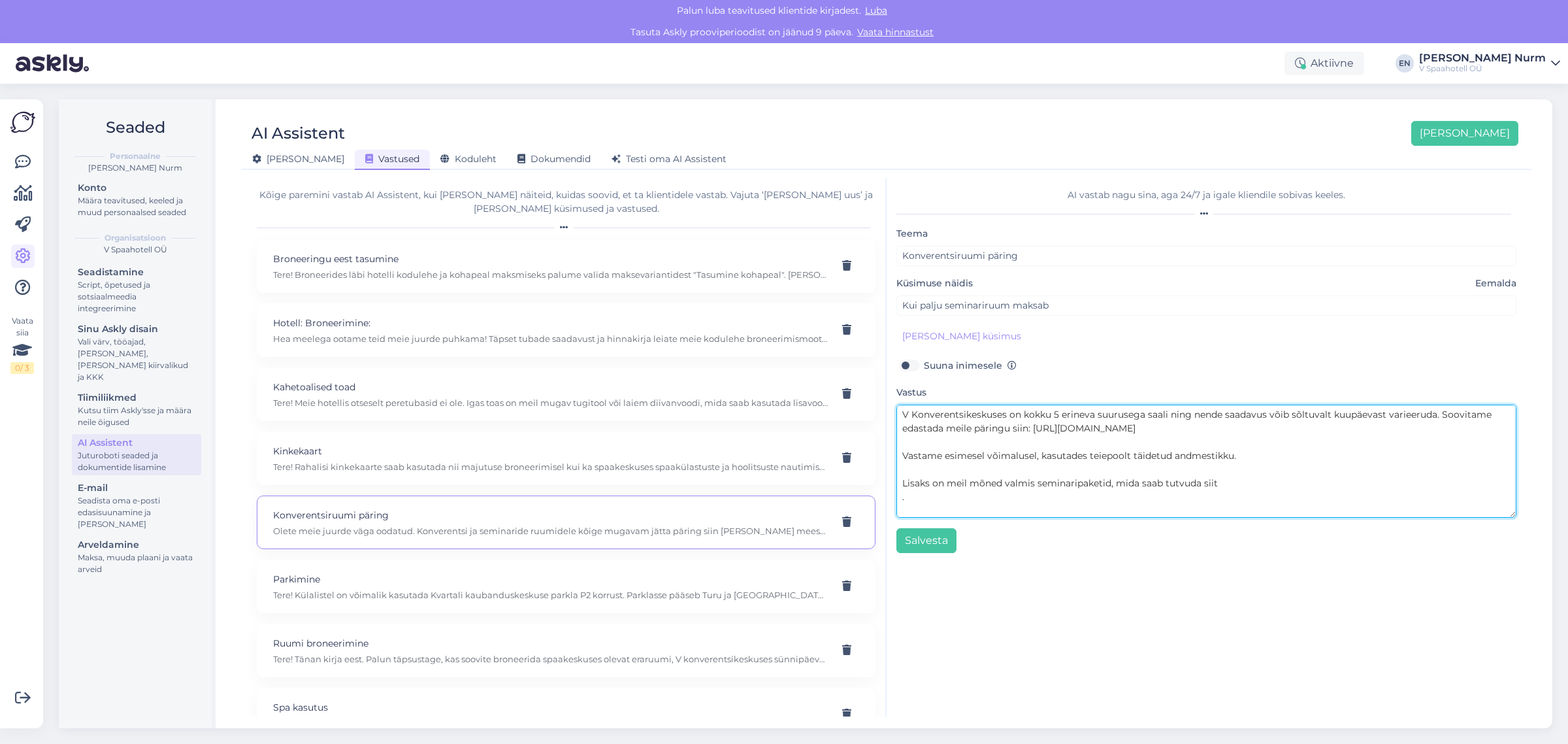
click at [991, 499] on textarea "V Konverentsikeskuses on kokku 5 erineva suurusega saali ning nende saadavus võ…" at bounding box center [1207, 461] width 620 height 113
drag, startPoint x: 1142, startPoint y: 482, endPoint x: 1426, endPoint y: 493, distance: 284.2
click at [1432, 495] on textarea "V Konverentsikeskuses on kokku 5 erineva suurusega saali ning nende saadavus võ…" at bounding box center [1207, 461] width 620 height 113
click at [1313, 504] on textarea "V Konverentsikeskuses on kokku 5 erineva suurusega saali ning nende saadavus võ…" at bounding box center [1207, 461] width 620 height 113
drag, startPoint x: 1291, startPoint y: 497, endPoint x: 856, endPoint y: 484, distance: 435.2
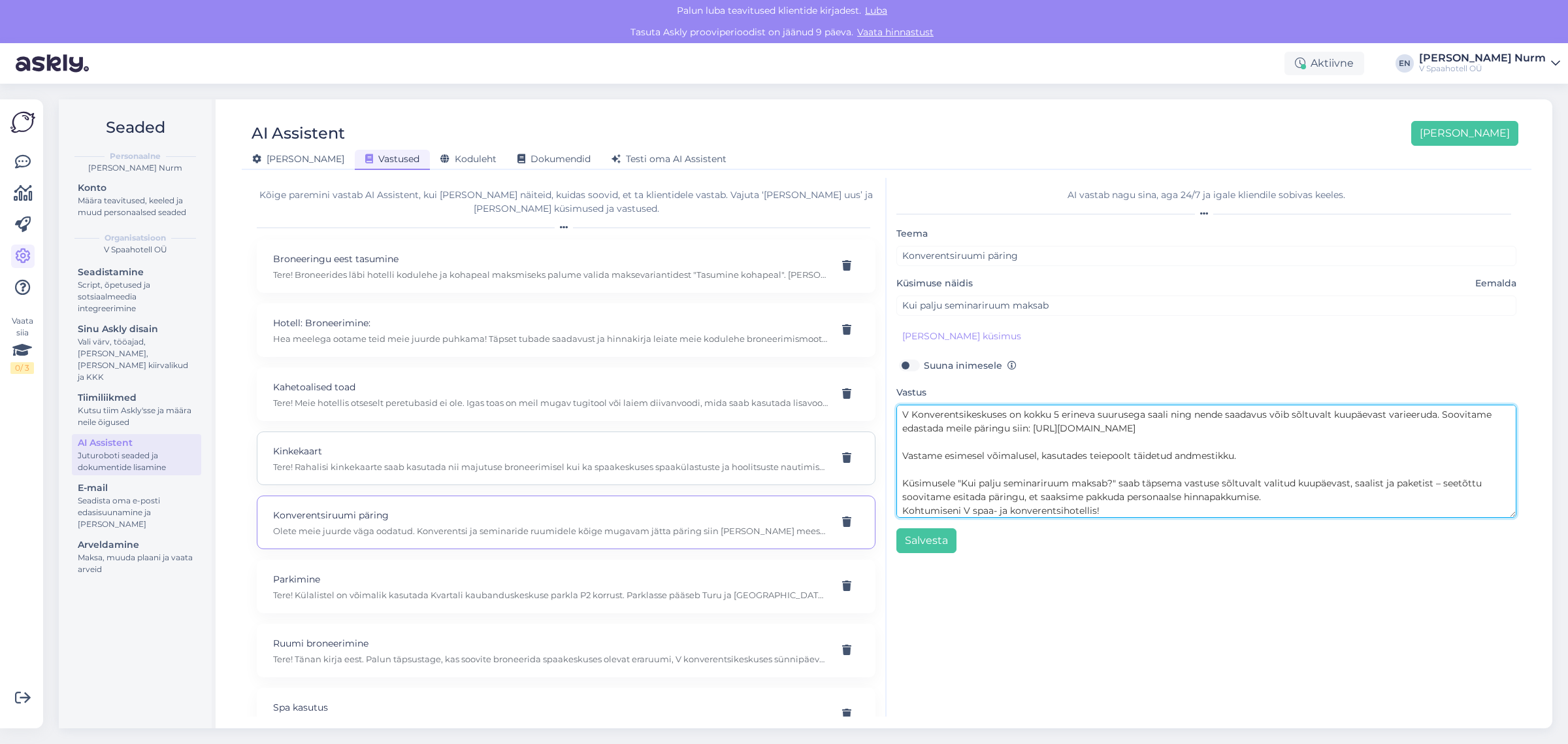
click at [856, 484] on div "Kõige paremini vastab AI Assistent, kui [PERSON_NAME] näiteid, kuidas soovid, e…" at bounding box center [887, 447] width 1280 height 539
drag, startPoint x: 1097, startPoint y: 485, endPoint x: 867, endPoint y: 485, distance: 230.0
click at [867, 485] on div "Kõige paremini vastab AI Assistent, kui [PERSON_NAME] näiteid, kuidas soovid, e…" at bounding box center [887, 447] width 1280 height 539
click at [1013, 429] on textarea "V Konverentsikeskuses on kokku 5 erineva suurusega saali ning nende saadavus võ…" at bounding box center [1207, 461] width 620 height 113
click at [1136, 429] on textarea "V Konverentsikeskuses on kokku 5 erineva suurusega saali ning nende saadavus võ…" at bounding box center [1207, 461] width 620 height 113
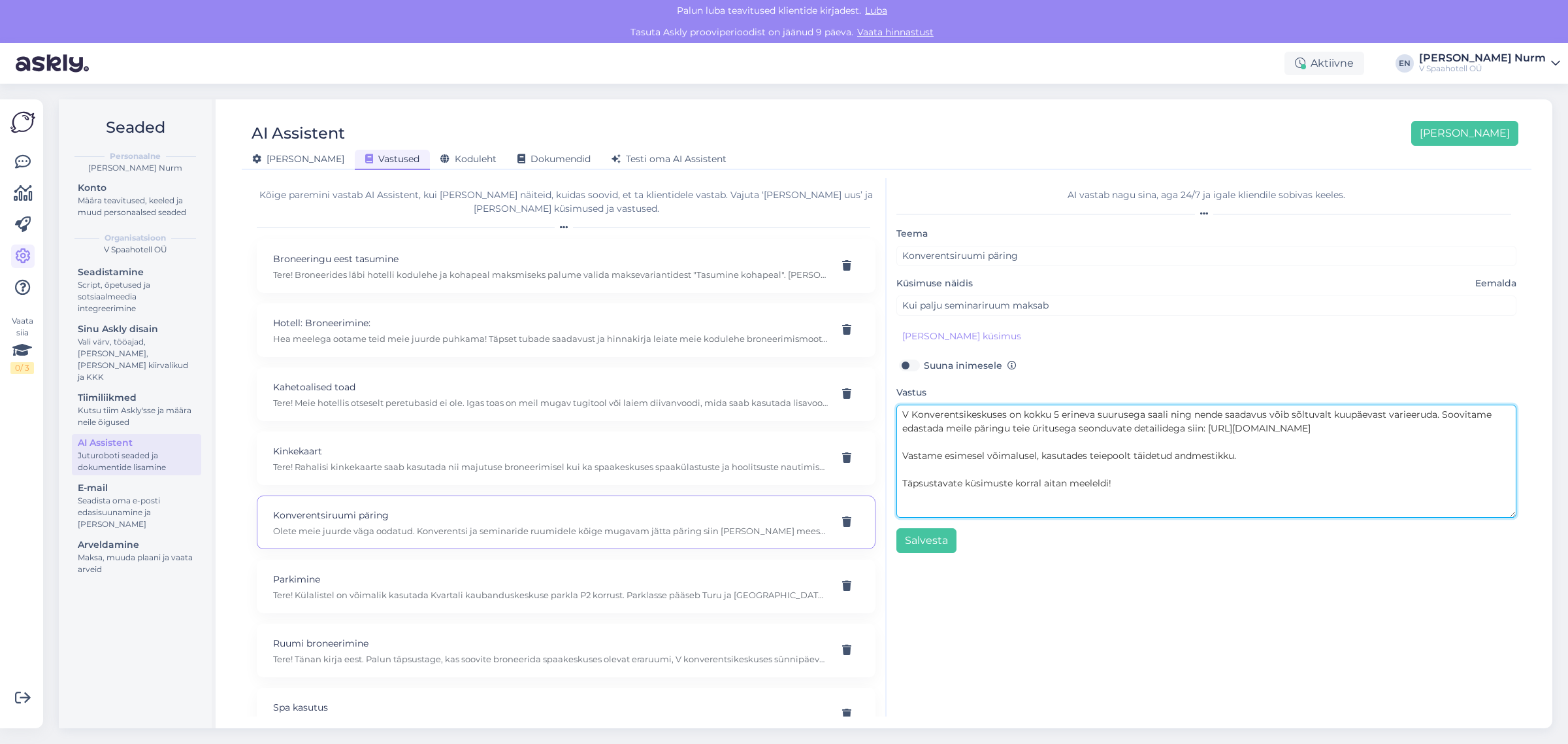
drag, startPoint x: 1227, startPoint y: 458, endPoint x: 1041, endPoint y: 460, distance: 186.0
click at [1041, 460] on textarea "V Konverentsikeskuses on kokku 5 erineva suurusega saali ning nende saadavus võ…" at bounding box center [1207, 461] width 620 height 113
drag, startPoint x: 1031, startPoint y: 429, endPoint x: 1010, endPoint y: 429, distance: 21.0
click at [1010, 429] on textarea "V Konverentsikeskuses on kokku 5 erineva suurusega saali ning nende saadavus võ…" at bounding box center [1207, 461] width 620 height 113
type textarea "V Konverentsikeskuses on kokku 5 erineva suurusega saali ning nende saadavus võ…"
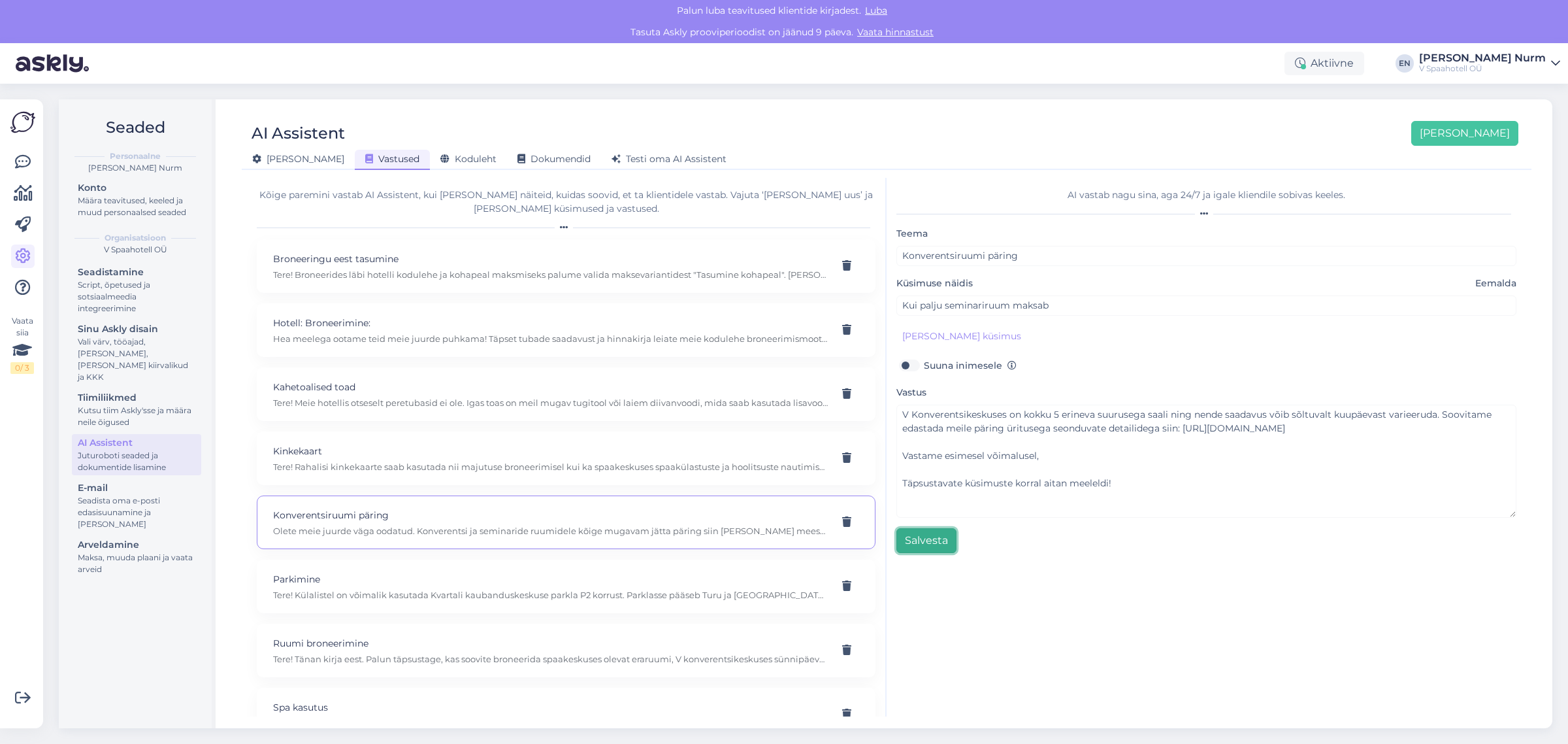
click at [916, 535] on button "Salvesta" at bounding box center [926, 540] width 60 height 24
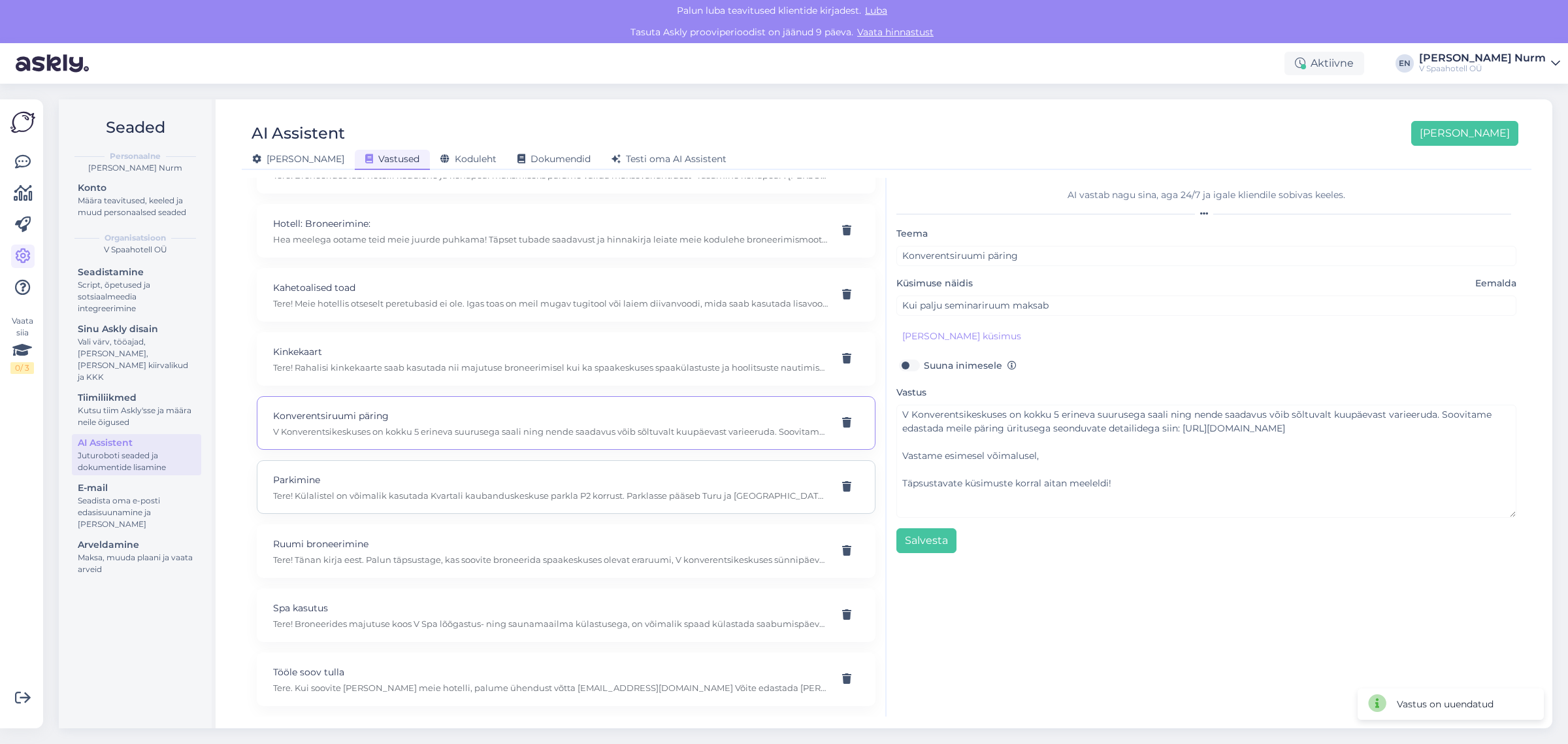
click at [385, 477] on p "Parkimine" at bounding box center [550, 479] width 555 height 14
type input "Parkimine"
type input "Kas teil on tasuta parkimine?"
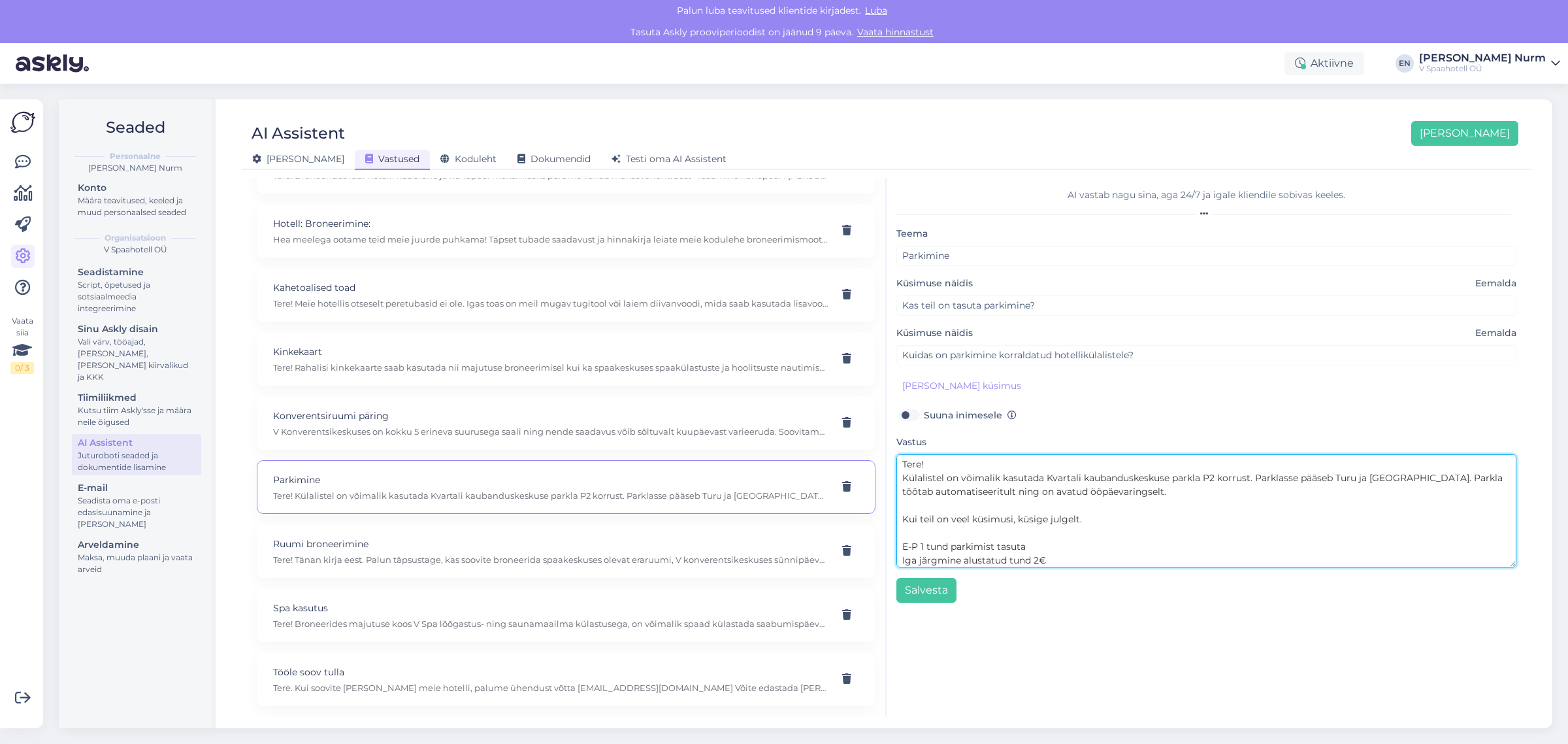
click at [1203, 493] on textarea "Tere! Külalistel on võimalik kasutada Kvartali kaubanduskeskuse parkla P2 korru…" at bounding box center [1207, 511] width 620 height 113
click at [1138, 542] on textarea "Tere! Külalistel on võimalik kasutada Kvartali kaubanduskeskuse parkla P2 korru…" at bounding box center [1207, 511] width 620 height 113
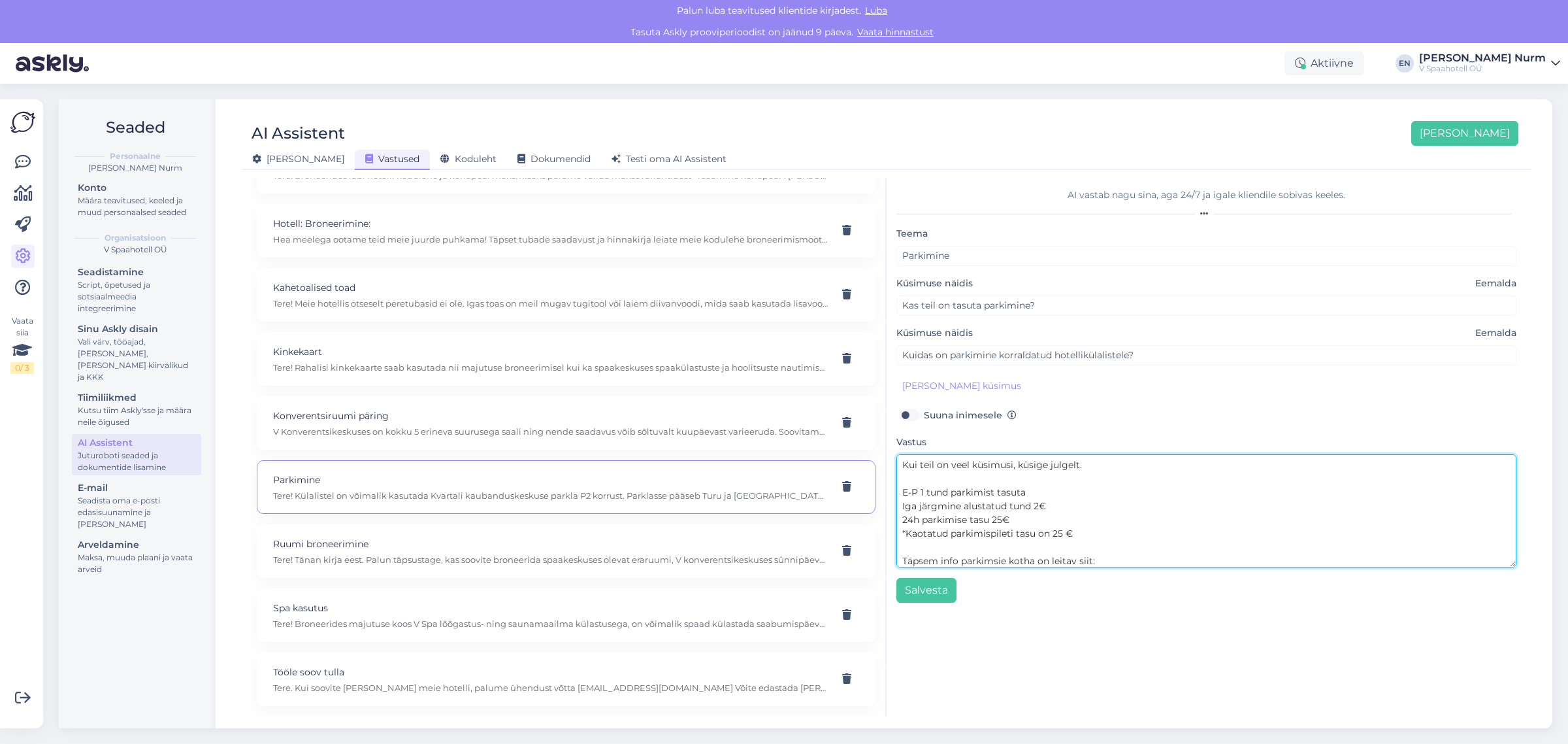
paste textarea "[URL][DOMAIN_NAME]"
drag, startPoint x: 1131, startPoint y: 531, endPoint x: 881, endPoint y: 489, distance: 253.5
click at [881, 489] on div "Kõige paremini vastab AI Assistent, kui [PERSON_NAME] näiteid, kuidas soovid, e…" at bounding box center [887, 447] width 1280 height 539
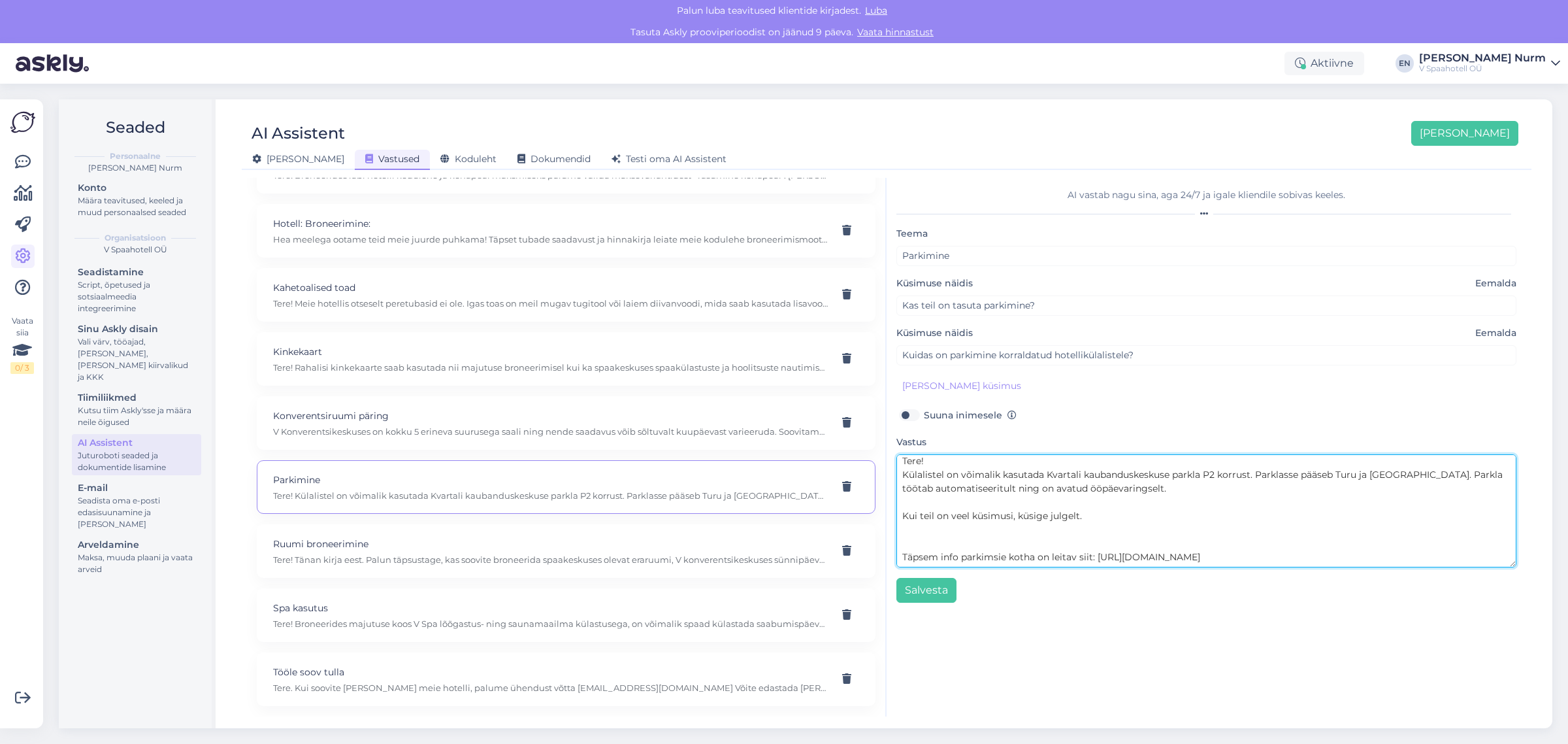
click at [1194, 474] on textarea "Tere! Külalistel on võimalik kasutada Kvartali kaubanduskeskuse parkla P2 korru…" at bounding box center [1207, 511] width 620 height 113
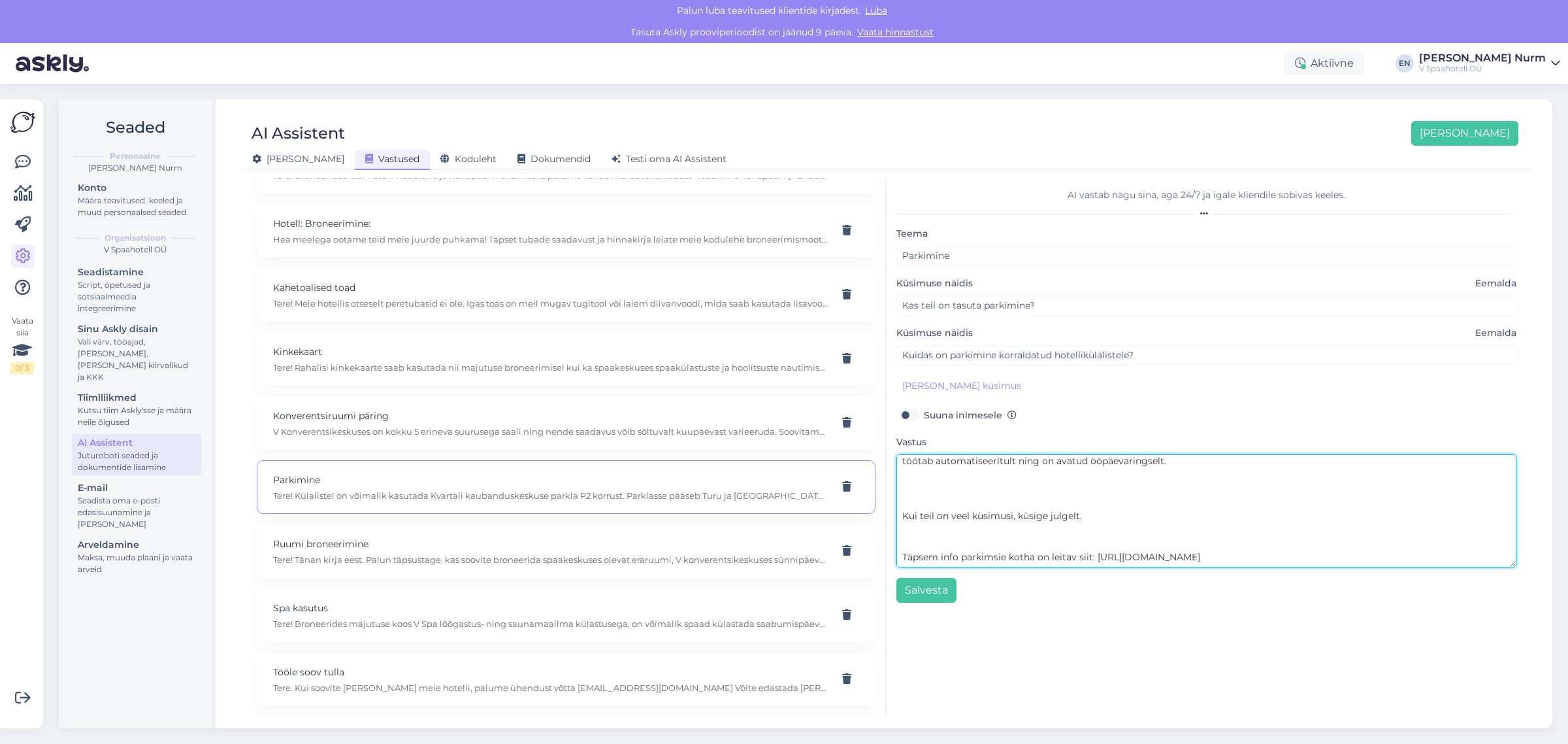
paste textarea "E-P 1 tund parkimist tasuta Iga järgmine alustatud tund 2€ 24h parkimise tasu 2…"
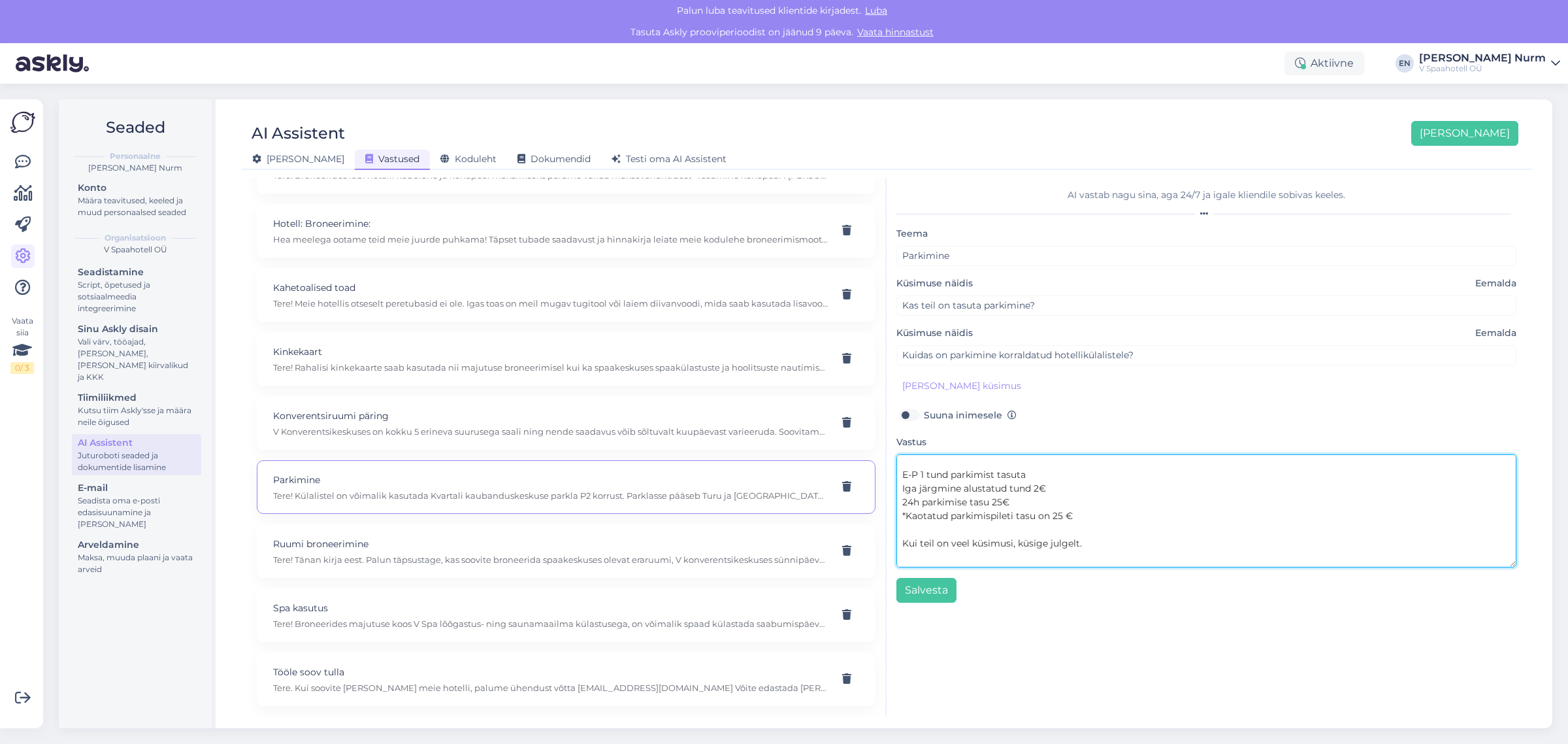
scroll to position [86, 0]
drag, startPoint x: 1115, startPoint y: 510, endPoint x: 879, endPoint y: 499, distance: 236.3
click at [879, 499] on div "Kõige paremini vastab AI Assistent, kui [PERSON_NAME] näiteid, kuidas soovid, e…" at bounding box center [887, 447] width 1280 height 539
click at [1262, 543] on textarea "Tere! Külalistel on võimalik kasutada Kvartali kaubanduskeskuse parkla P2 korru…" at bounding box center [1207, 511] width 620 height 113
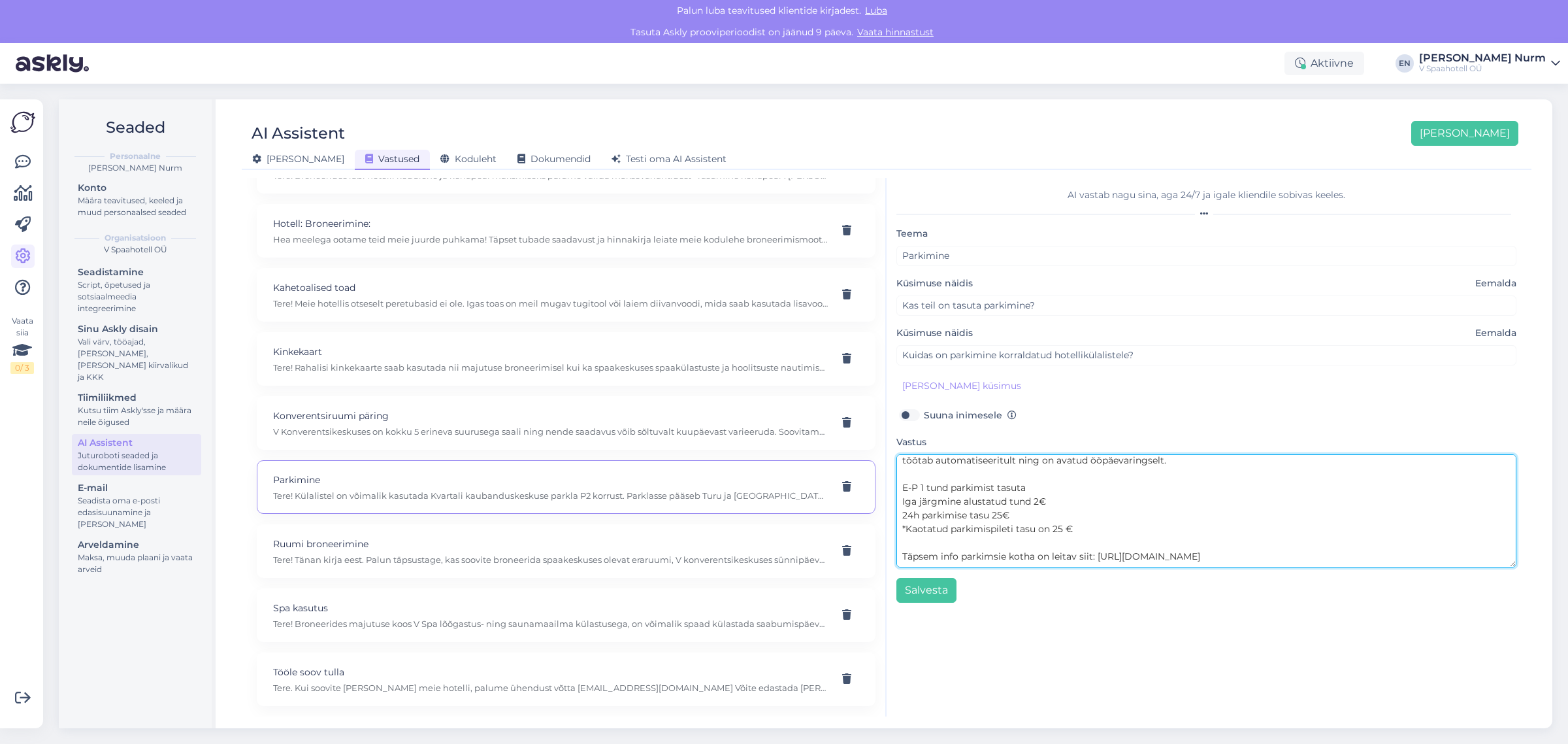
scroll to position [0, 0]
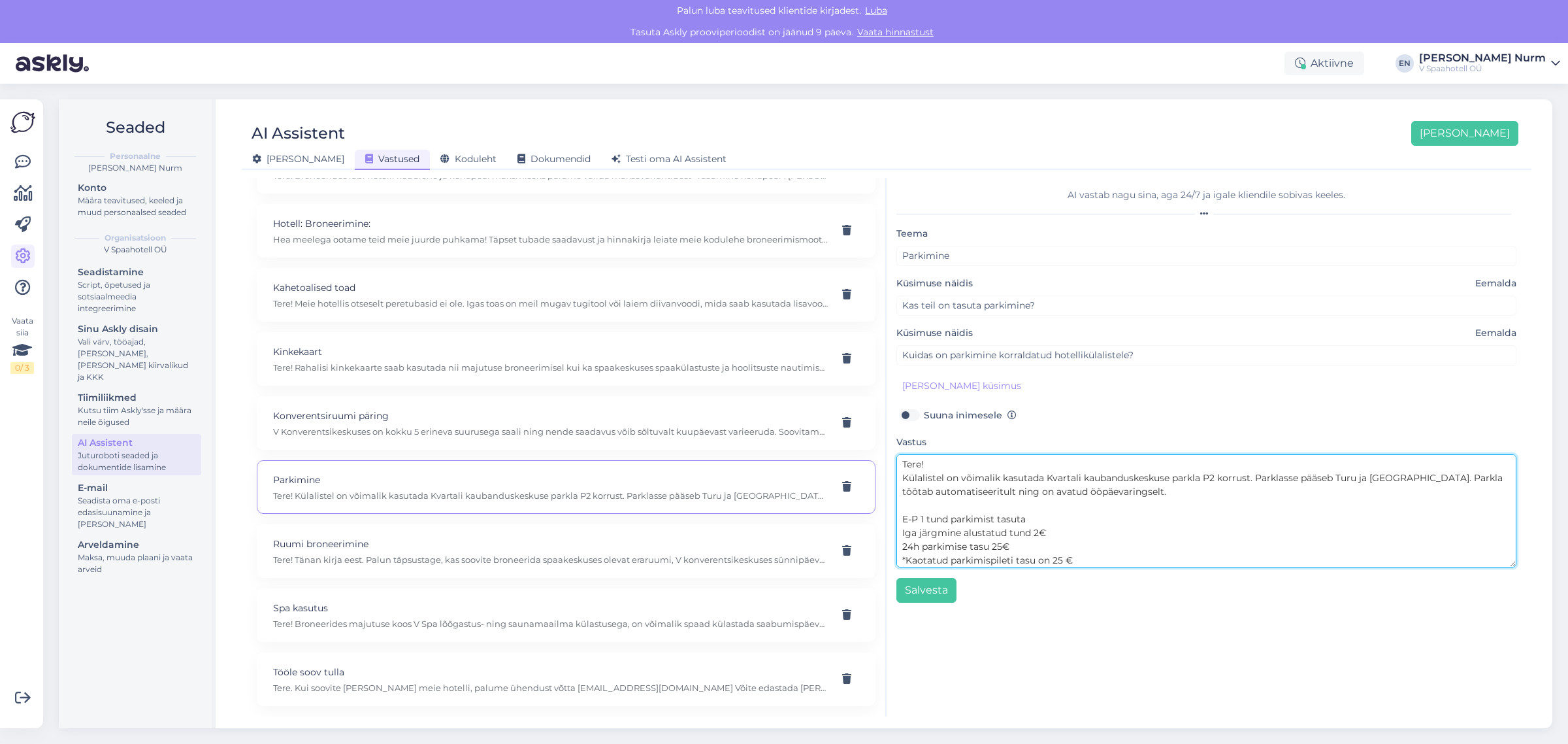
click at [955, 466] on textarea "Tere! Külalistel on võimalik kasutada Kvartali kaubanduskeskuse parkla P2 korru…" at bounding box center [1207, 511] width 620 height 113
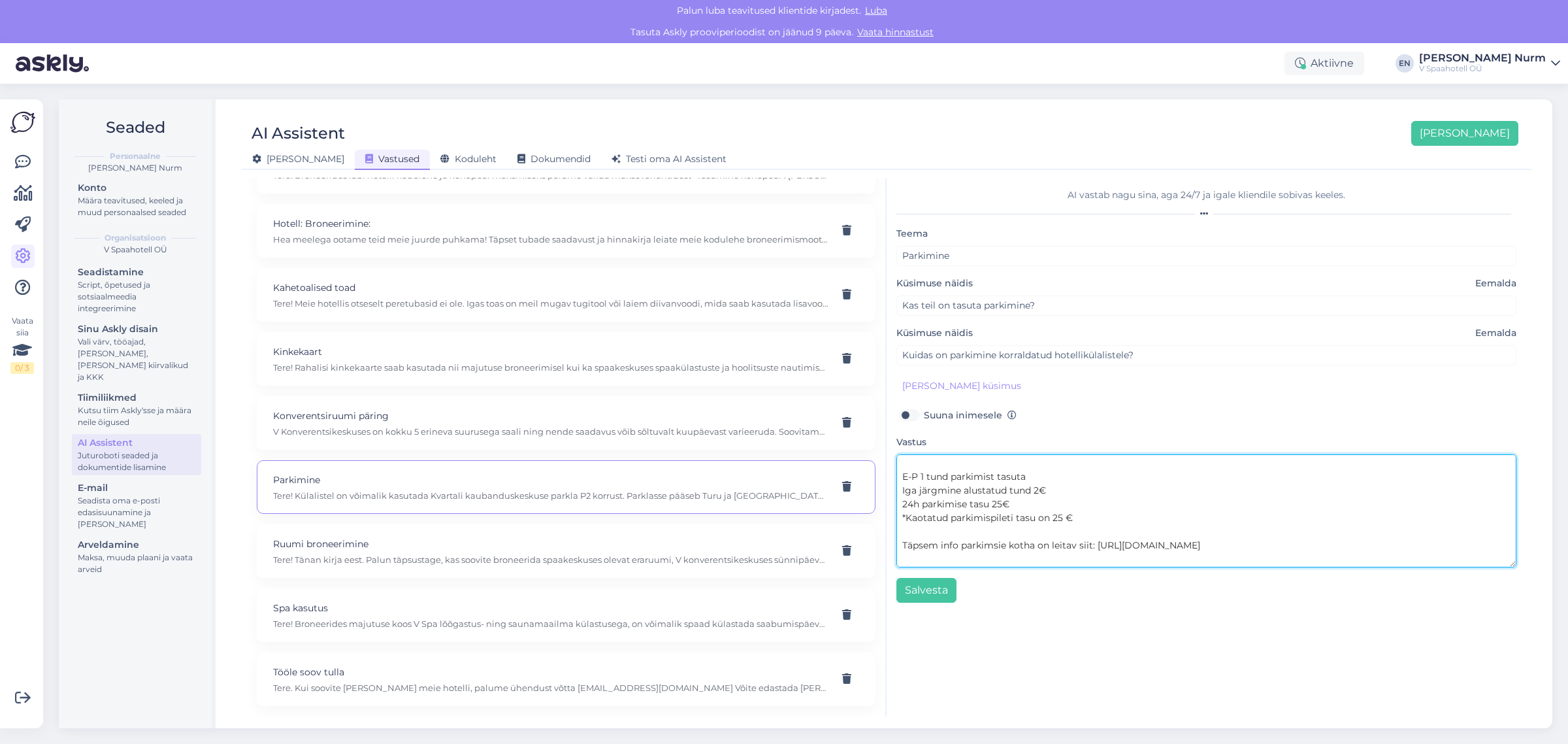
scroll to position [82, 0]
drag, startPoint x: 1019, startPoint y: 479, endPoint x: 981, endPoint y: 482, distance: 38.1
click at [981, 482] on textarea "Tere! Külalistel on võimalik kasutada Kvartali kaubanduskeskuse parkla P2 korru…" at bounding box center [1207, 511] width 620 height 113
click at [1023, 519] on textarea "Tere! Külalistel on võimalik kasutada Kvartali kaubanduskeskuse parkla P2 korru…" at bounding box center [1207, 511] width 620 height 113
drag, startPoint x: 1034, startPoint y: 521, endPoint x: 952, endPoint y: 516, distance: 82.2
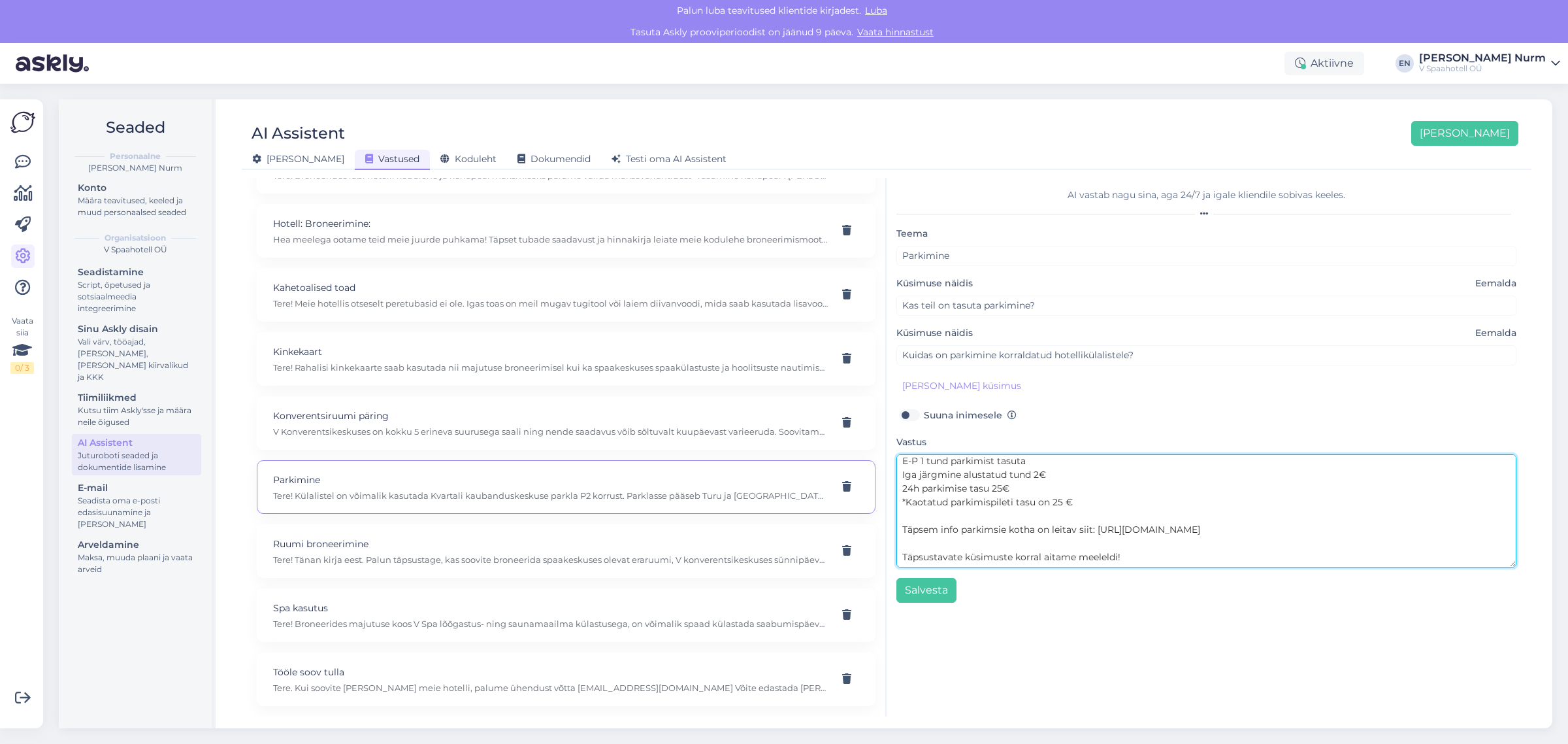
click at [963, 520] on textarea "Tere! Külalistel on võimalik kasutada Kvartali kaubanduskeskuse parkla P2 korru…" at bounding box center [1207, 511] width 620 height 113
click at [997, 516] on textarea "Tere! Külalistel on võimalik kasutada Kvartali kaubanduskeskuse parkla P2 korru…" at bounding box center [1207, 511] width 620 height 113
type textarea "Tere! Külalistel on võimalik kasutada Kvartali kaubanduskeskuse parkla P2 korru…"
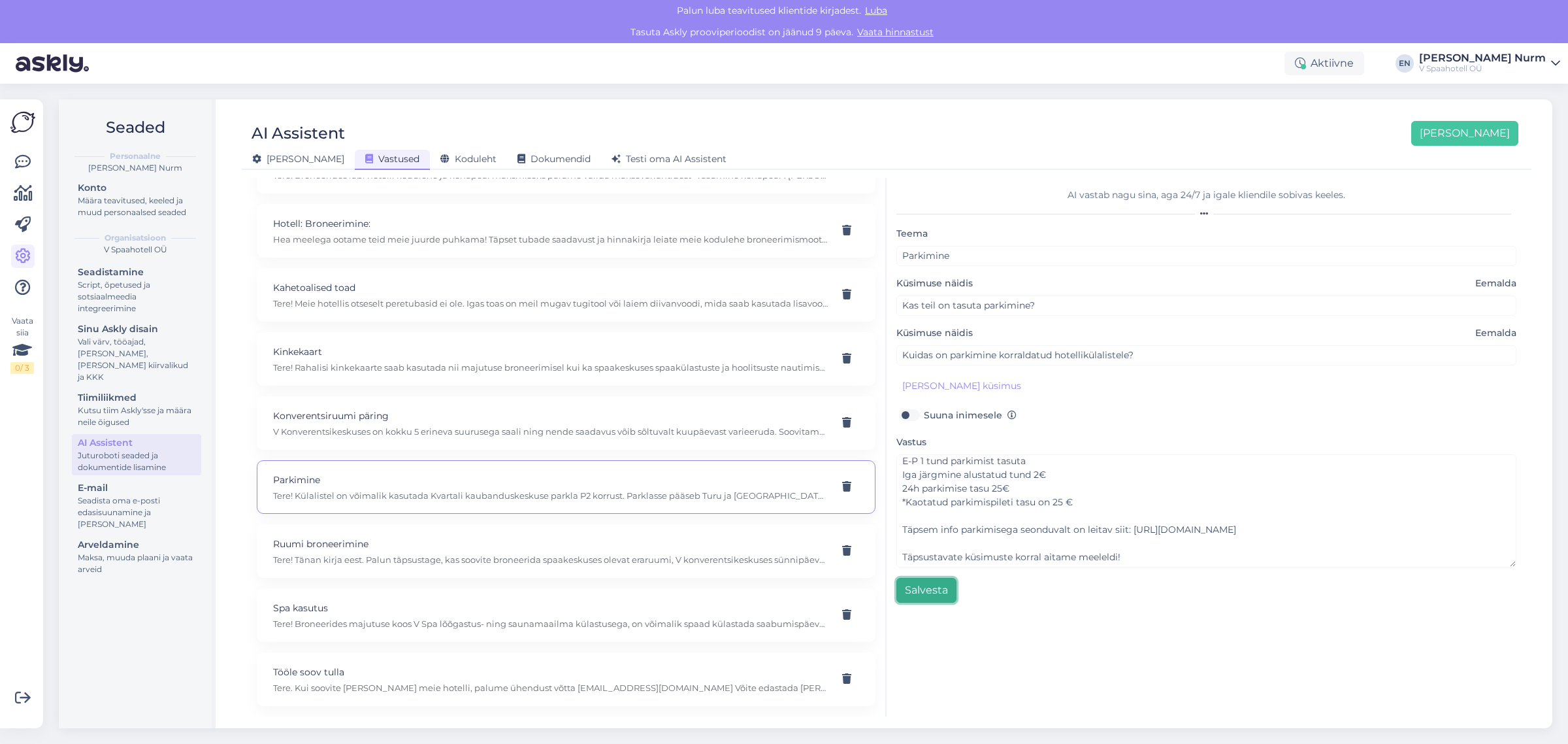
click at [935, 592] on button "Salvesta" at bounding box center [926, 590] width 60 height 24
click at [411, 559] on p "Tere! Tänan kirja eest. Palun täpsustage, kas soovite broneerida spaakeskuses o…" at bounding box center [550, 560] width 555 height 12
type input "Ruumi broneerimine"
type input "kas oleks võimalik broneerida ruumi sünnipäeva pidamiseks"
checkbox input "true"
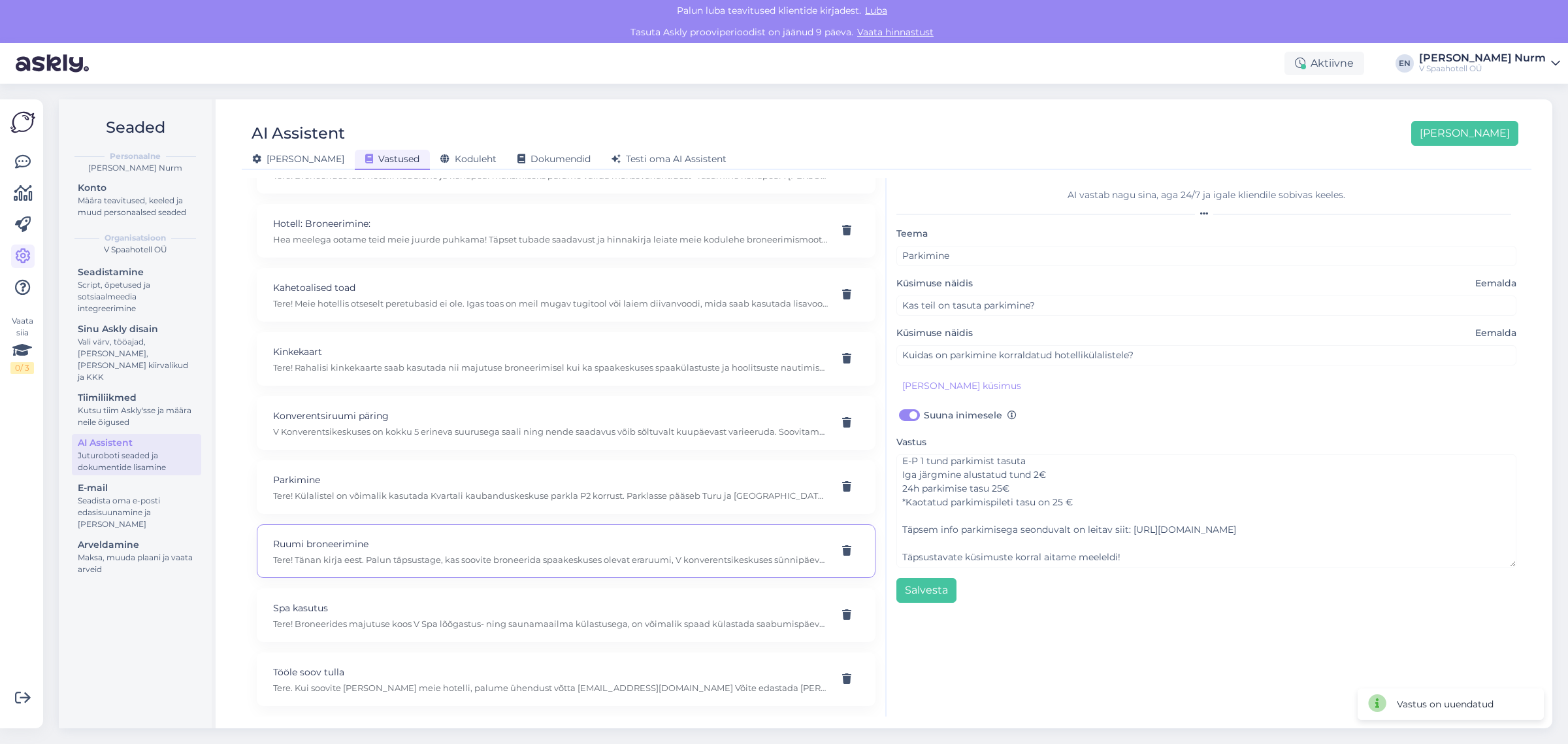
type textarea "Tere! Tänan kirja eest. Palun täpsustage, kas soovite broneerida spaakeskuses o…"
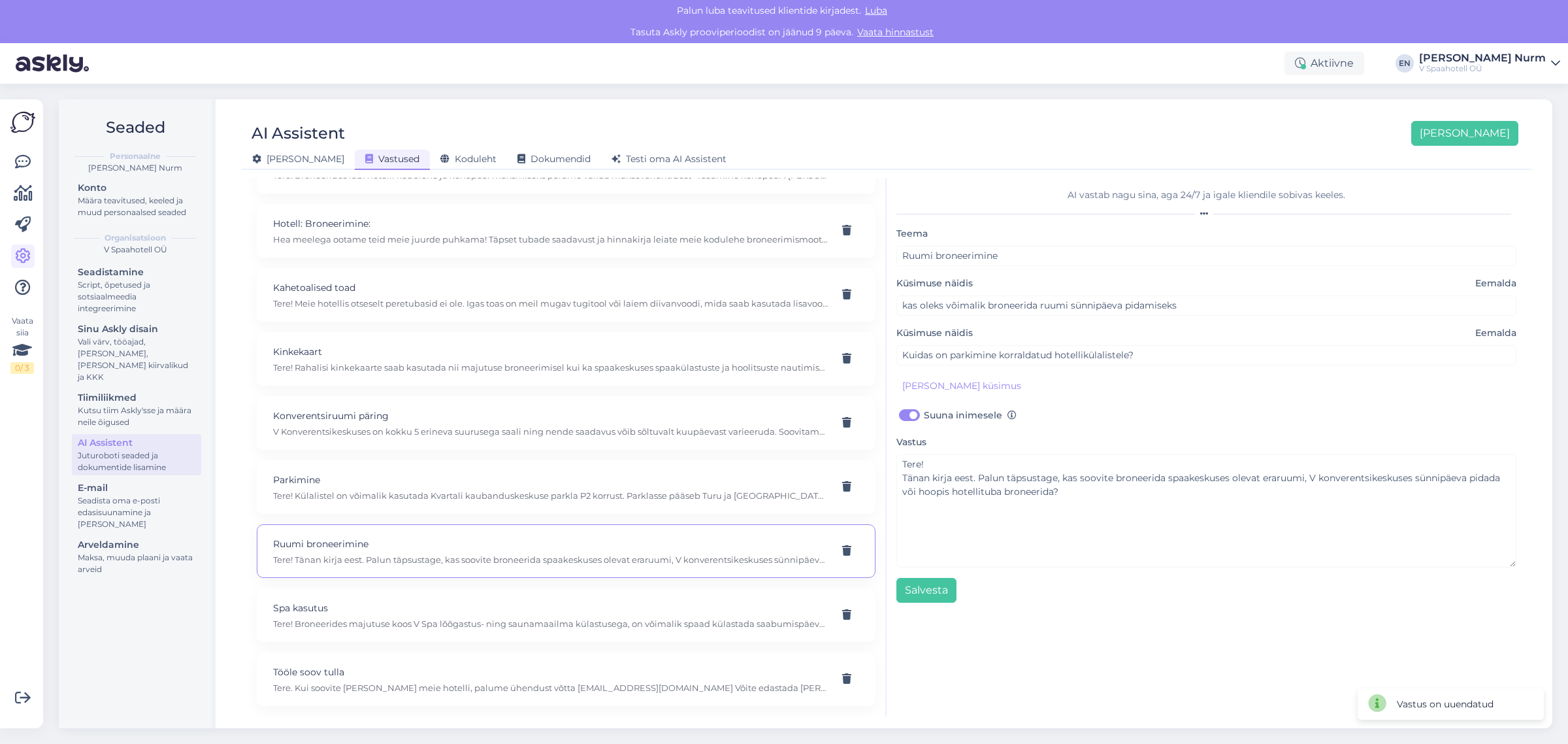
scroll to position [0, 0]
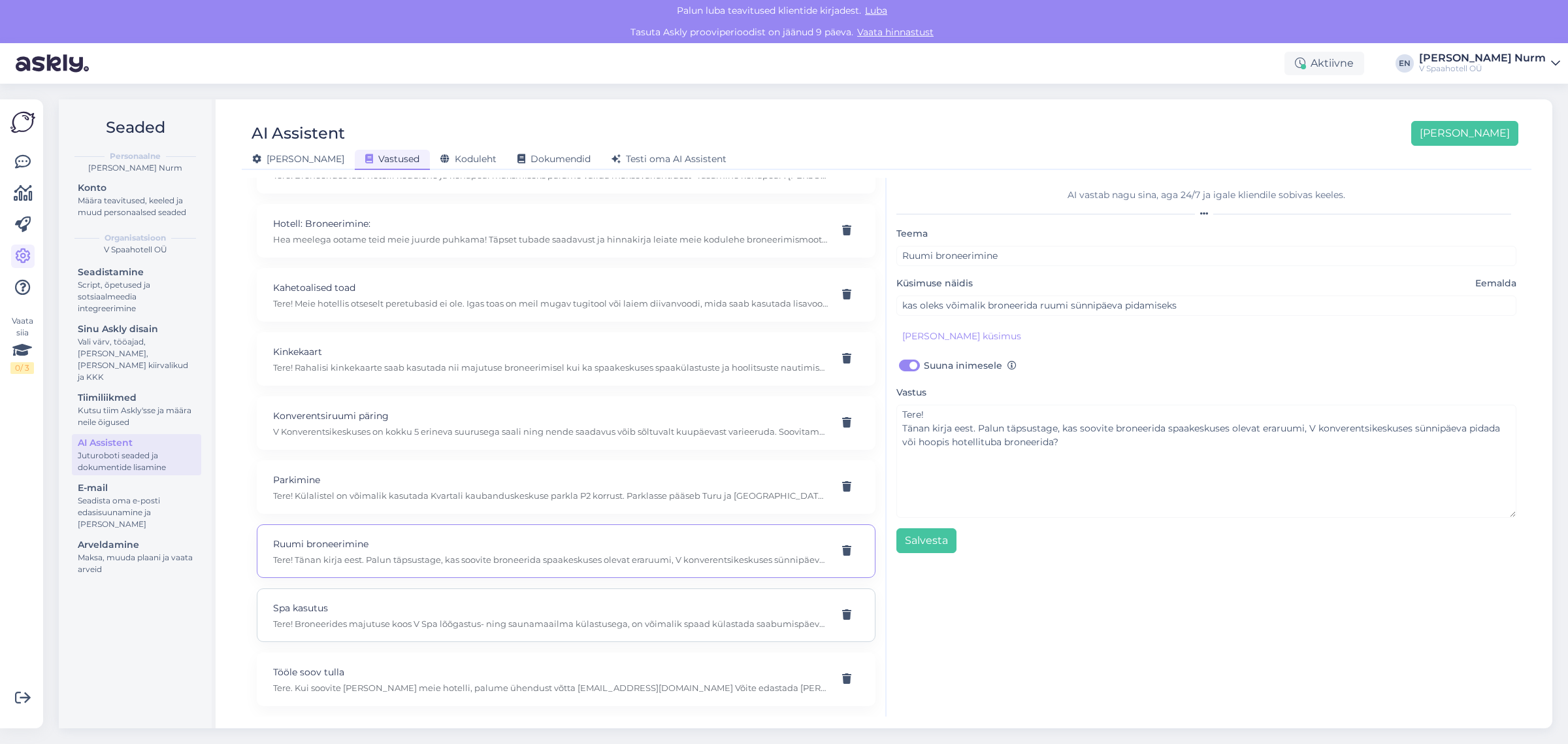
click at [405, 620] on p "Tere! Broneerides majutuse koos V Spa lõõgastus- ning saunamaailma külastusega,…" at bounding box center [550, 624] width 555 height 12
type input "Spa kasutus"
type input "Kas spaasse on võimalik minna õhtul või ainult päeval? Ma ei saanud päris hästi…"
checkbox input "false"
type textarea "Tere! Broneerides majutuse koos V Spa lõõgastus- ning saunamaailma külastusega,…"
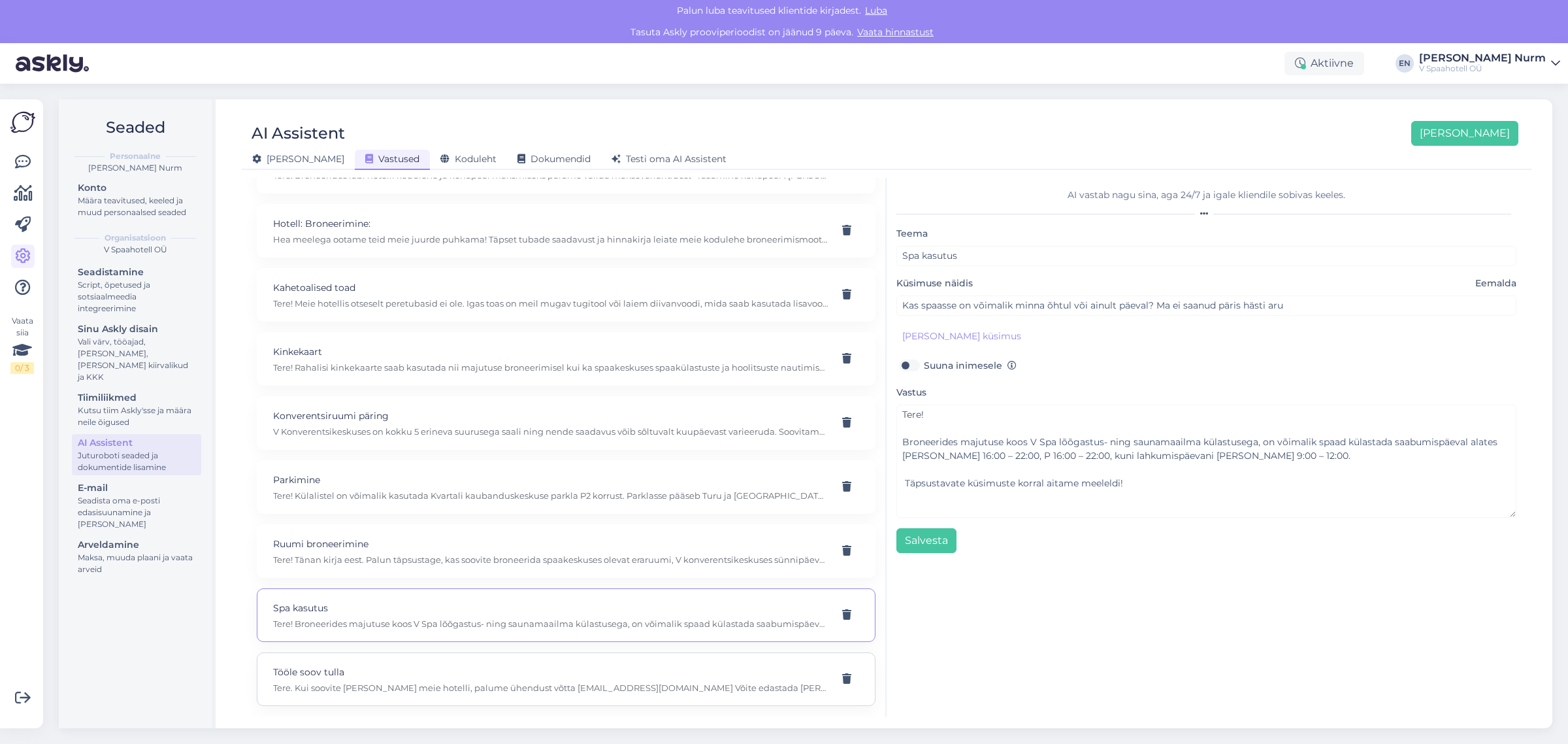
click at [413, 682] on div "Tööle soov tulla Tere. Kui soovite [PERSON_NAME] meie hotelli, palume ühendust …" at bounding box center [550, 679] width 555 height 29
type input "Tööle soov tulla"
type input "Kas teil on tööd pakkuda?"
type textarea "Tere. Kui soovite [PERSON_NAME] meie hotelli, palume ühendust võtta [EMAIL_ADDR…"
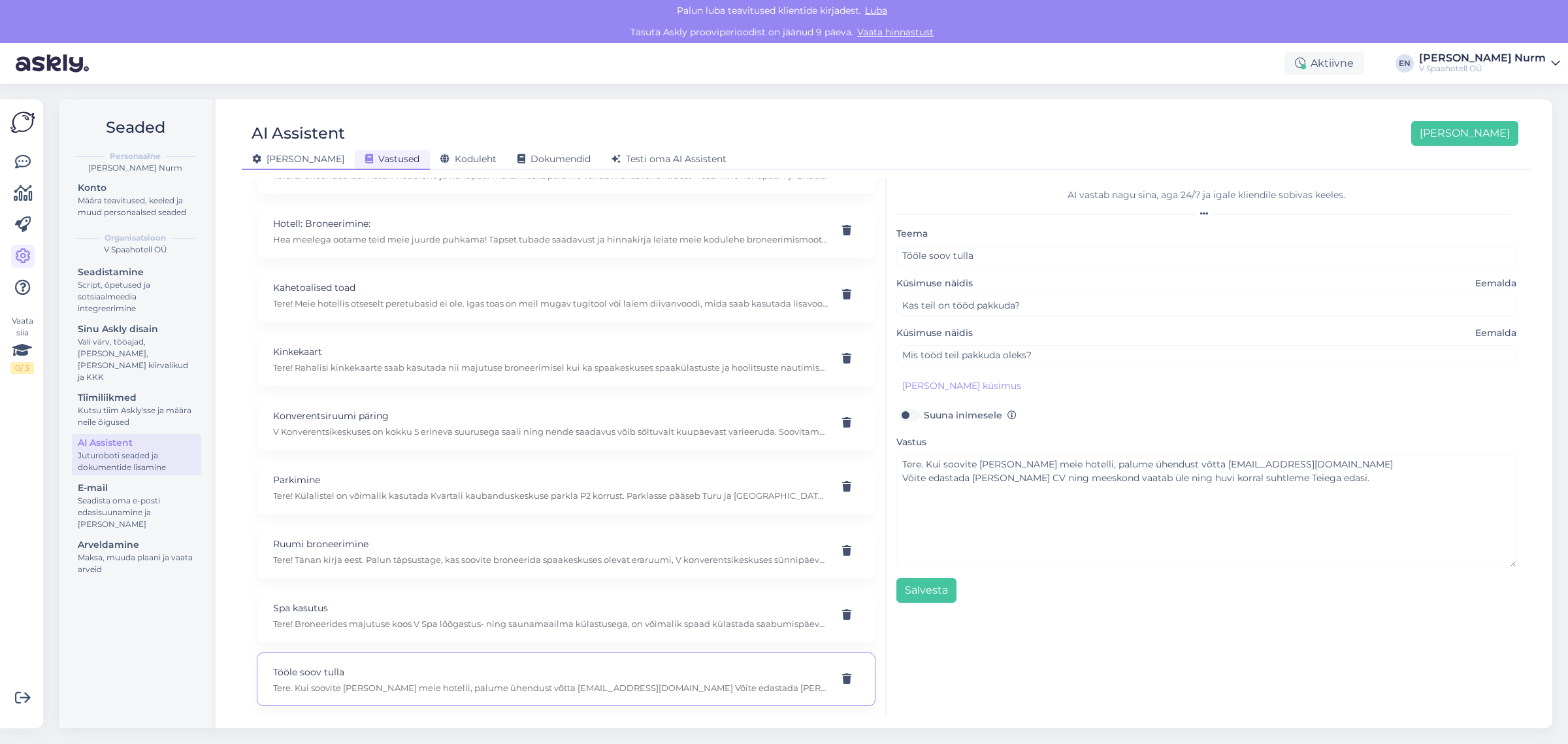
click at [271, 155] on span "[PERSON_NAME]" at bounding box center [298, 159] width 92 height 12
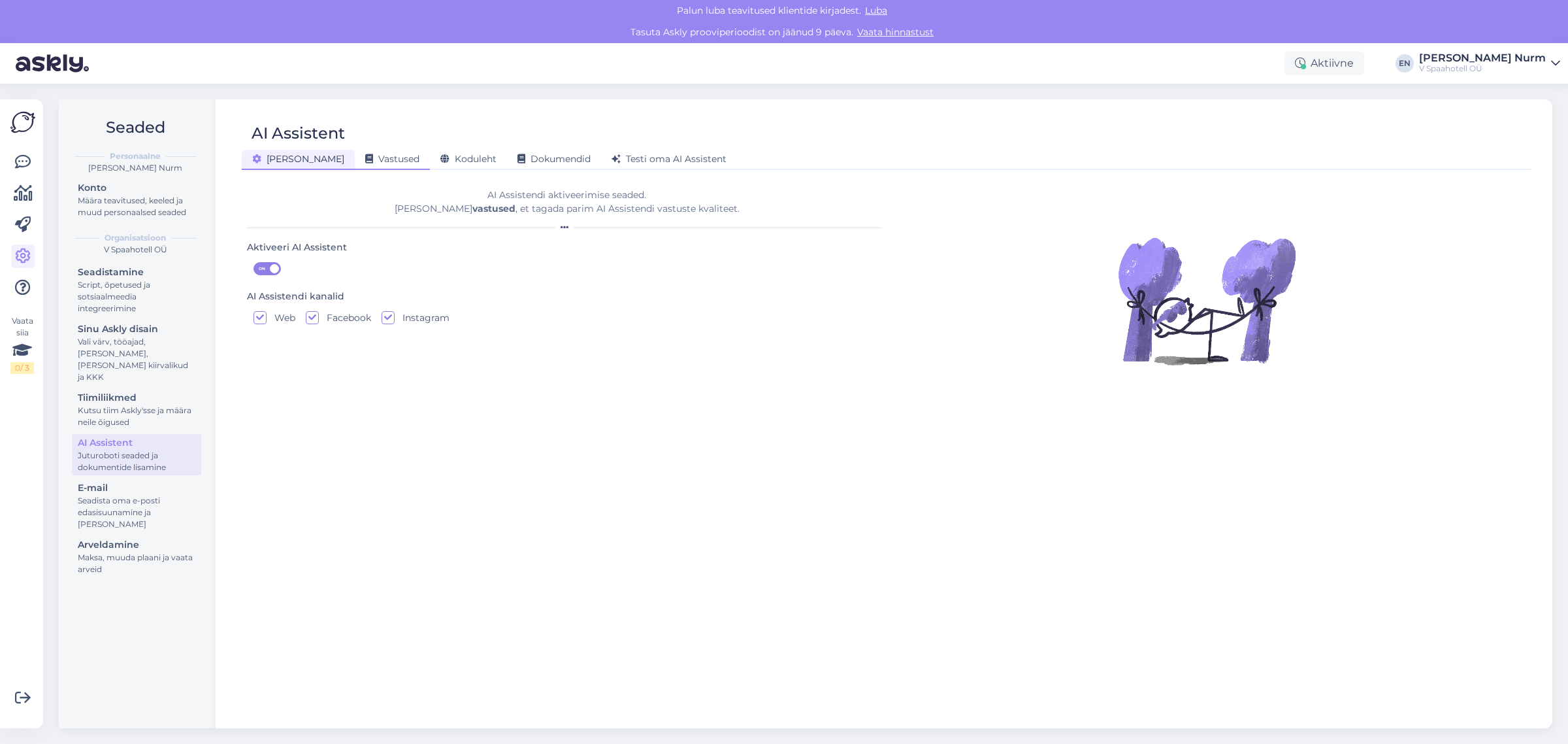
click at [365, 155] on span "Vastused" at bounding box center [392, 159] width 54 height 12
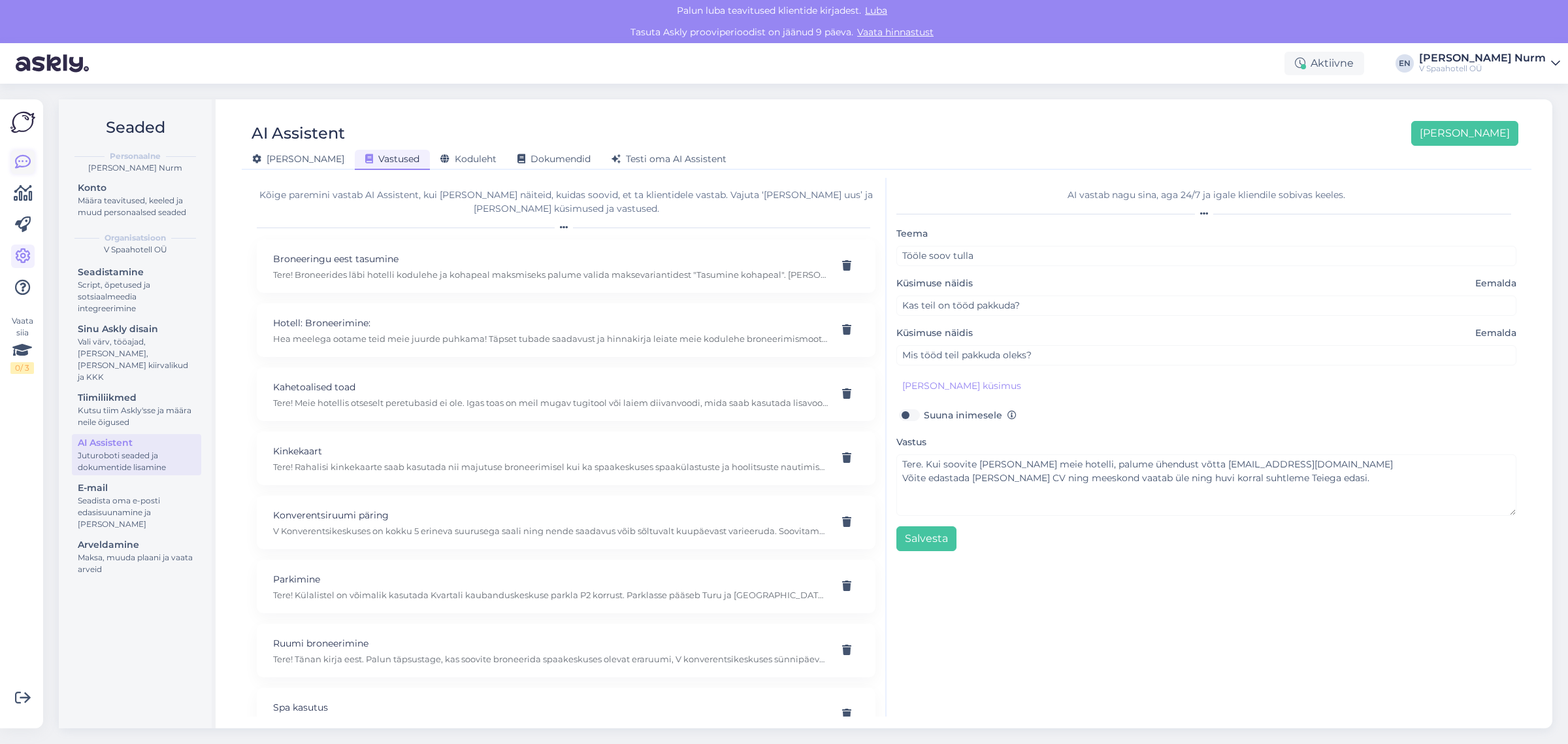
click at [22, 164] on icon at bounding box center [23, 162] width 16 height 16
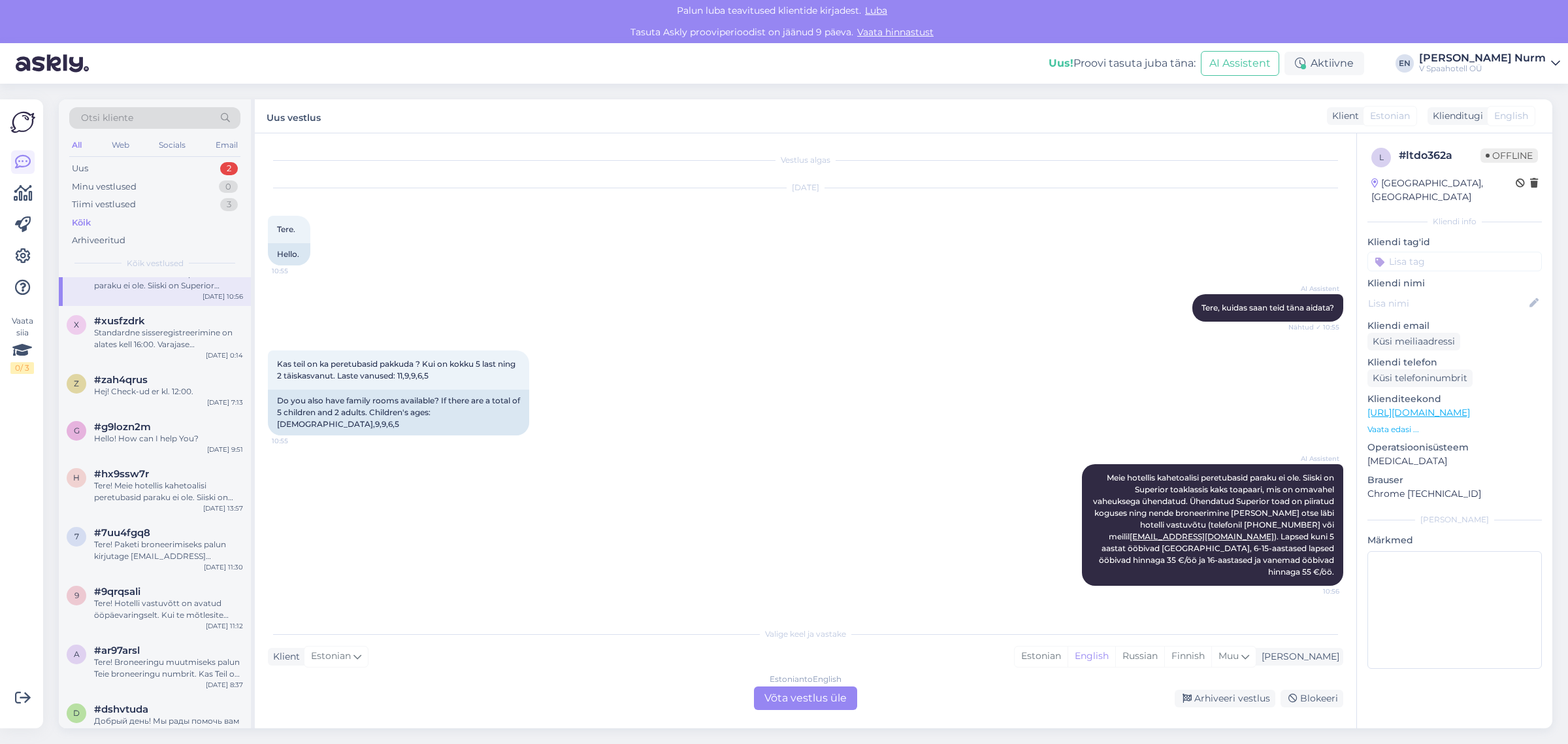
scroll to position [24, 0]
click at [21, 257] on icon at bounding box center [23, 256] width 16 height 16
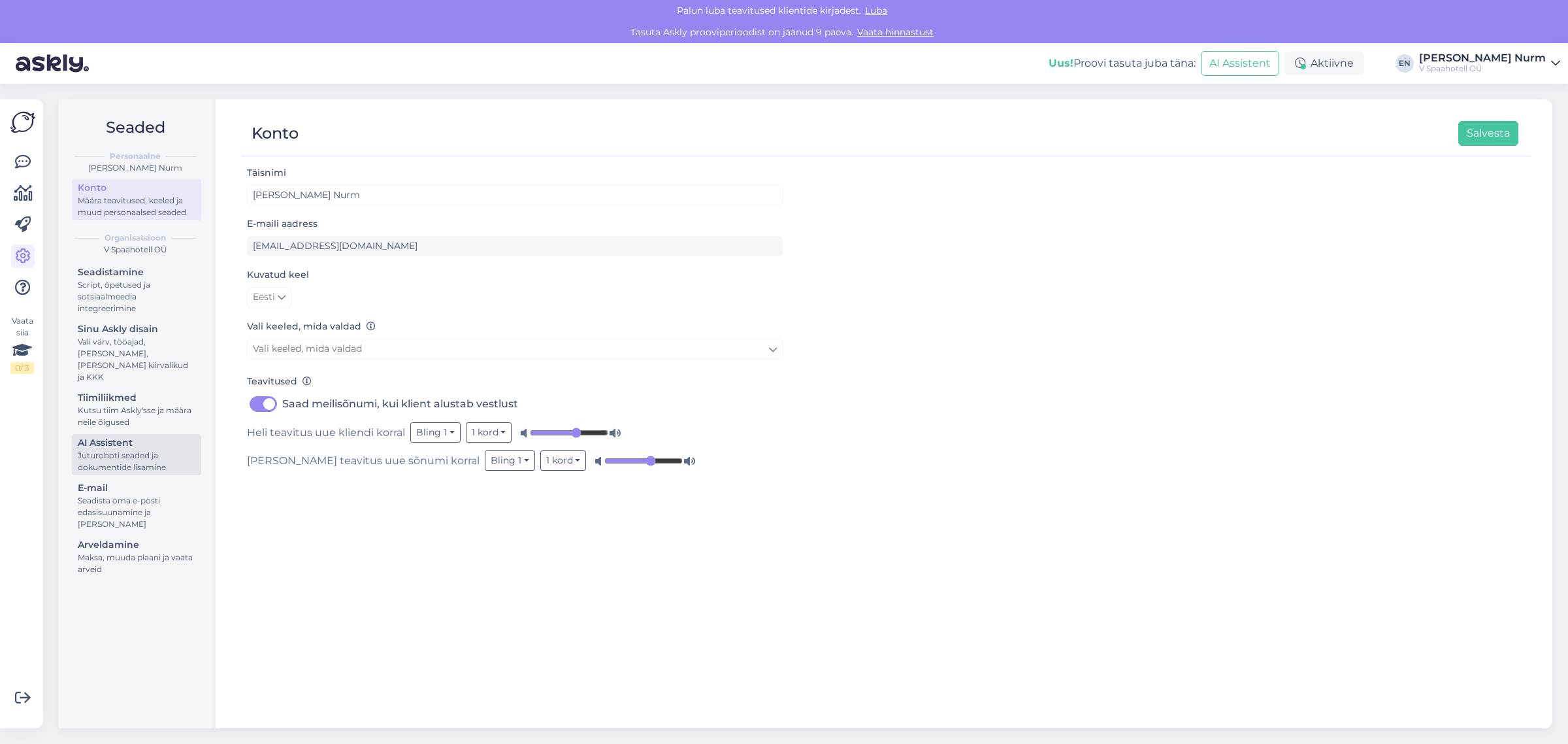
click at [121, 436] on div "AI Assistent" at bounding box center [137, 443] width 118 height 13
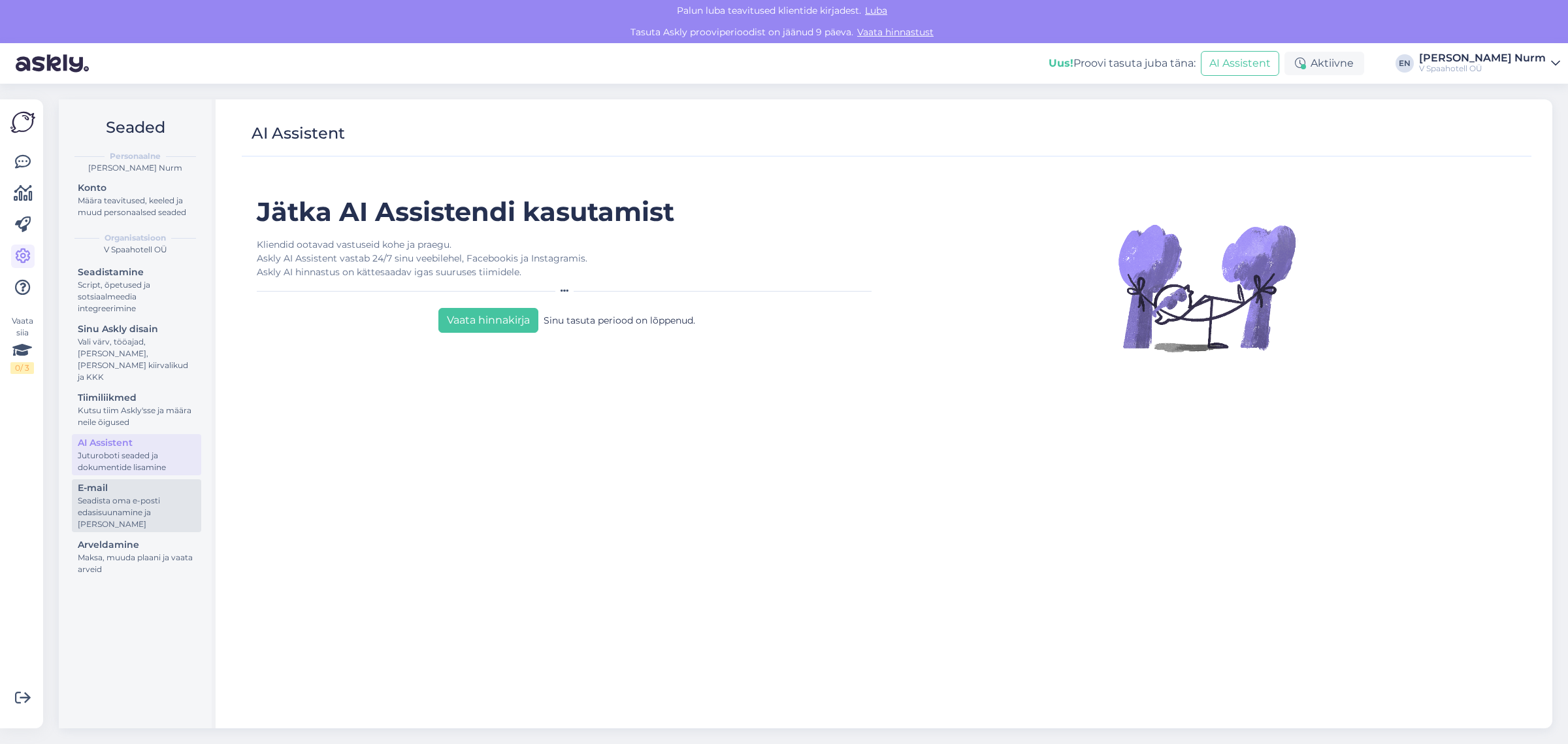
click at [123, 498] on div "Seadista oma e-posti edasisuunamine ja [PERSON_NAME]" at bounding box center [137, 513] width 118 height 35
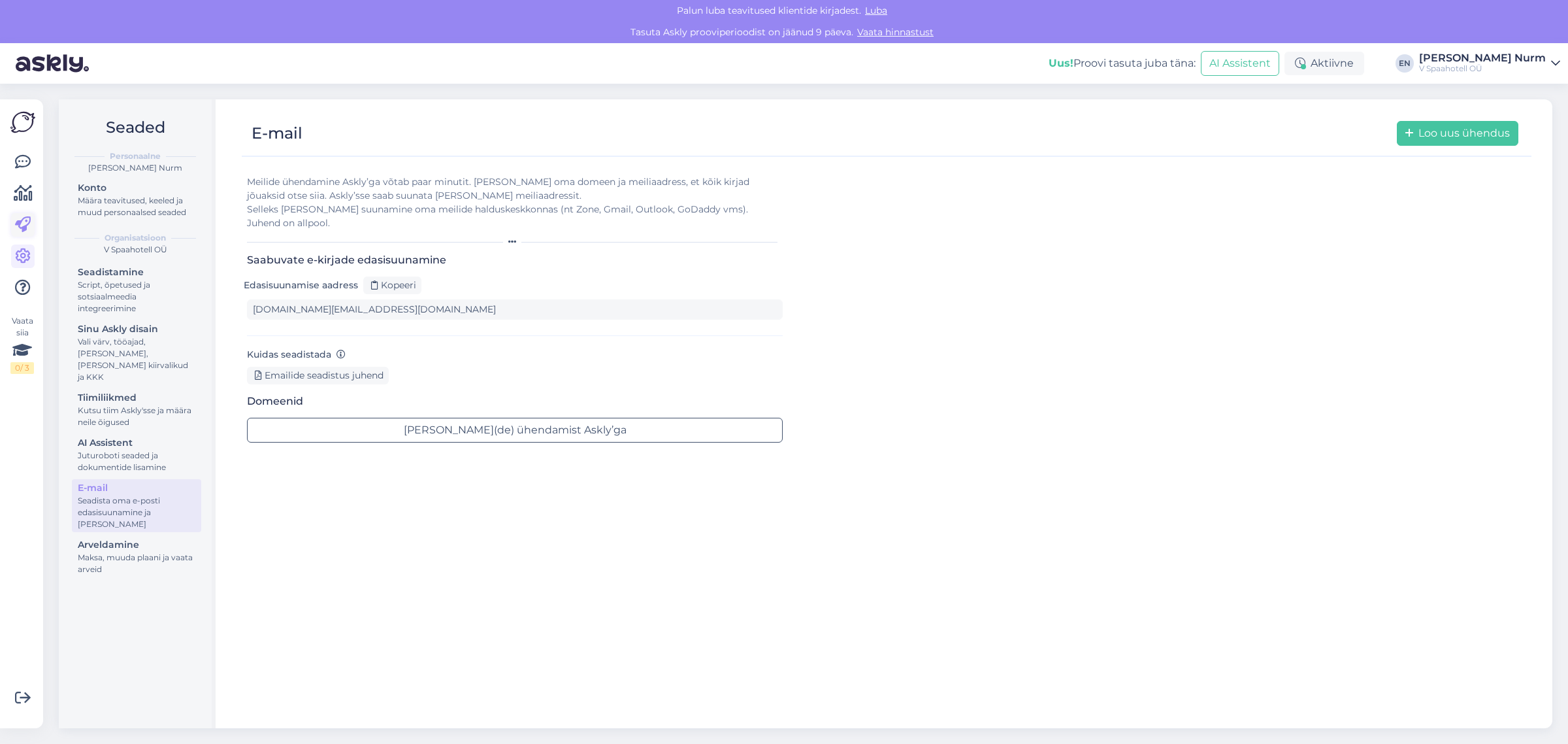
click at [30, 227] on icon at bounding box center [23, 224] width 16 height 16
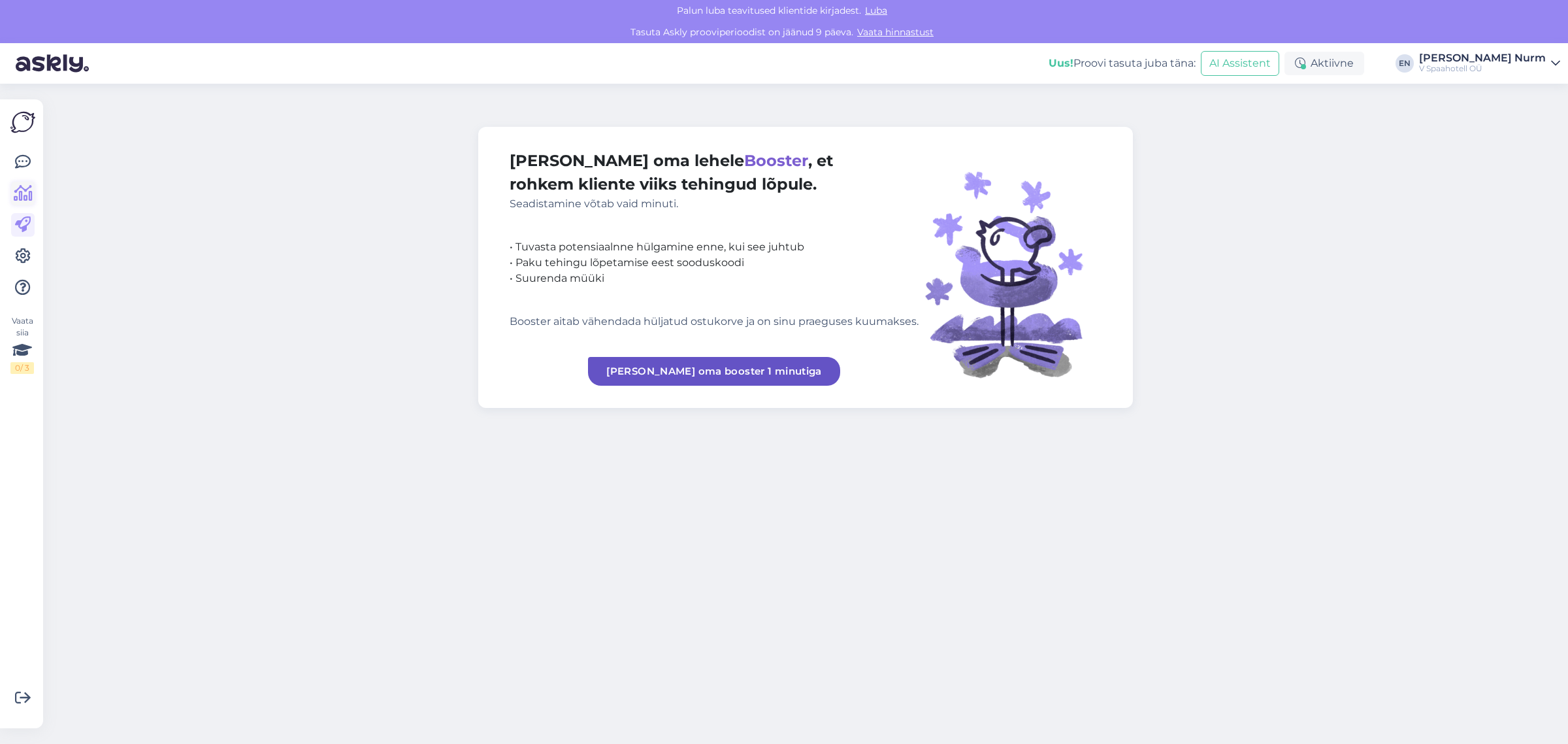
click at [13, 191] on icon at bounding box center [23, 193] width 19 height 16
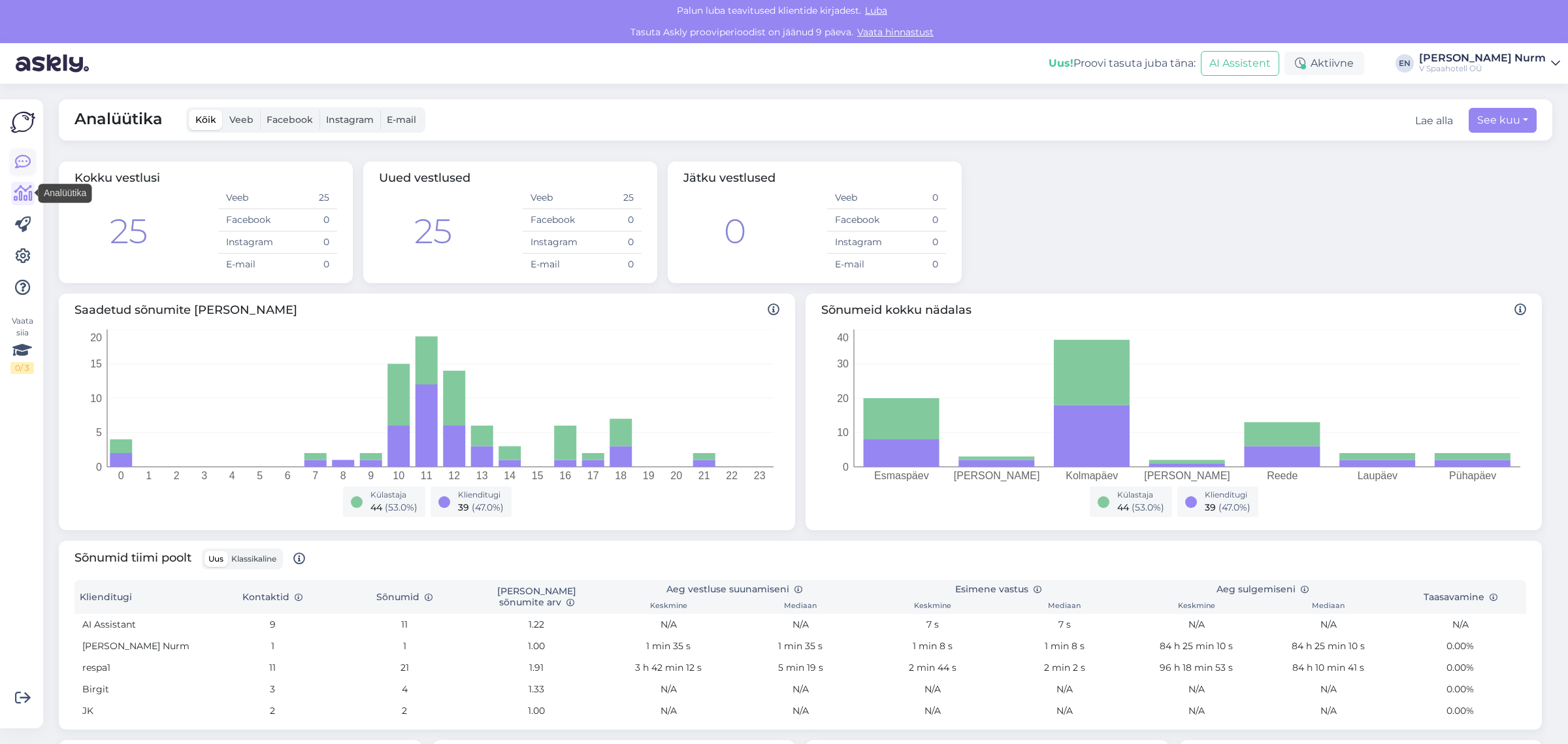
click at [20, 164] on icon at bounding box center [23, 162] width 16 height 16
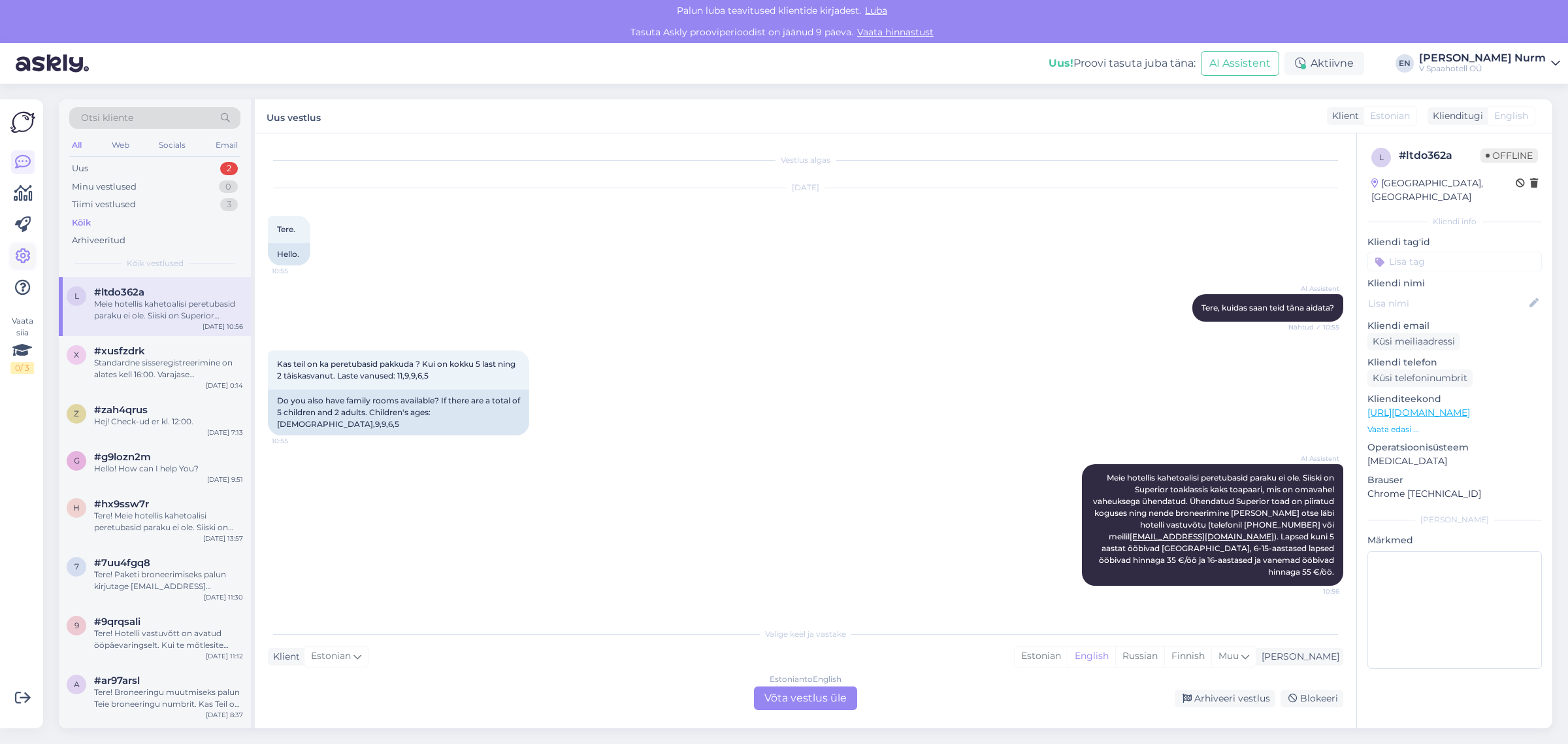
click at [26, 249] on icon at bounding box center [23, 256] width 16 height 16
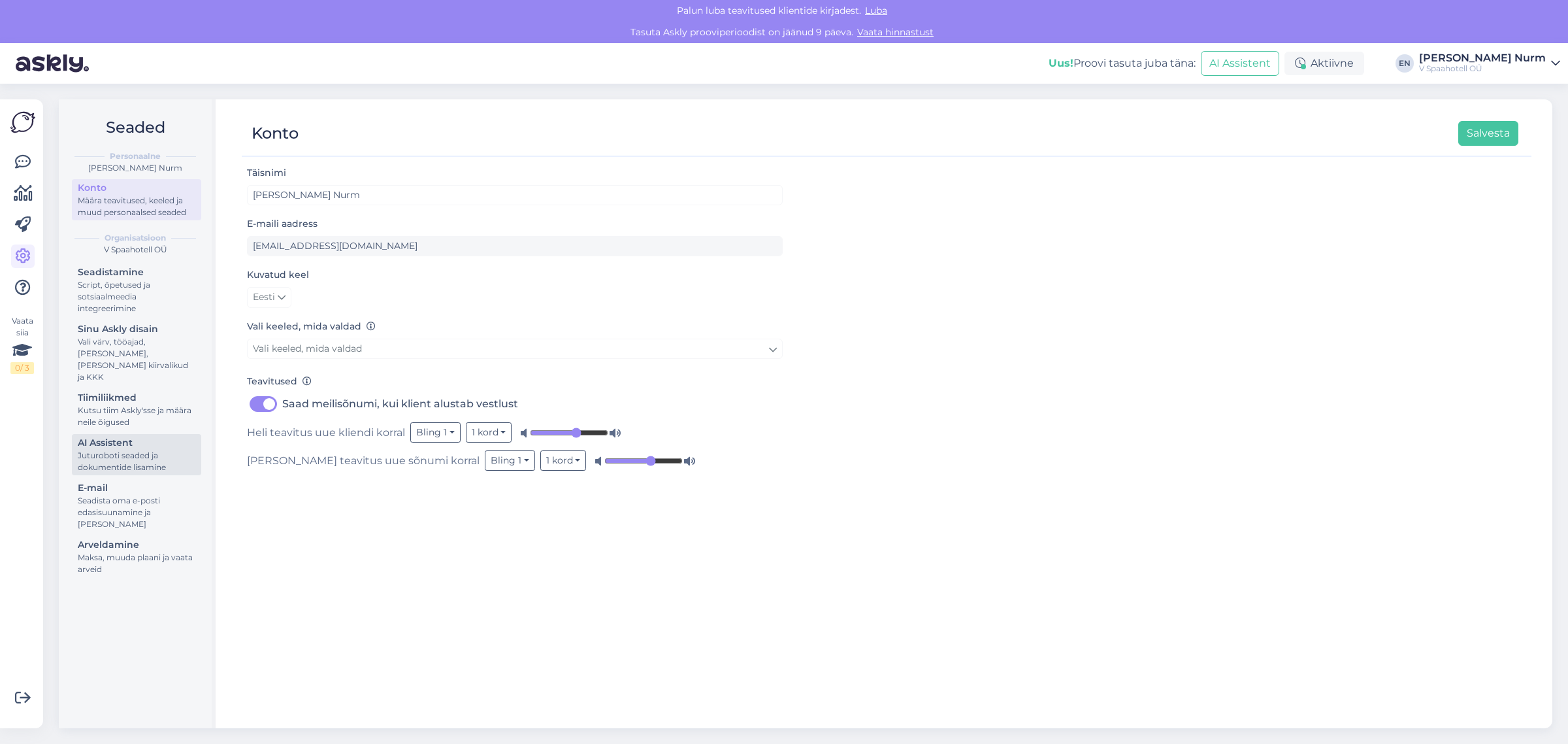
click at [97, 436] on div "AI Assistent" at bounding box center [137, 443] width 118 height 13
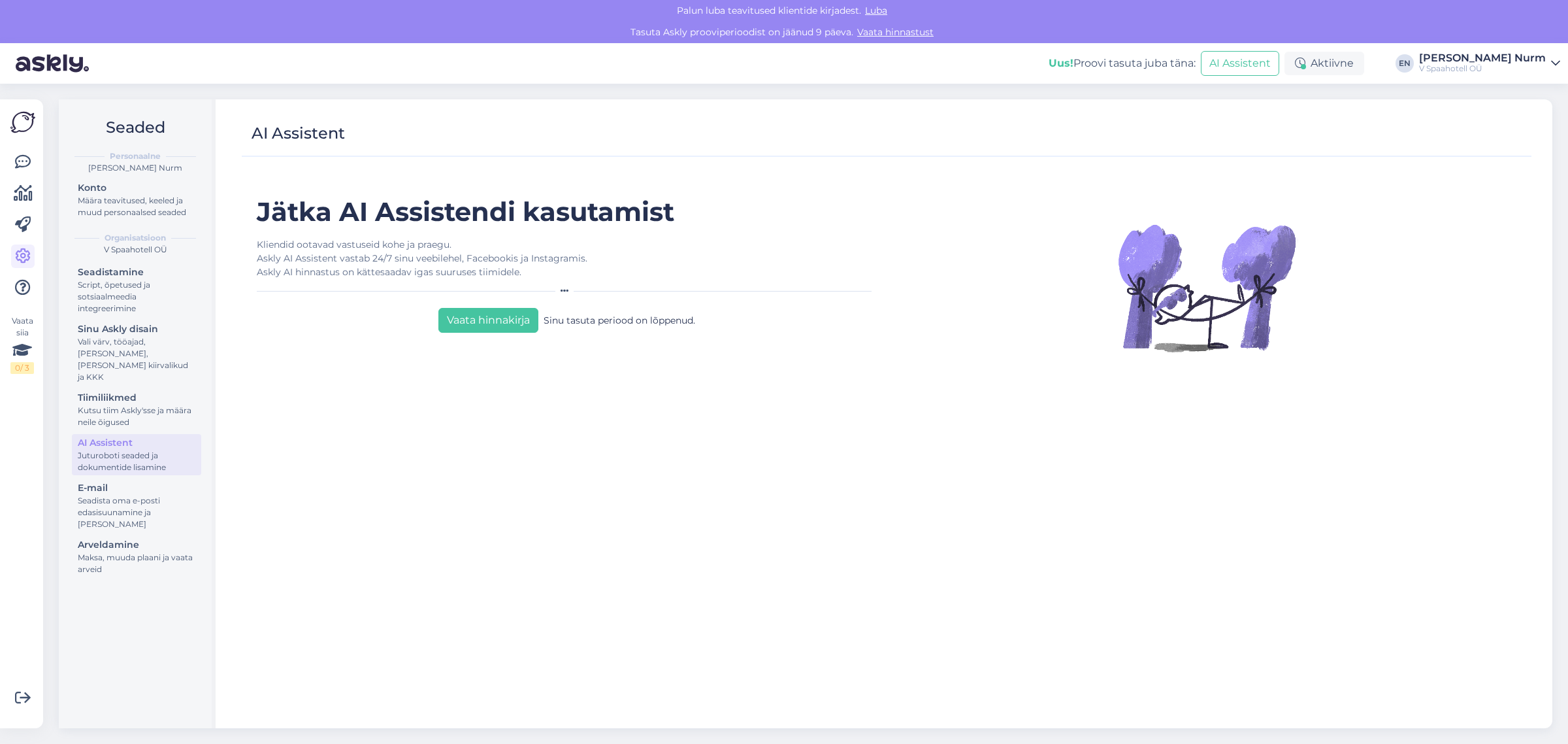
click at [23, 121] on img at bounding box center [22, 121] width 24 height 24
click at [27, 164] on icon at bounding box center [23, 162] width 16 height 16
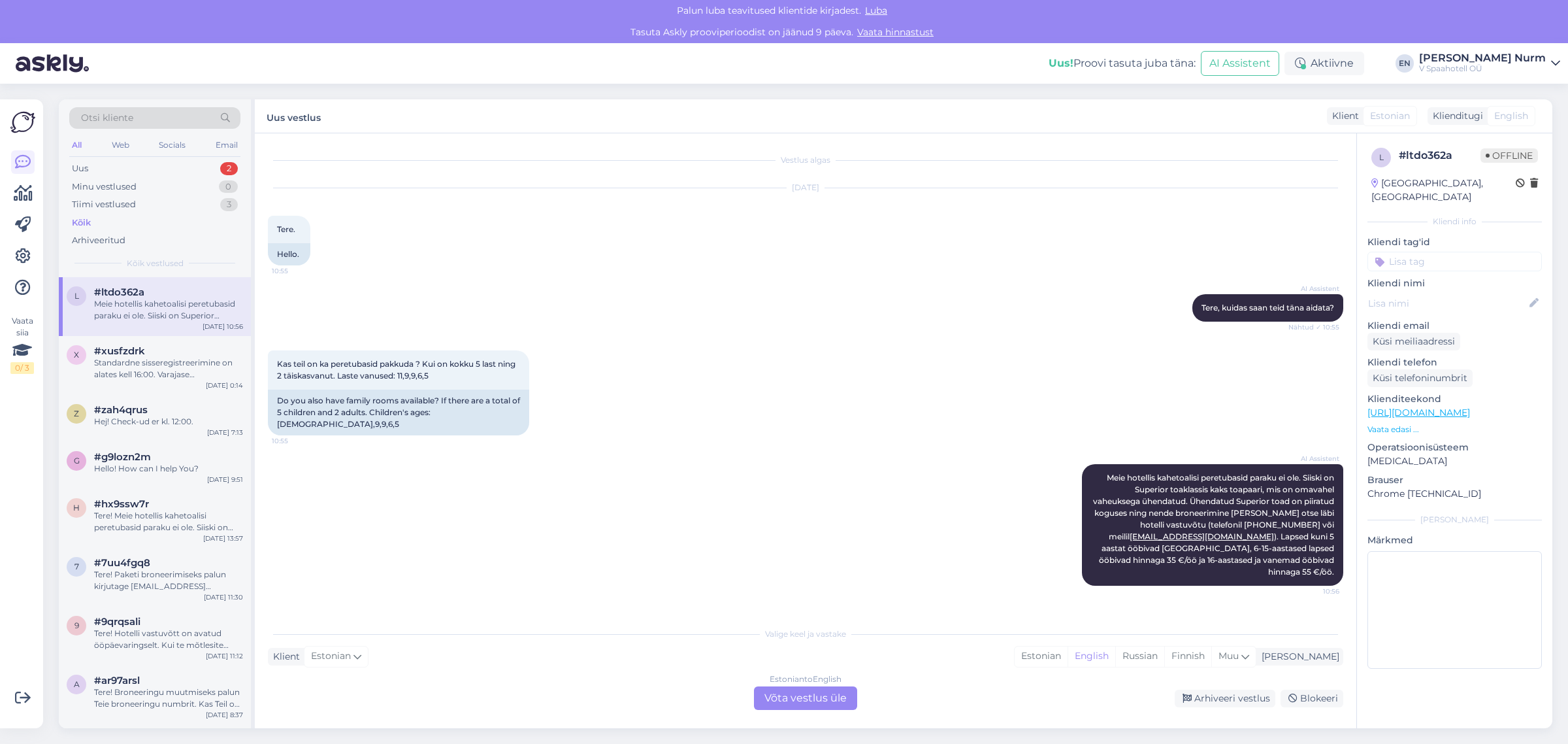
click at [83, 223] on div "Kõik" at bounding box center [81, 224] width 19 height 13
click at [28, 193] on icon at bounding box center [23, 193] width 19 height 16
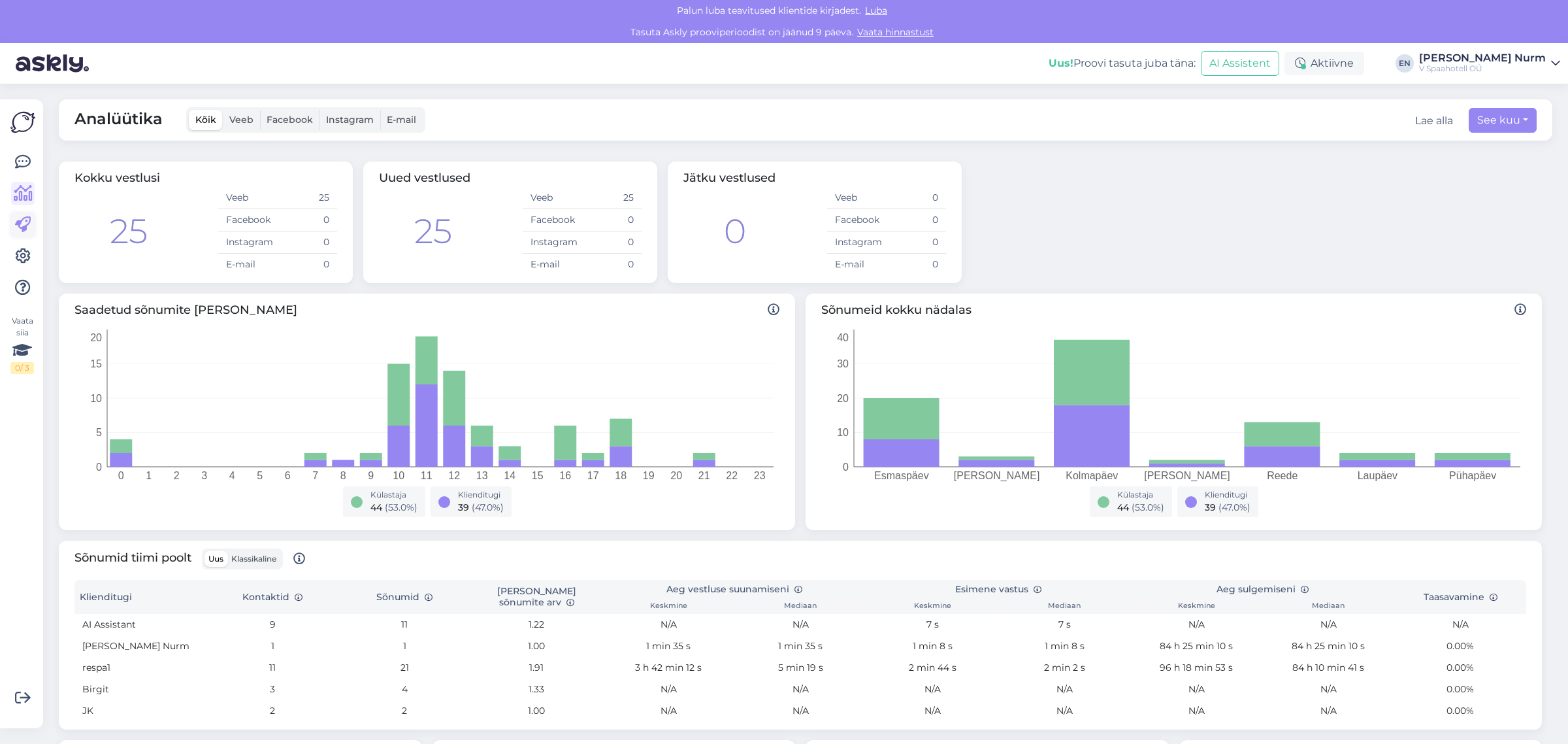
click at [14, 214] on link at bounding box center [23, 225] width 24 height 24
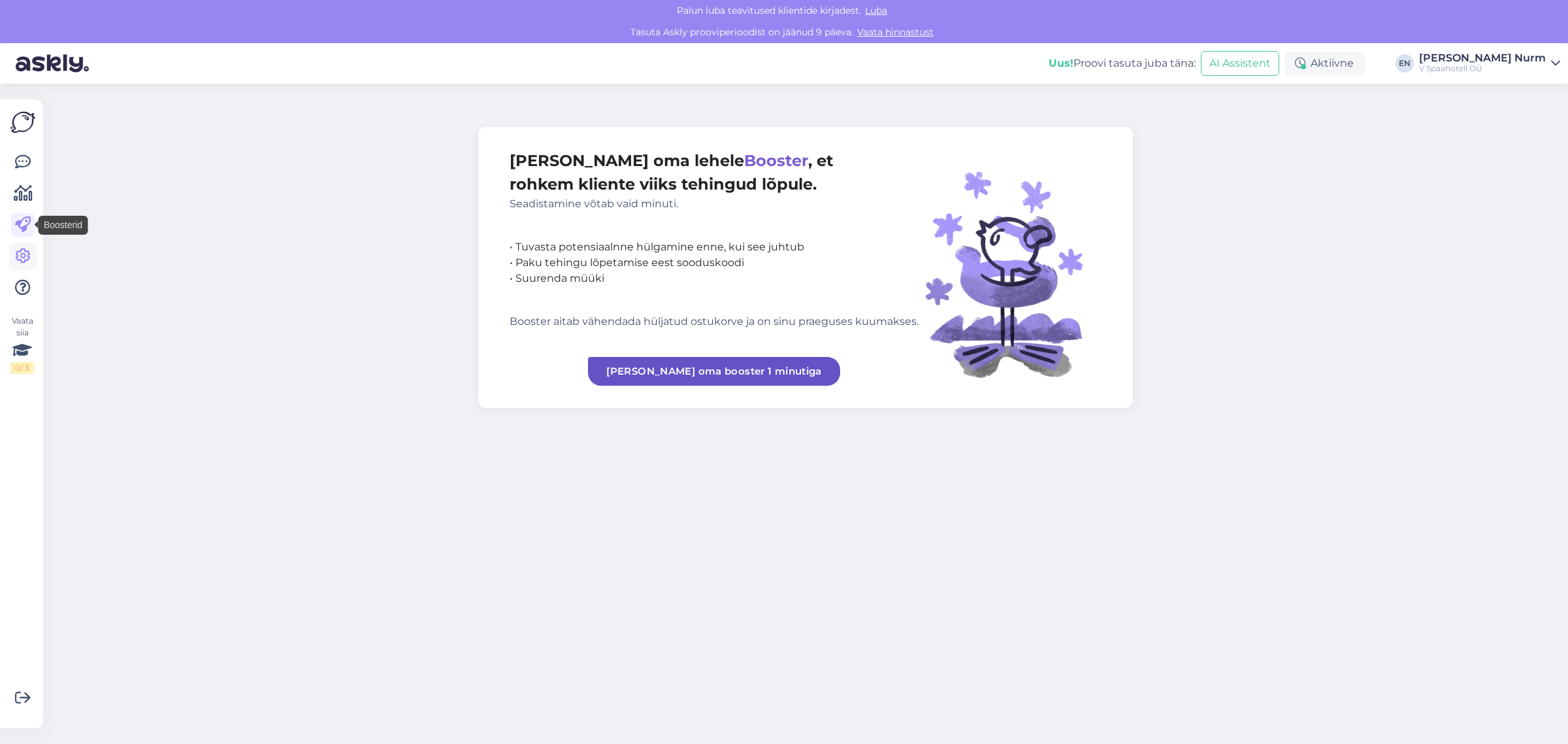
click at [26, 260] on icon at bounding box center [23, 256] width 16 height 16
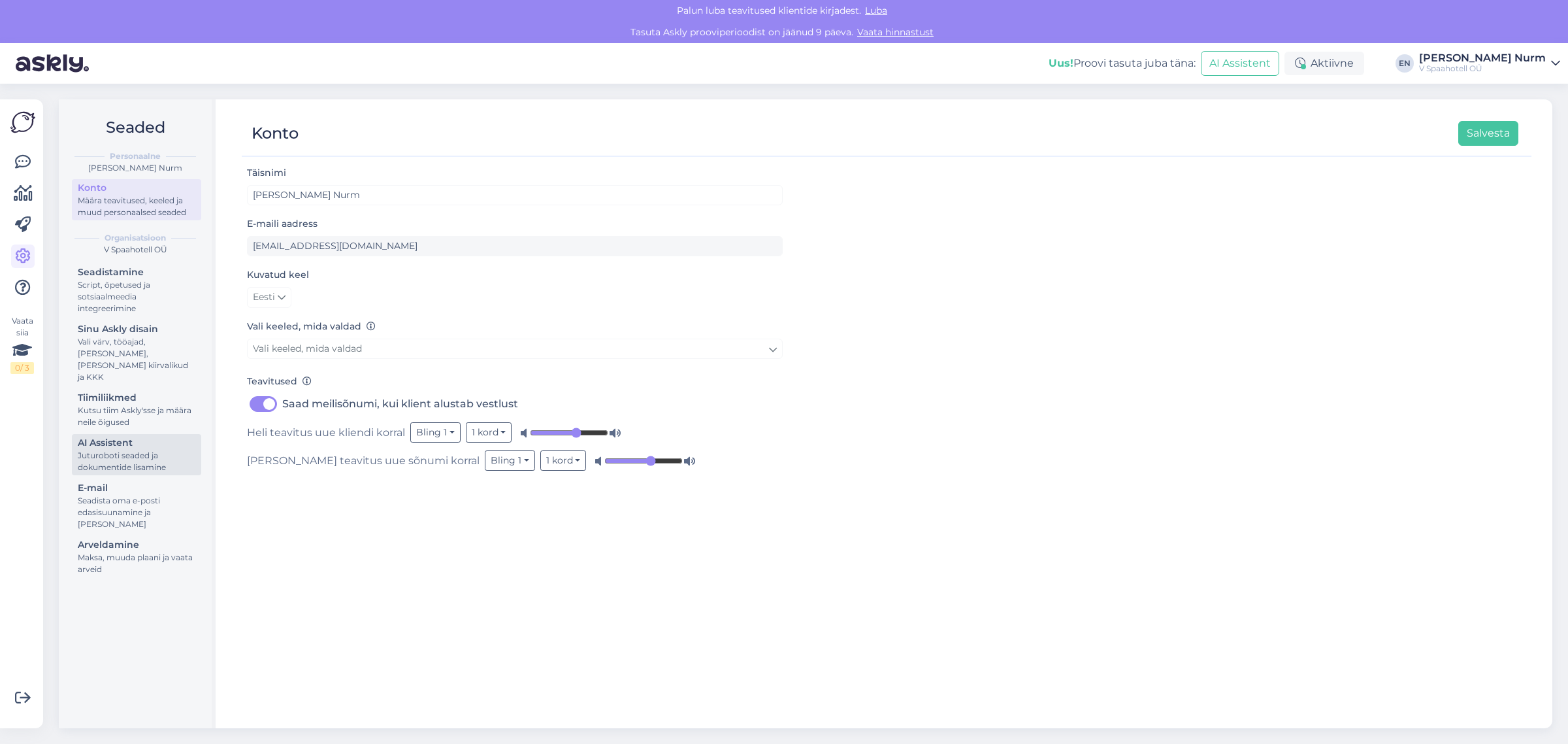
click at [122, 456] on div "Juturoboti seaded ja dokumentide lisamine" at bounding box center [137, 461] width 118 height 24
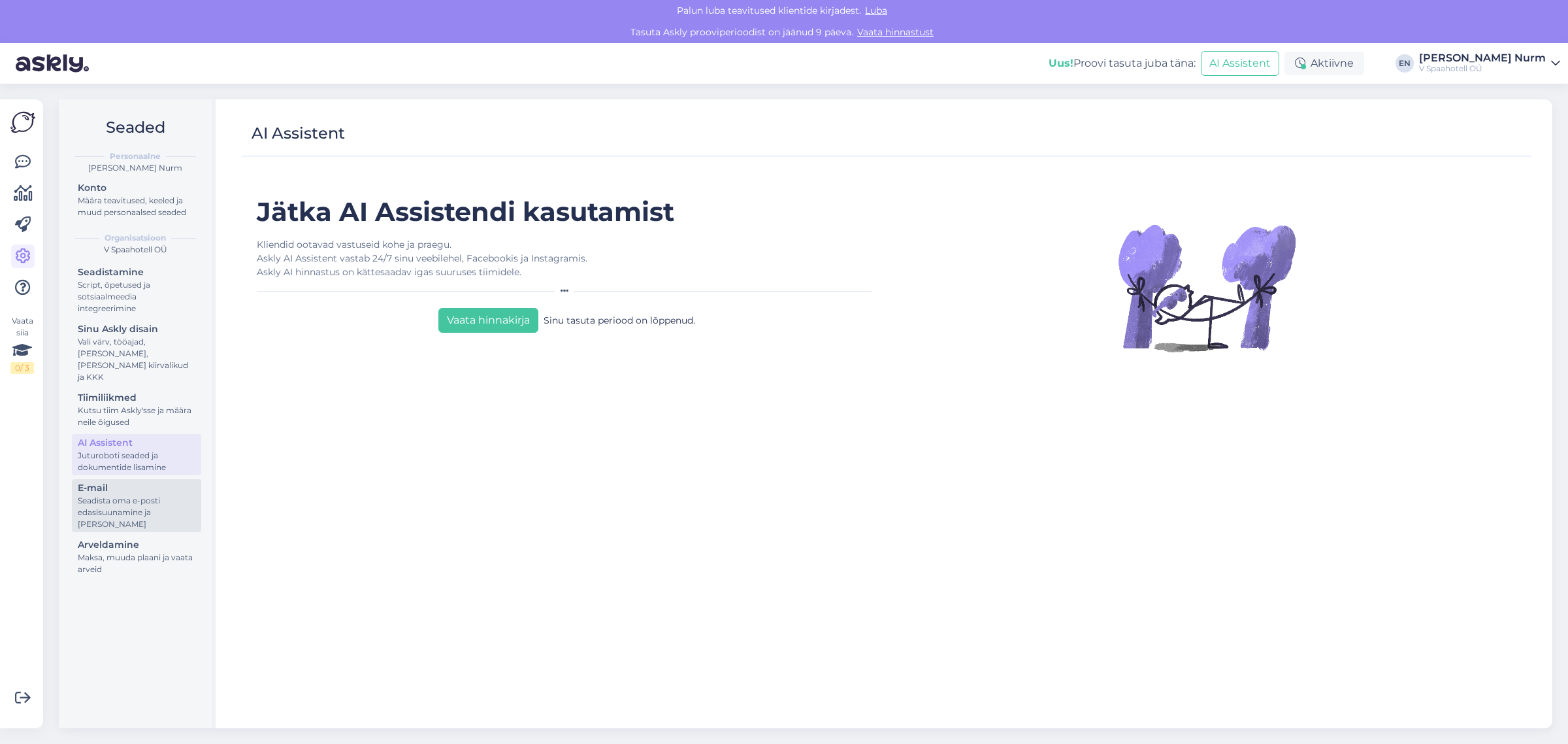
drag, startPoint x: 109, startPoint y: 482, endPoint x: 115, endPoint y: 493, distance: 12.5
click at [109, 495] on div "Seadista oma e-posti edasisuunamine ja [PERSON_NAME]" at bounding box center [137, 513] width 118 height 35
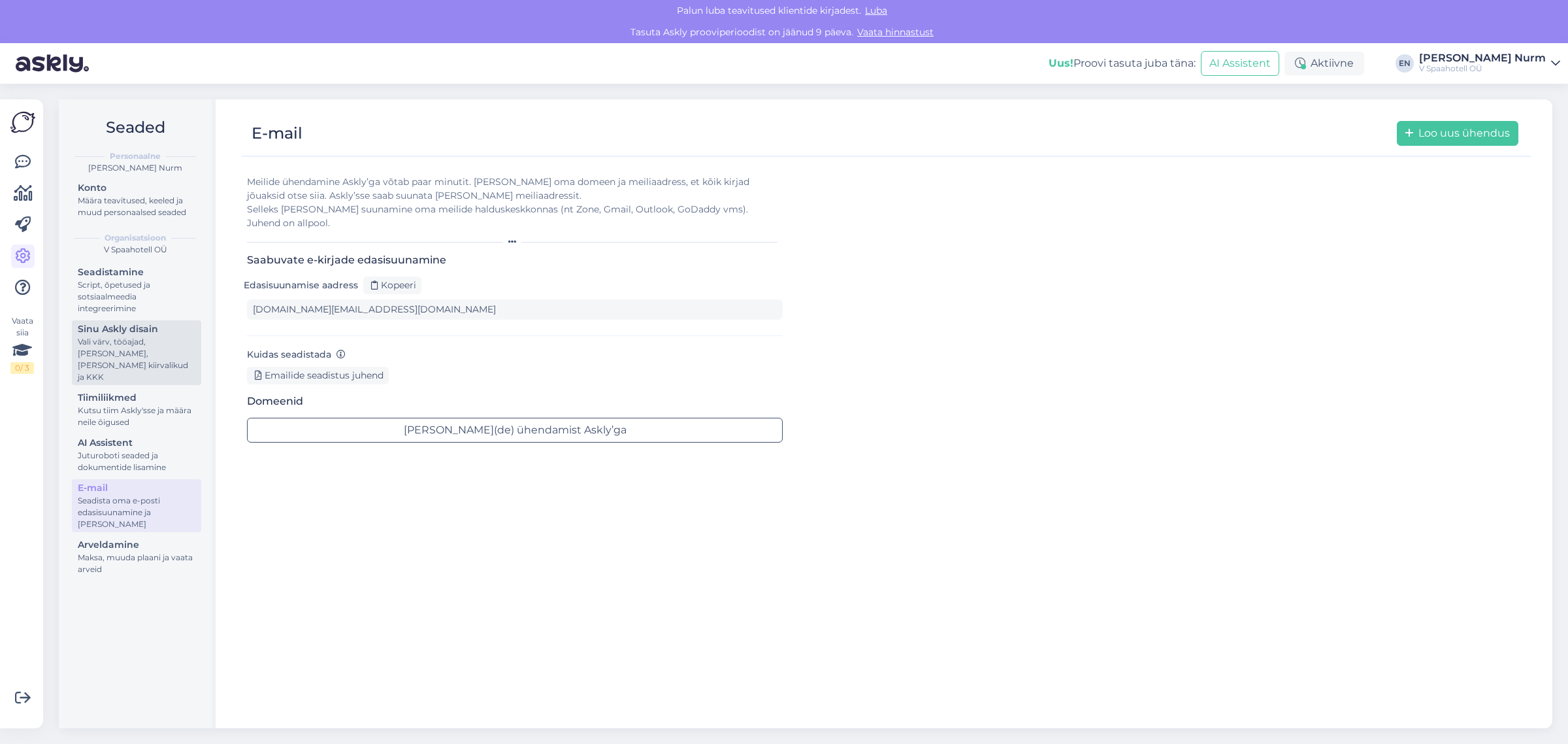
click at [127, 337] on div "Vali värv, tööajad, [PERSON_NAME], [PERSON_NAME] kiirvalikud ja KKK" at bounding box center [137, 359] width 118 height 47
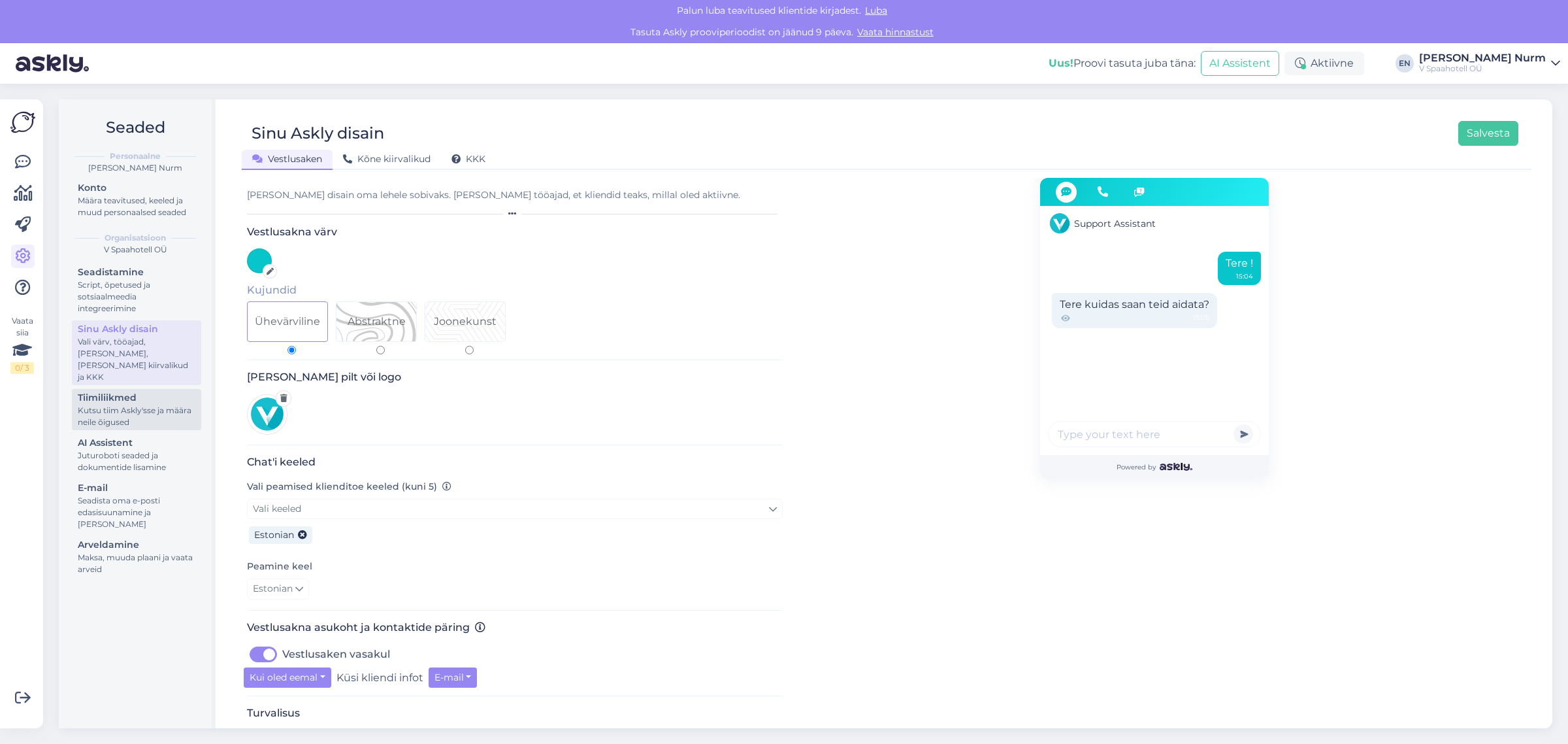
click at [121, 391] on div "Tiimiliikmed" at bounding box center [137, 398] width 118 height 13
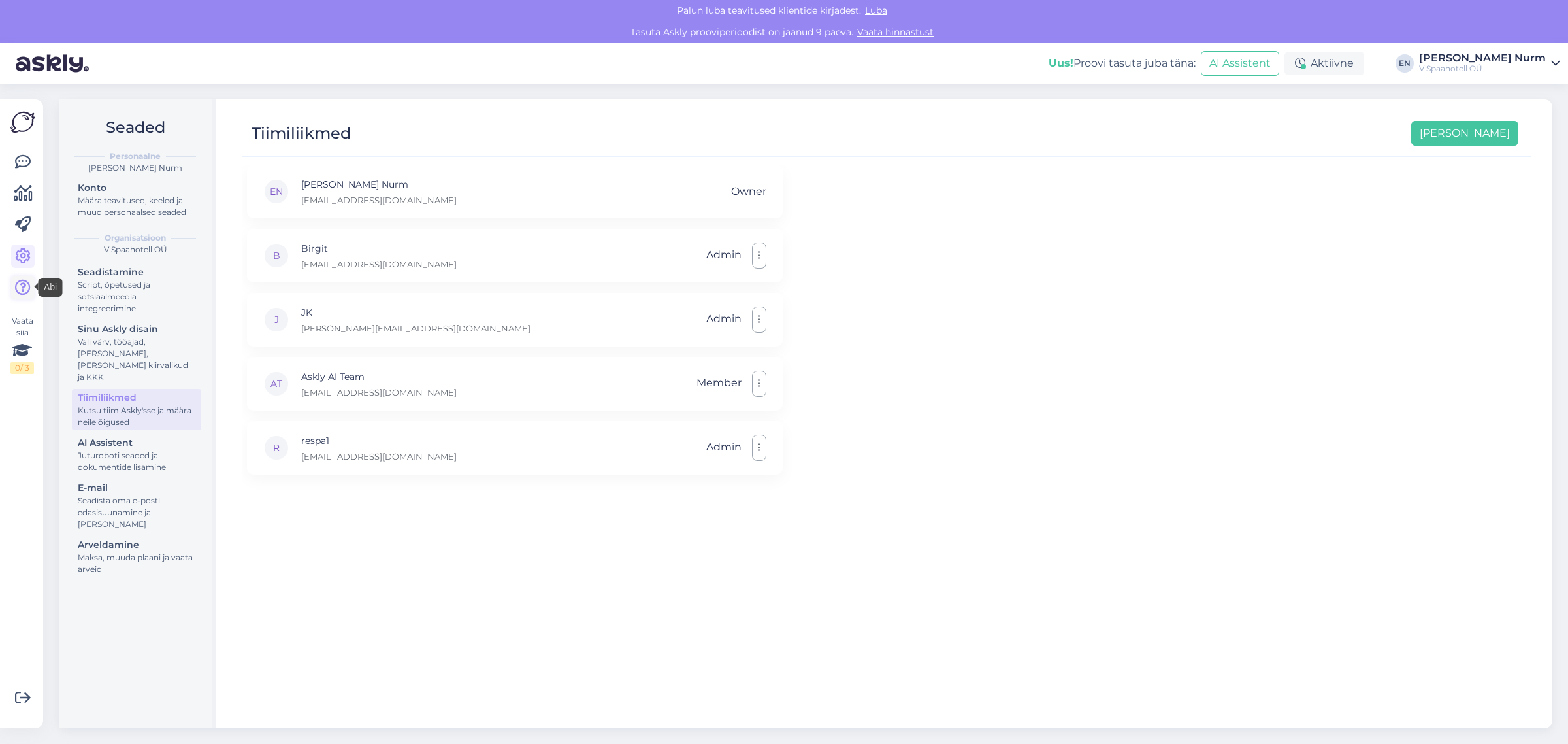
click at [24, 287] on icon at bounding box center [23, 288] width 16 height 16
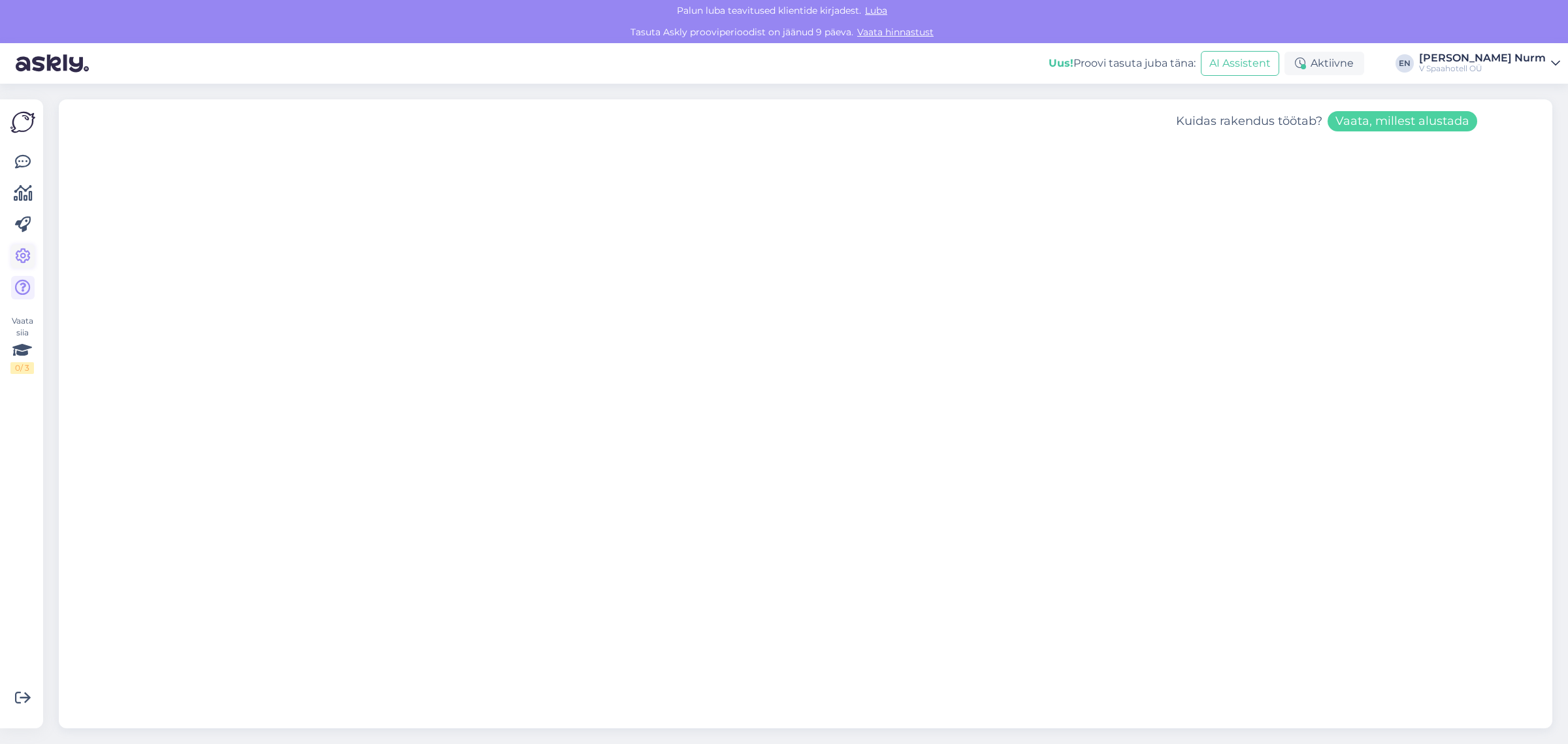
click at [27, 249] on icon at bounding box center [23, 256] width 16 height 16
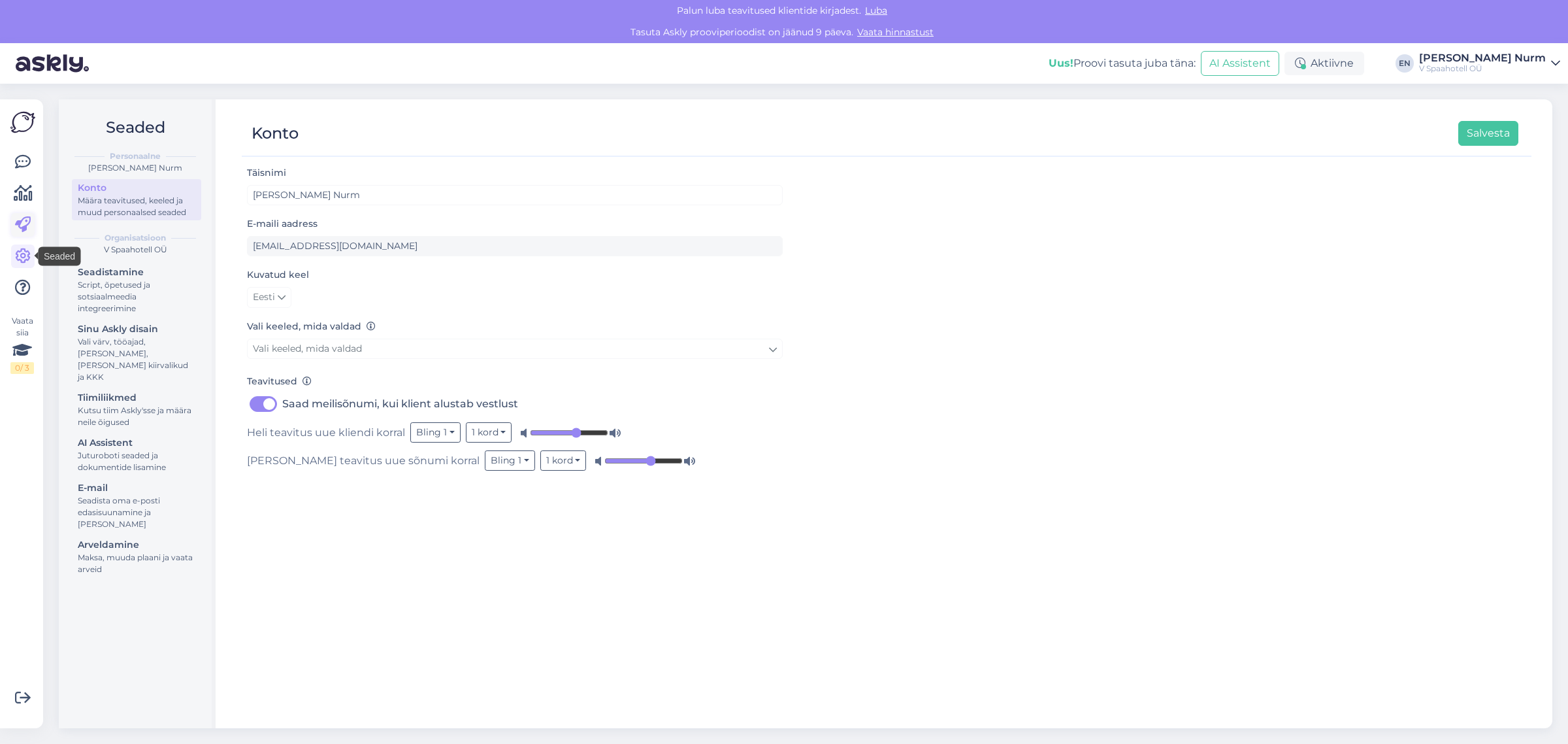
click at [23, 218] on icon at bounding box center [23, 224] width 16 height 16
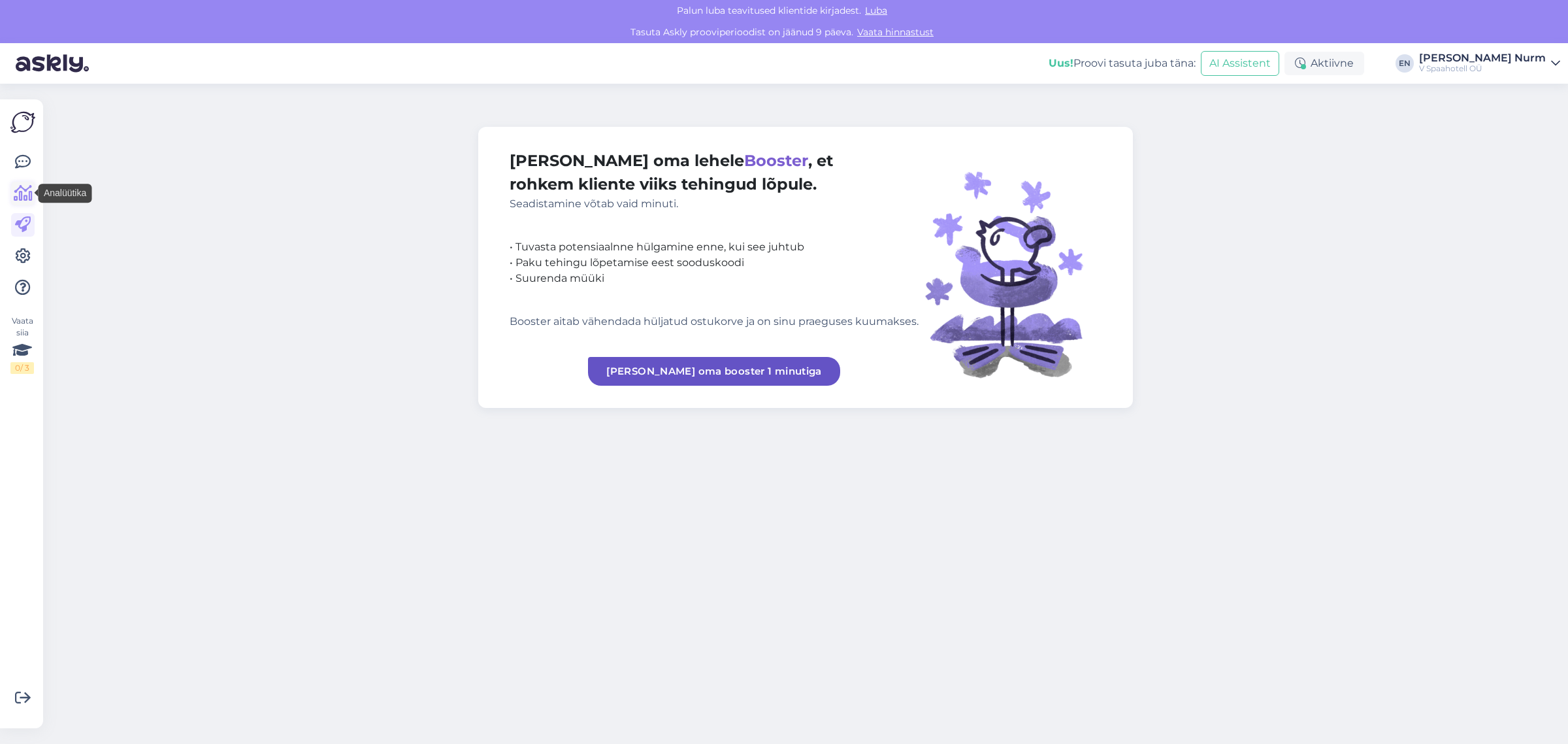
click at [18, 183] on link at bounding box center [23, 194] width 24 height 24
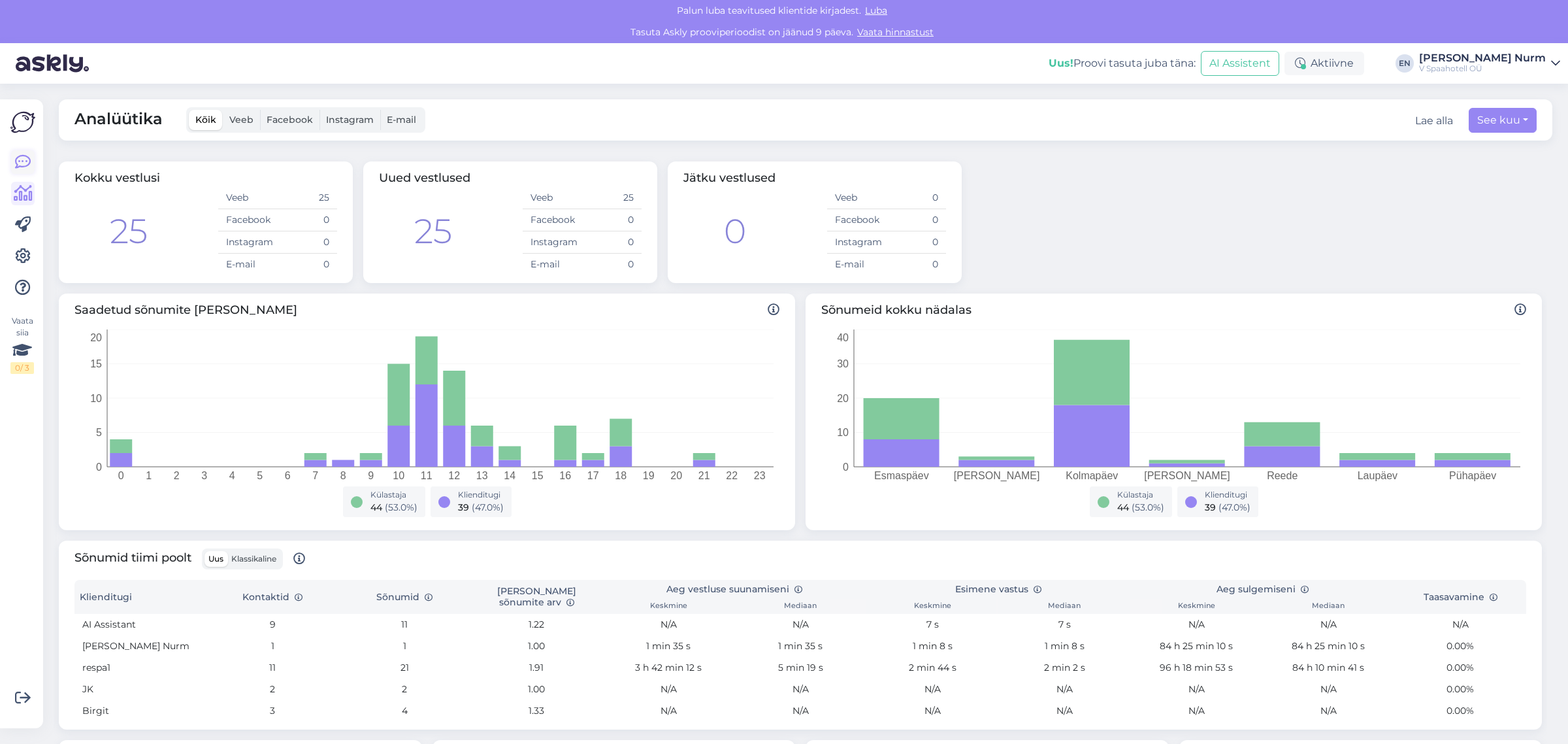
click at [18, 162] on icon at bounding box center [23, 162] width 16 height 16
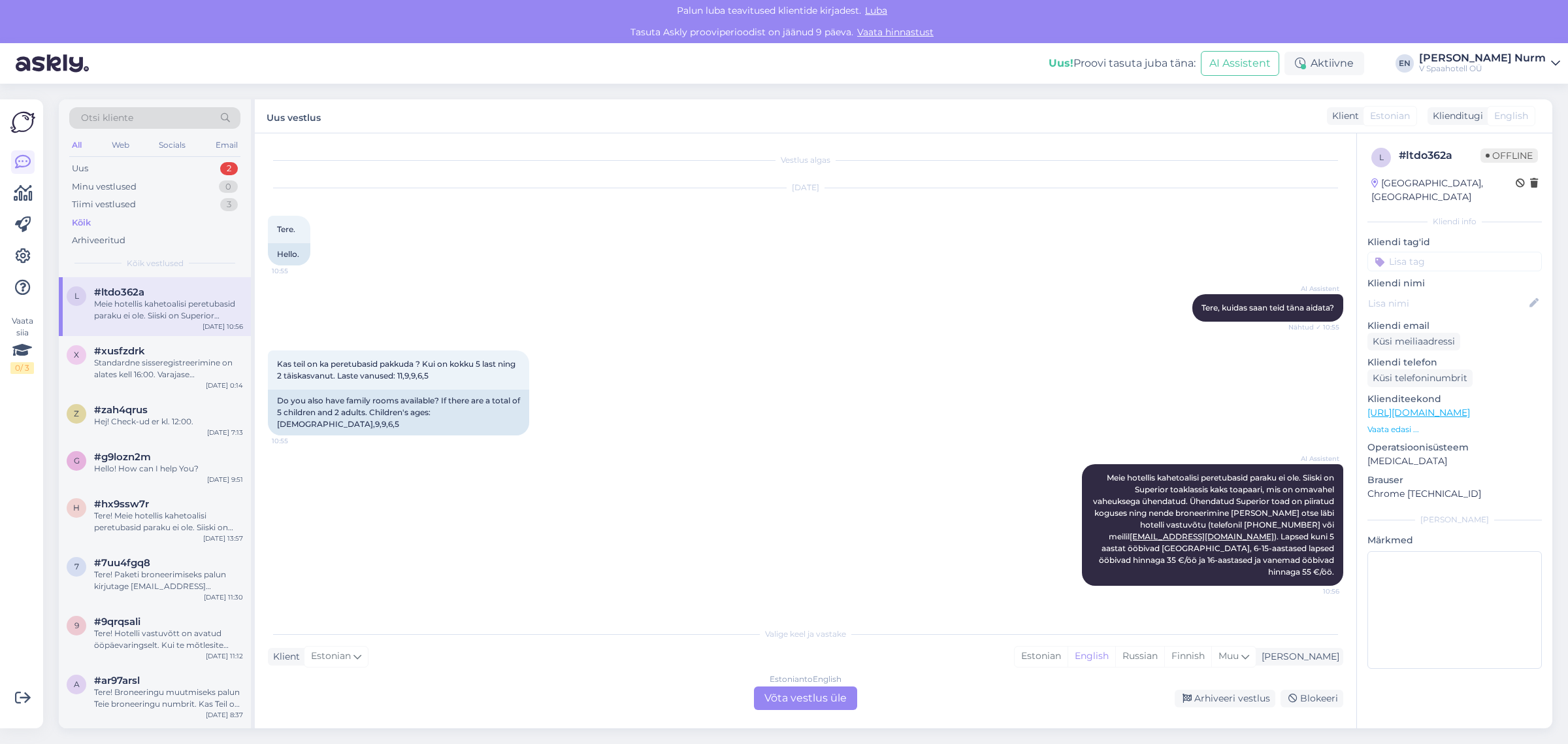
click at [28, 119] on img at bounding box center [22, 121] width 24 height 24
click at [21, 347] on icon at bounding box center [22, 351] width 19 height 24
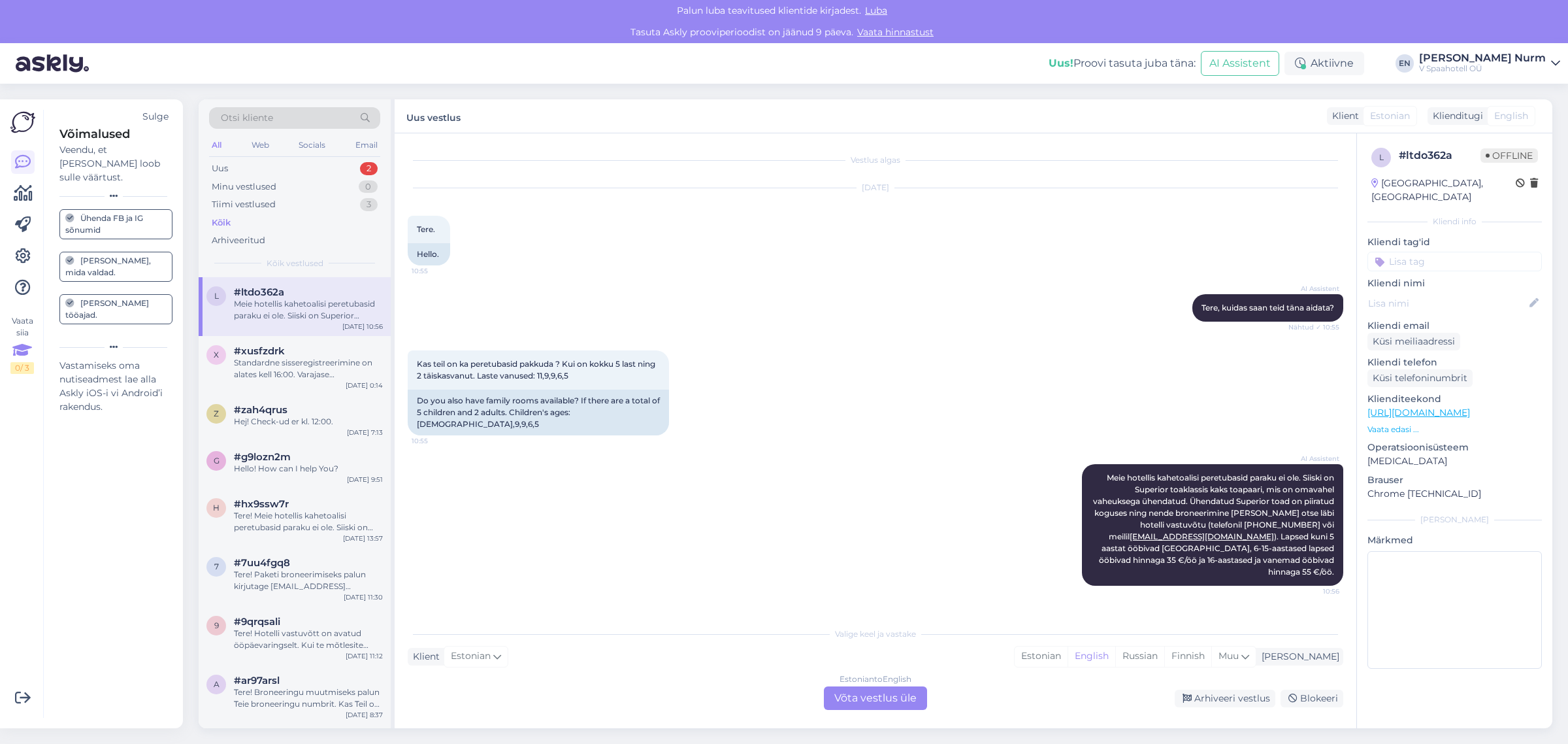
click at [21, 347] on icon at bounding box center [22, 351] width 19 height 24
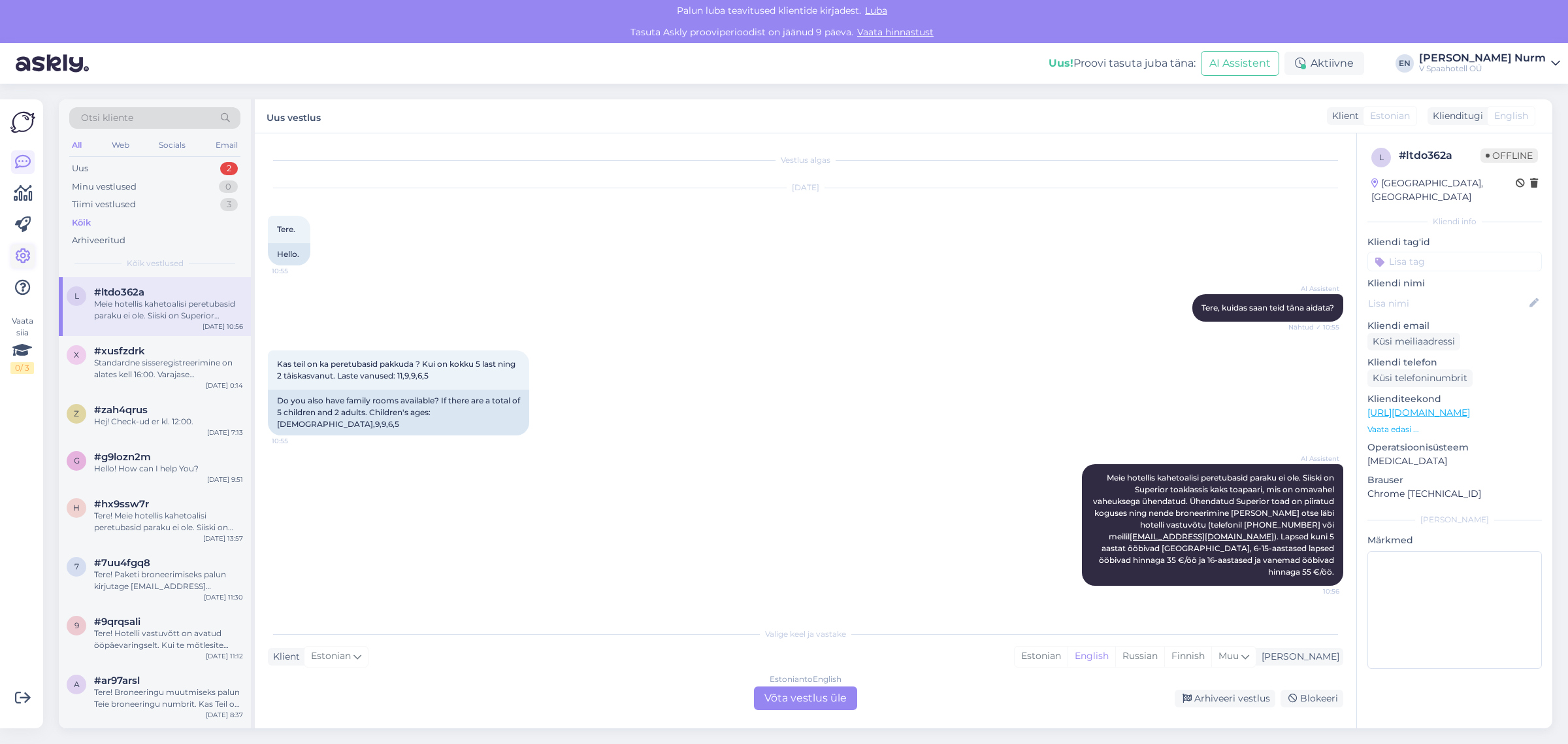
click at [24, 254] on icon at bounding box center [23, 256] width 16 height 16
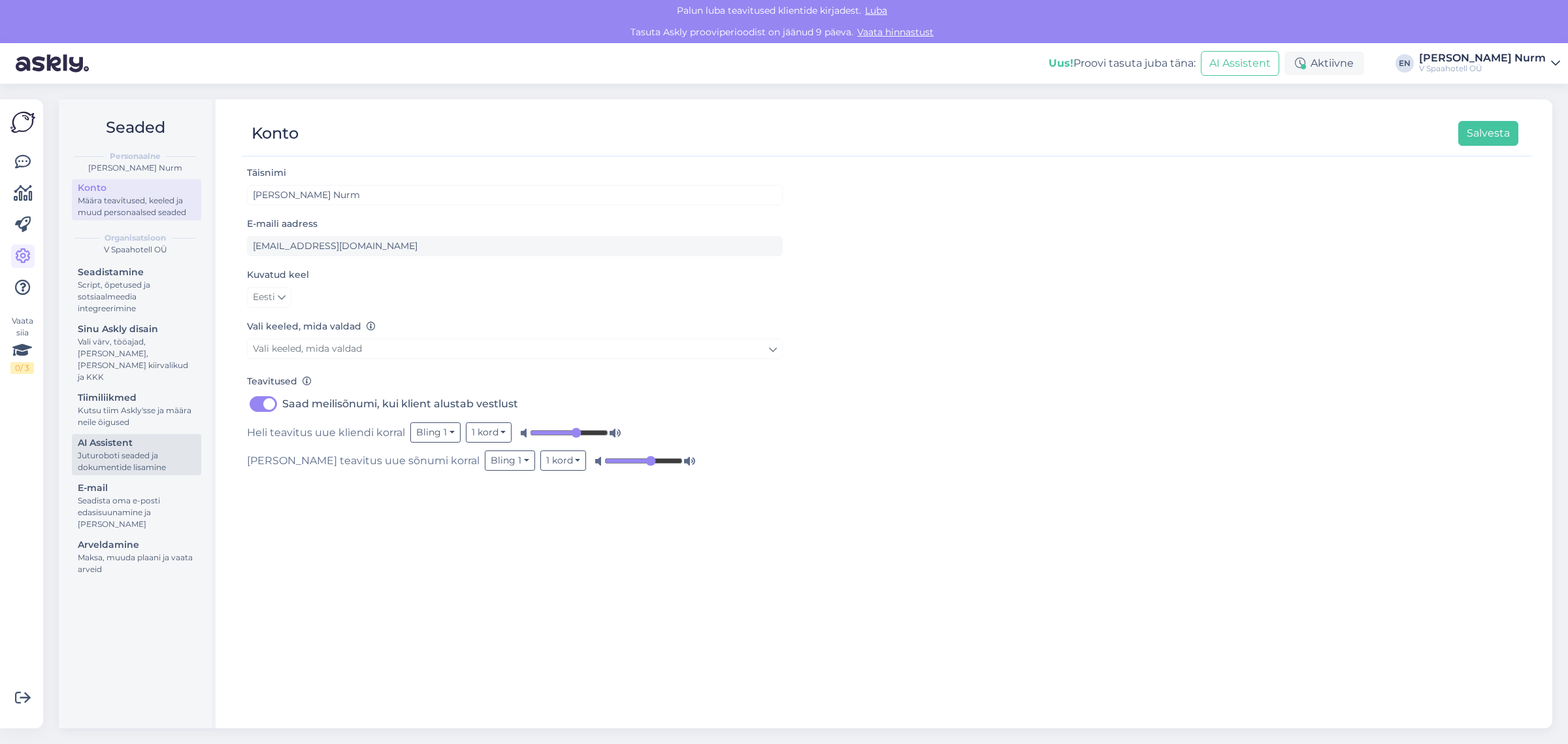
click at [155, 456] on div "Juturoboti seaded ja dokumentide lisamine" at bounding box center [137, 461] width 118 height 24
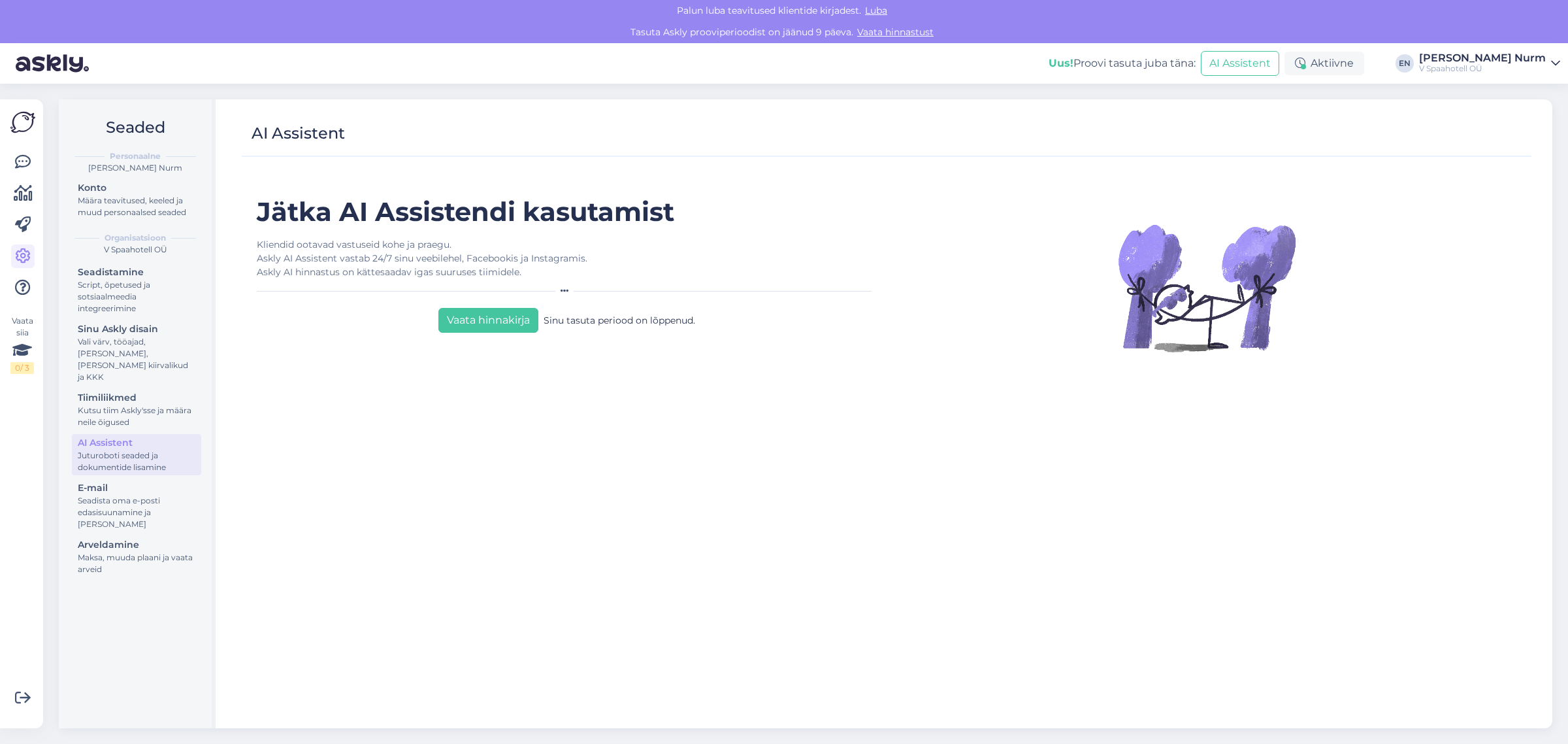
click at [366, 256] on div "Kliendid ootavad vastuseid kohe ja praegu. Askly AI Assistent vastab 24/7 sinu …" at bounding box center [567, 258] width 620 height 41
drag, startPoint x: 366, startPoint y: 256, endPoint x: 386, endPoint y: 249, distance: 21.2
click at [367, 256] on div "Kliendid ootavad vastuseid kohe ja praegu. Askly AI Assistent vastab 24/7 sinu …" at bounding box center [567, 258] width 620 height 41
click at [388, 249] on div "Kliendid ootavad vastuseid kohe ja praegu. Askly AI Assistent vastab 24/7 sinu …" at bounding box center [567, 258] width 620 height 41
click at [622, 321] on div "Sinu tasuta periood on lõppenud." at bounding box center [620, 320] width 152 height 24
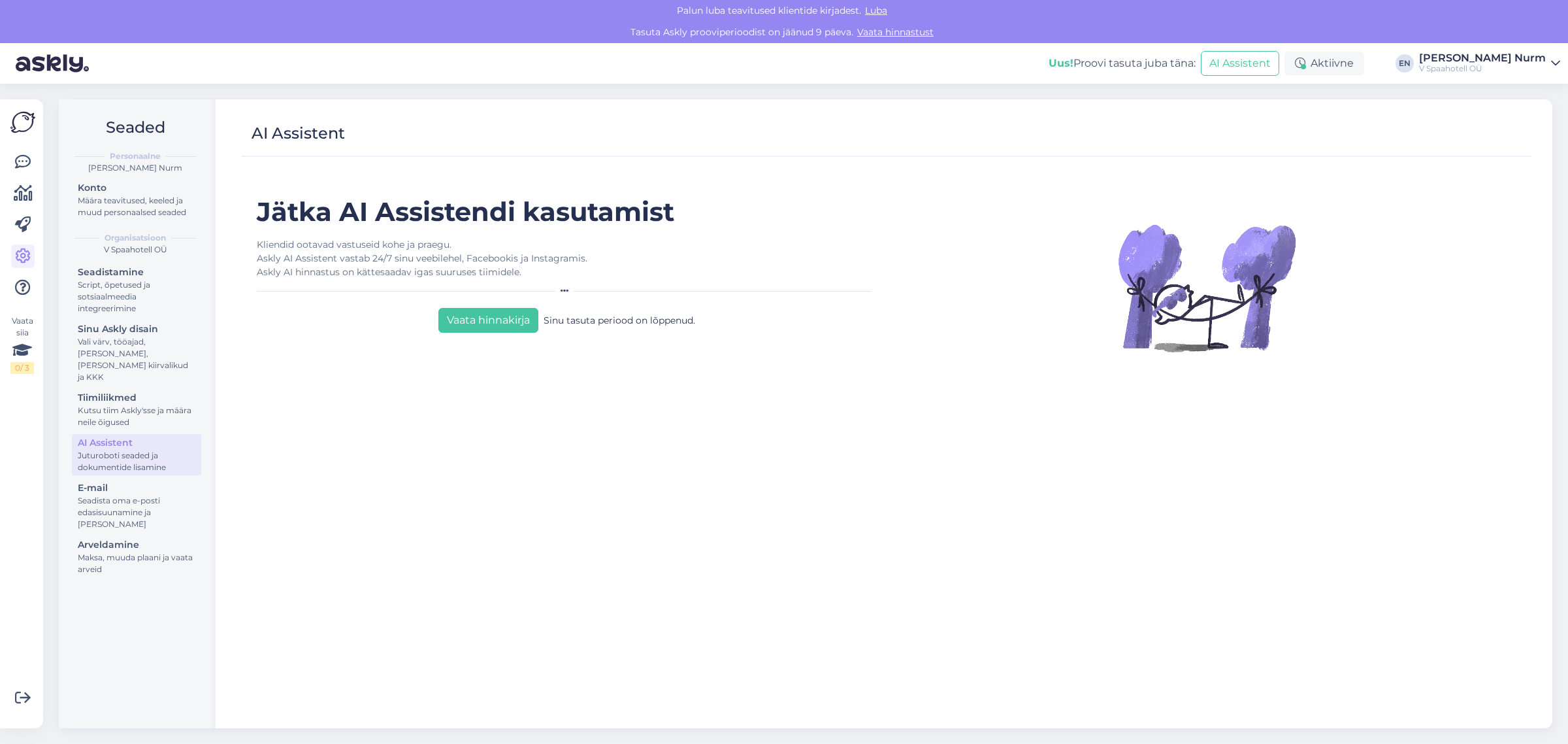
click at [683, 321] on div "Sinu tasuta periood on lõppenud." at bounding box center [620, 320] width 152 height 24
